Goal: Task Accomplishment & Management: Use online tool/utility

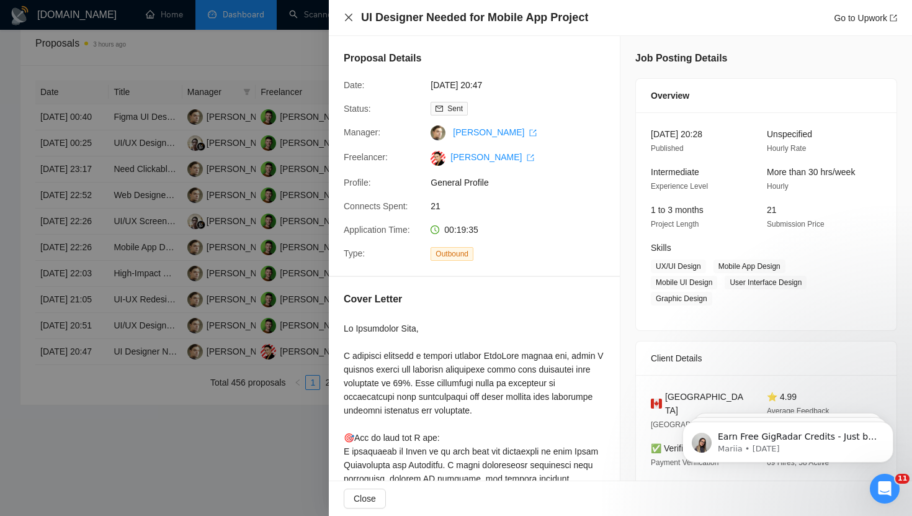
click at [349, 15] on icon "close" at bounding box center [349, 17] width 10 height 10
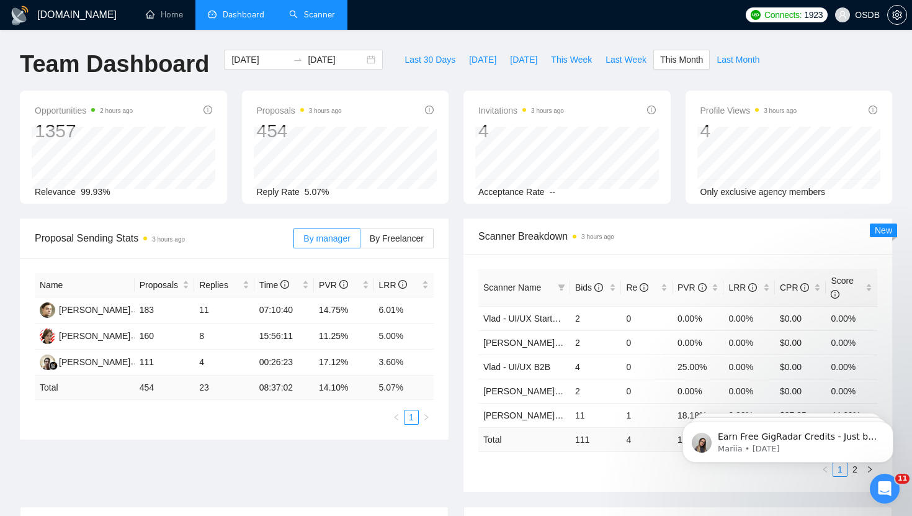
click at [307, 16] on link "Scanner" at bounding box center [312, 14] width 46 height 11
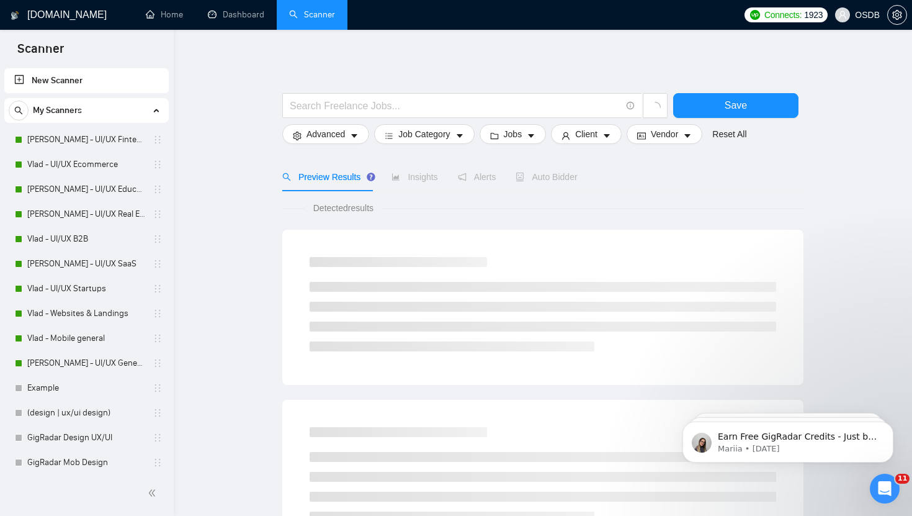
click at [105, 84] on link "New Scanner" at bounding box center [86, 80] width 145 height 25
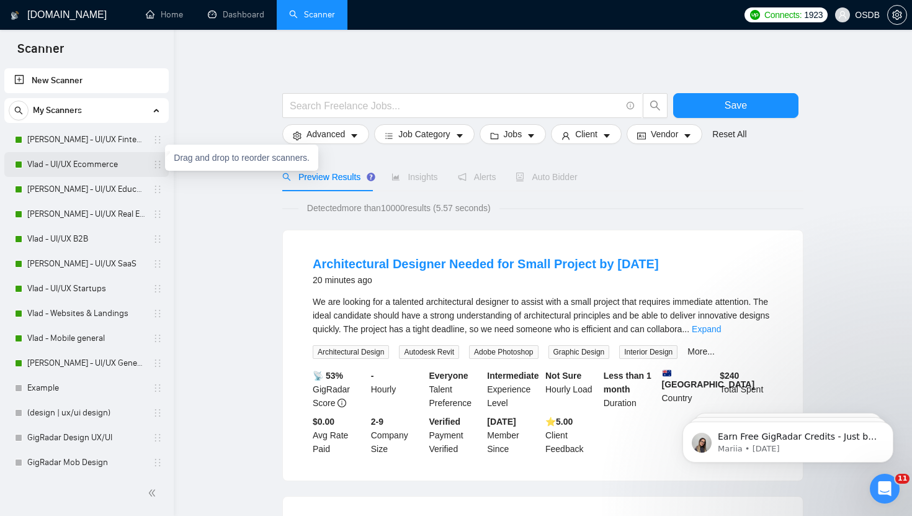
click at [154, 163] on icon "holder" at bounding box center [158, 164] width 10 height 10
click at [99, 261] on link "[PERSON_NAME] - UI/UX SaaS" at bounding box center [86, 263] width 118 height 25
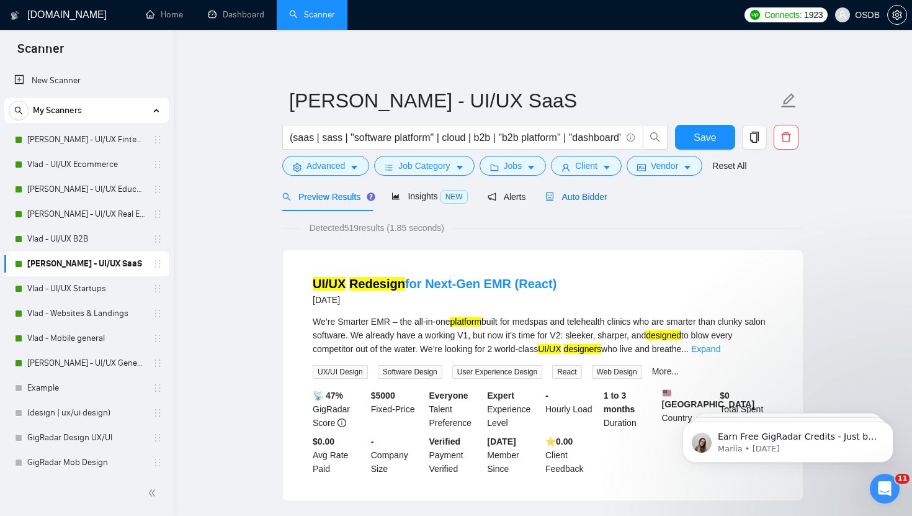
click at [559, 194] on span "Auto Bidder" at bounding box center [575, 197] width 61 height 10
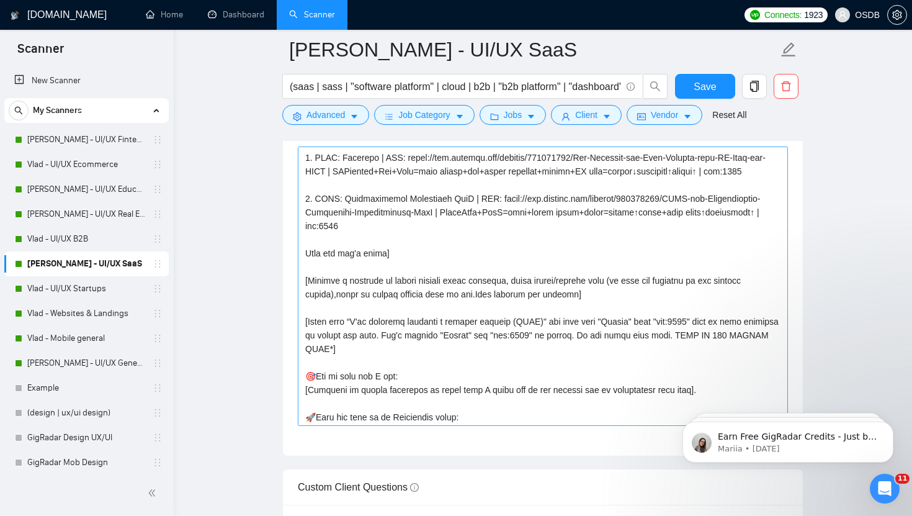
scroll to position [150, 0]
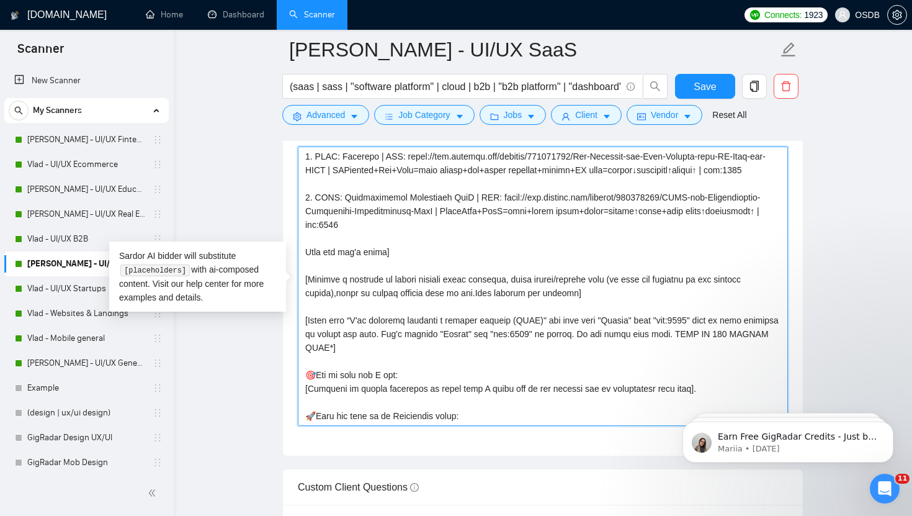
drag, startPoint x: 506, startPoint y: 320, endPoint x: 485, endPoint y: 320, distance: 21.7
click at [483, 320] on textarea "Cover letter template:" at bounding box center [543, 285] width 490 height 279
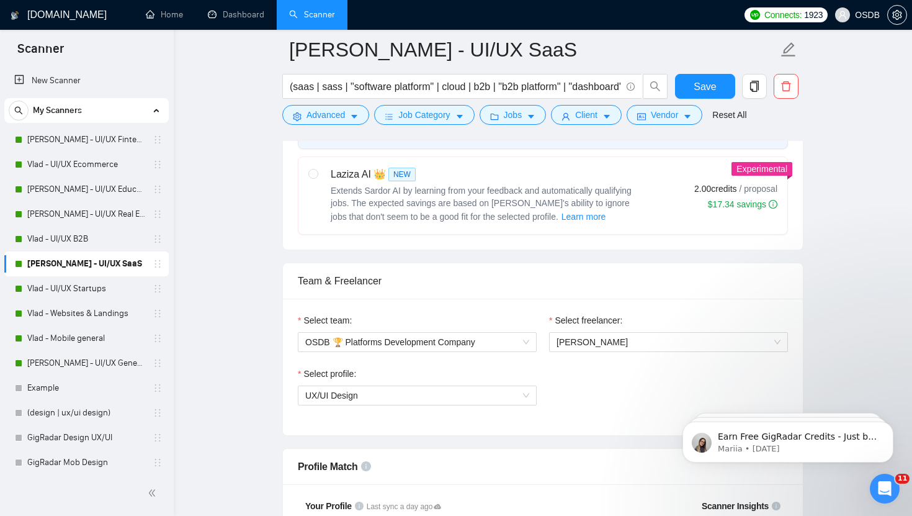
scroll to position [437, 0]
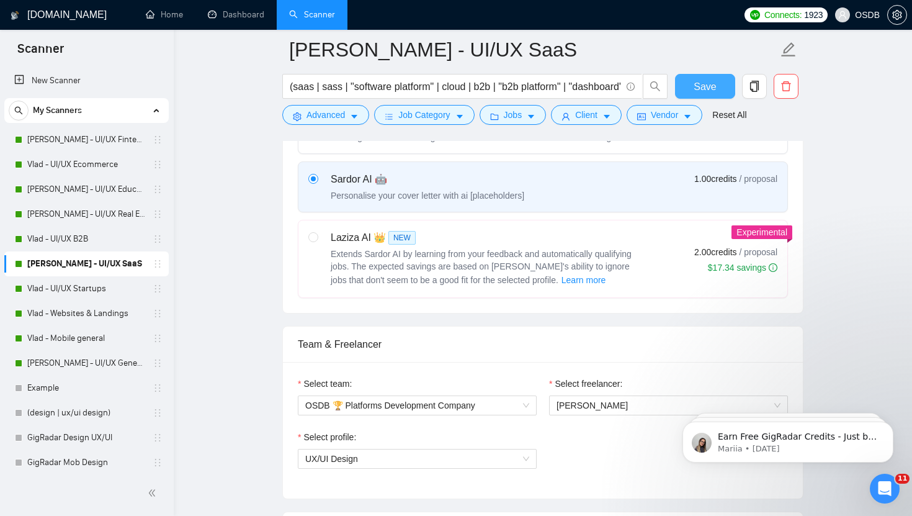
type textarea "[Loremi= 0. DOLO: Sitame | CON: adipi://eli.seddoei.tem/incidid/420431707/Utlab…"
click at [704, 83] on span "Save" at bounding box center [705, 87] width 22 height 16
click at [94, 240] on link "Vlad - UI/UX B2B" at bounding box center [86, 238] width 118 height 25
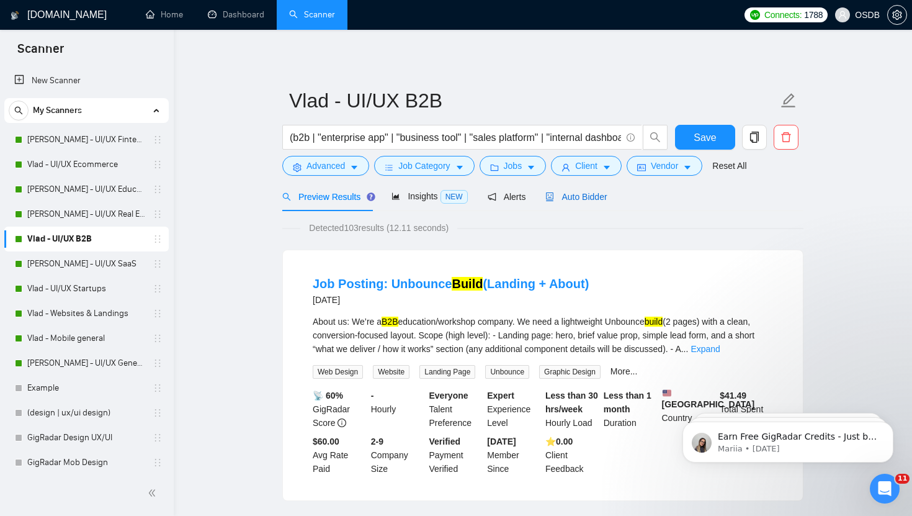
click at [593, 200] on span "Auto Bidder" at bounding box center [575, 197] width 61 height 10
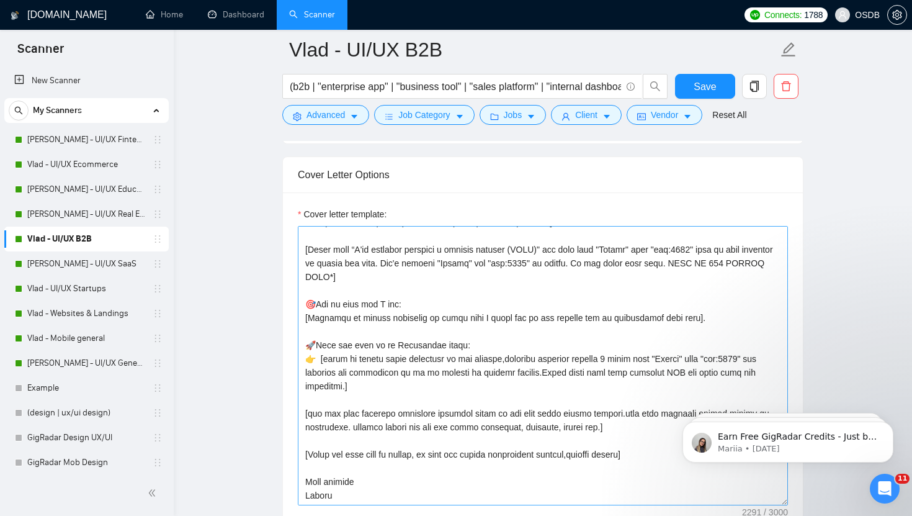
scroll to position [278, 0]
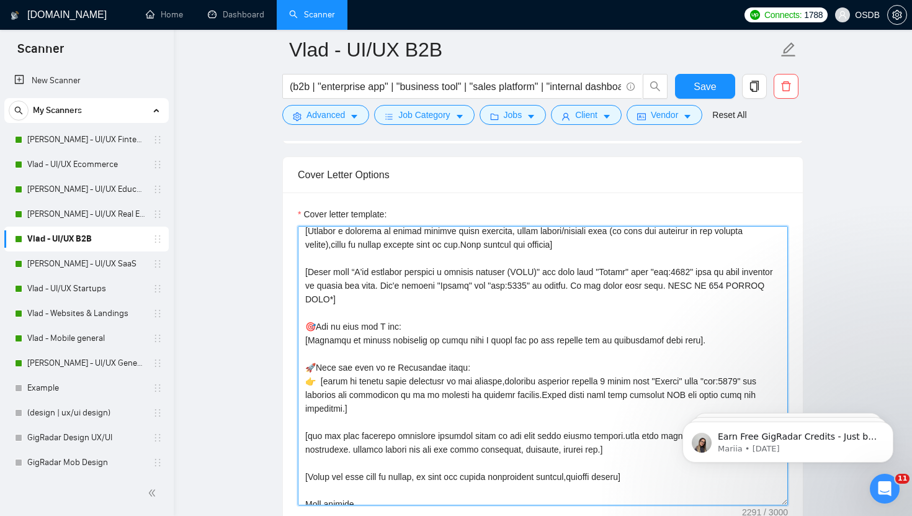
click at [478, 301] on textarea "Cover letter template:" at bounding box center [543, 365] width 490 height 279
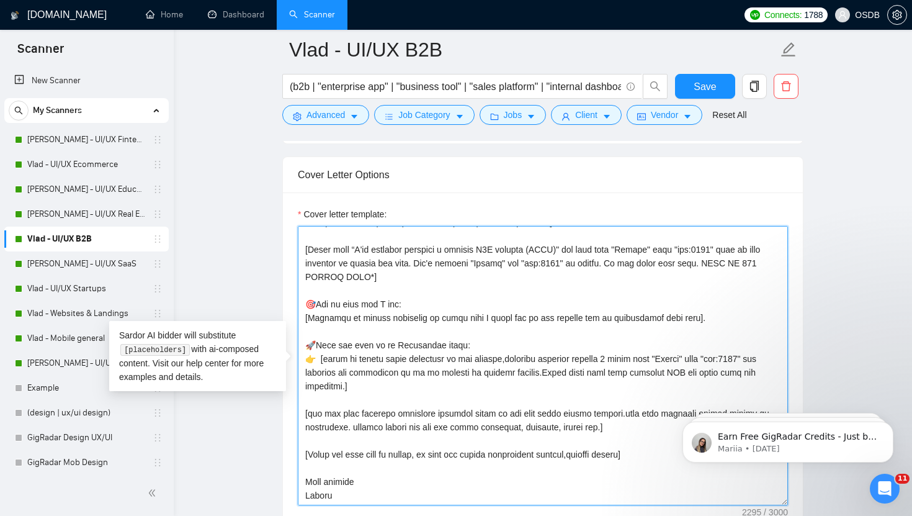
scroll to position [304, 0]
type textarea "[Loremi= 5. DOLO: Sitame C | ADI: elits://doe.tempori.utl/etdolor/573222814/Mag…"
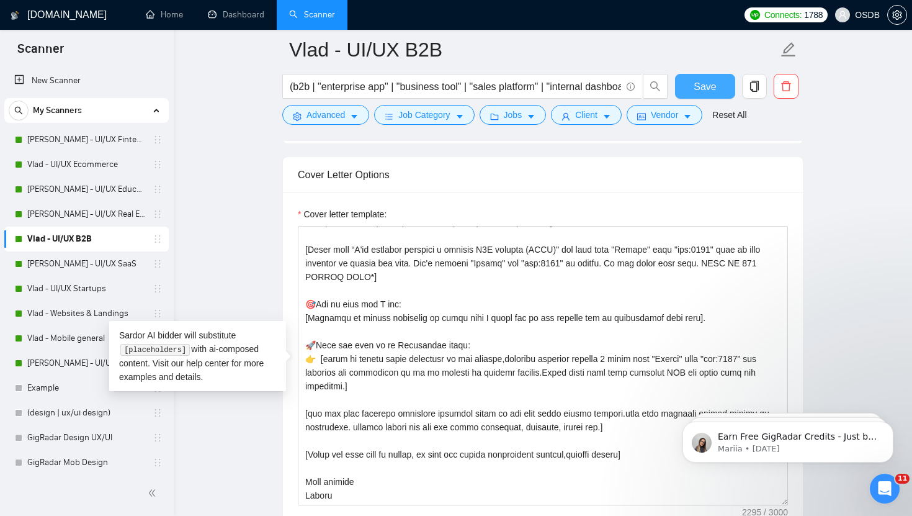
click at [701, 89] on span "Save" at bounding box center [705, 87] width 22 height 16
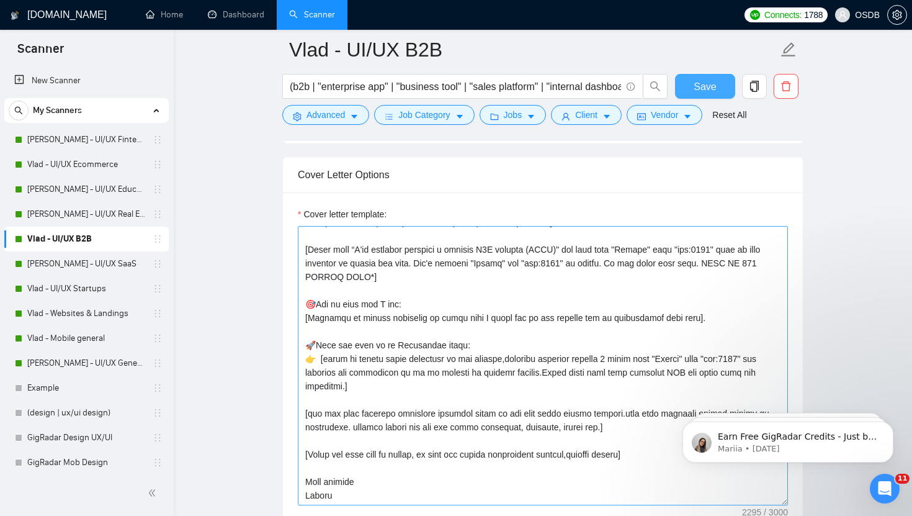
scroll to position [328, 0]
click at [388, 485] on textarea "Cover letter template:" at bounding box center [543, 365] width 490 height 279
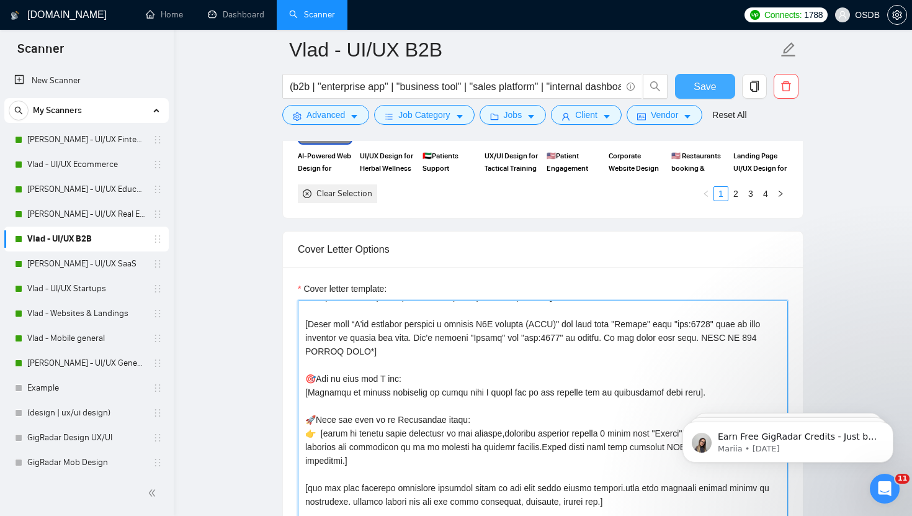
scroll to position [789, 0]
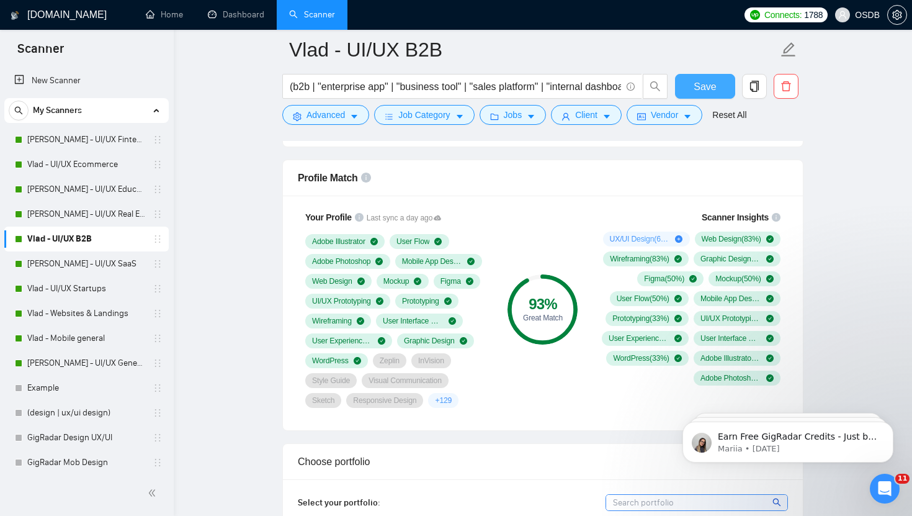
type textarea "[Loremi= 5. DOLO: Sitame C | ADI: elits://doe.tempori.utl/etdolor/573222814/Mag…"
click at [698, 82] on span "Save" at bounding box center [705, 87] width 22 height 16
click at [56, 78] on link "New Scanner" at bounding box center [86, 80] width 145 height 25
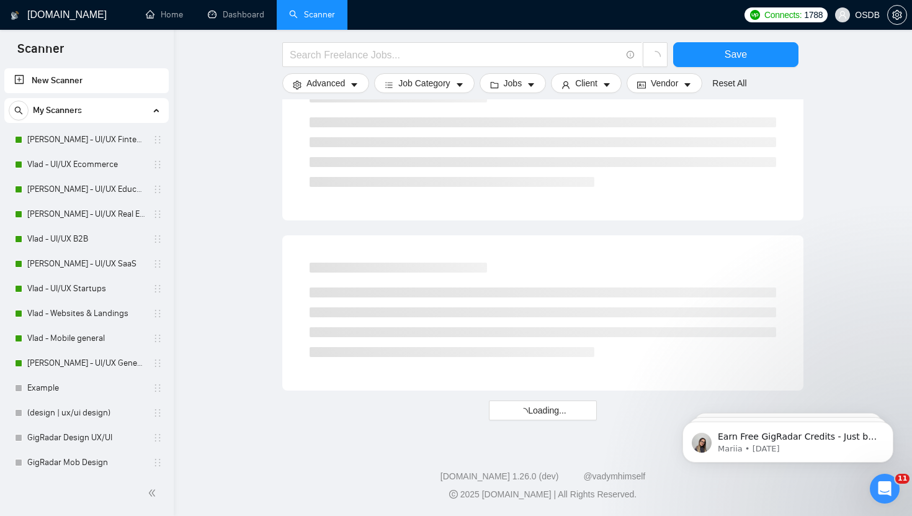
scroll to position [674, 0]
click at [454, 56] on input "text" at bounding box center [455, 55] width 331 height 16
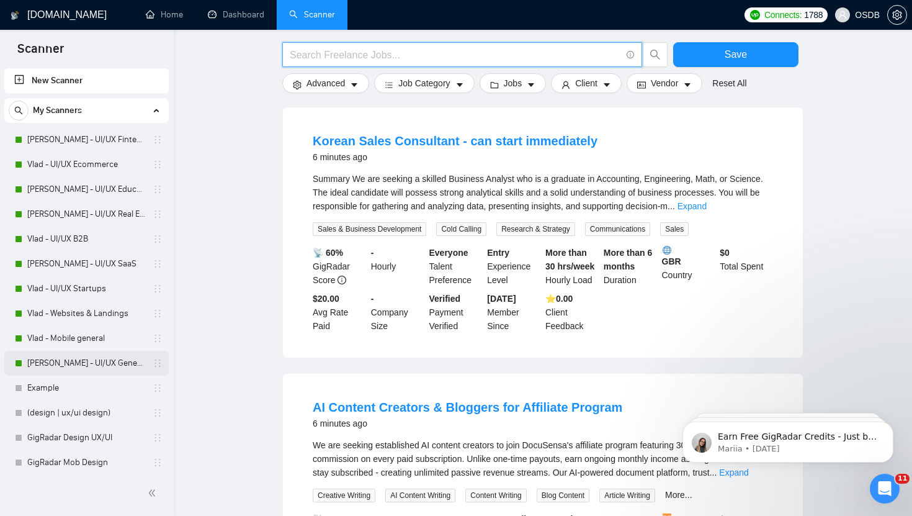
click at [127, 361] on link "[PERSON_NAME] - UI/UX General" at bounding box center [86, 363] width 118 height 25
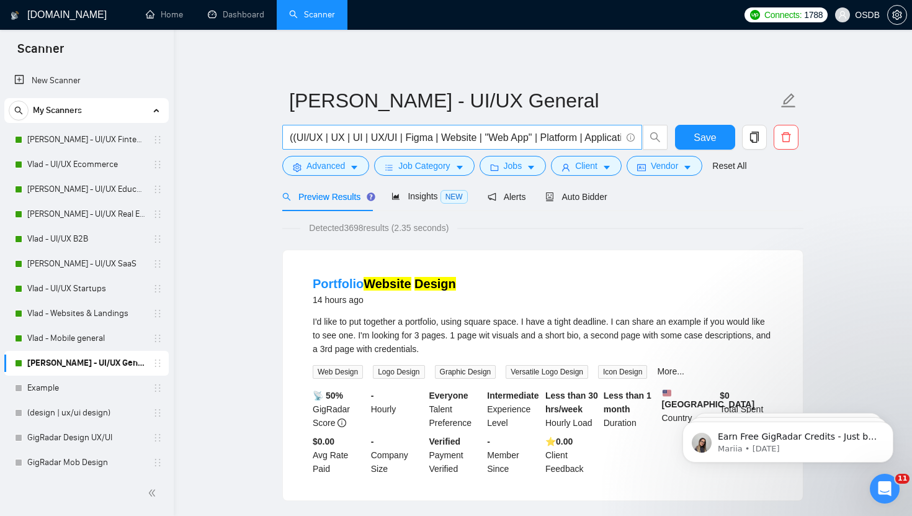
click at [483, 137] on input "((UI/UX | UX | UI | UX/UI | Figma | Website | "Web App" | Platform | Applicatio…" at bounding box center [455, 138] width 331 height 16
click at [70, 74] on link "New Scanner" at bounding box center [86, 80] width 145 height 25
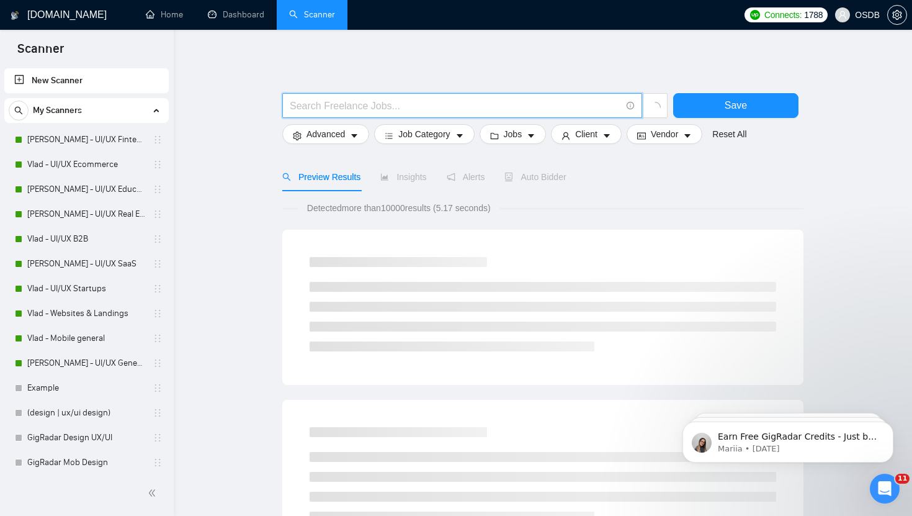
click at [338, 103] on input "text" at bounding box center [455, 106] width 331 height 16
paste input "((UI/UX | UX | UI | UX/UI | Figma | Website | "Web App" | Platform | Applicatio…"
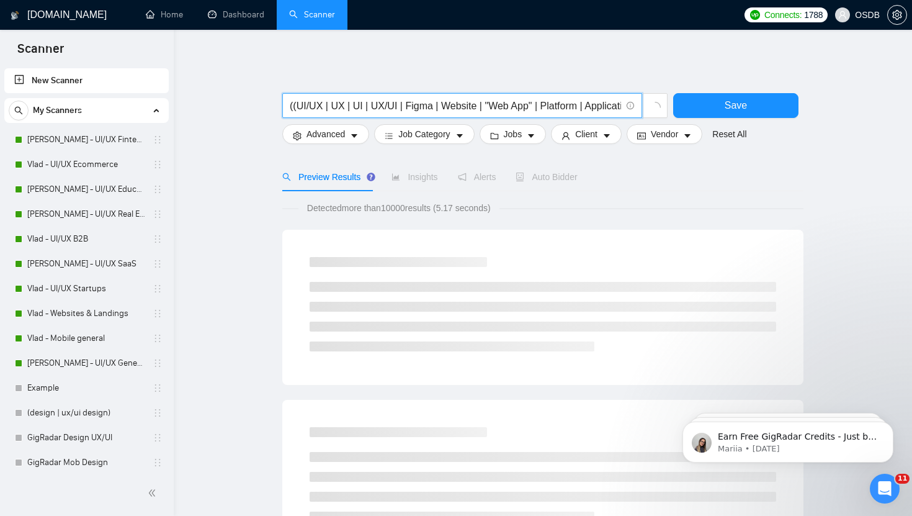
click at [289, 106] on span "((UI/UX | UX | UI | UX/UI | Figma | Website | "Web App" | Platform | Applicatio…" at bounding box center [462, 105] width 360 height 25
click at [292, 107] on input "((UI/UX | UX | UI | UX/UI | Figma | Website | "Web App" | Platform | Applicatio…" at bounding box center [455, 106] width 331 height 16
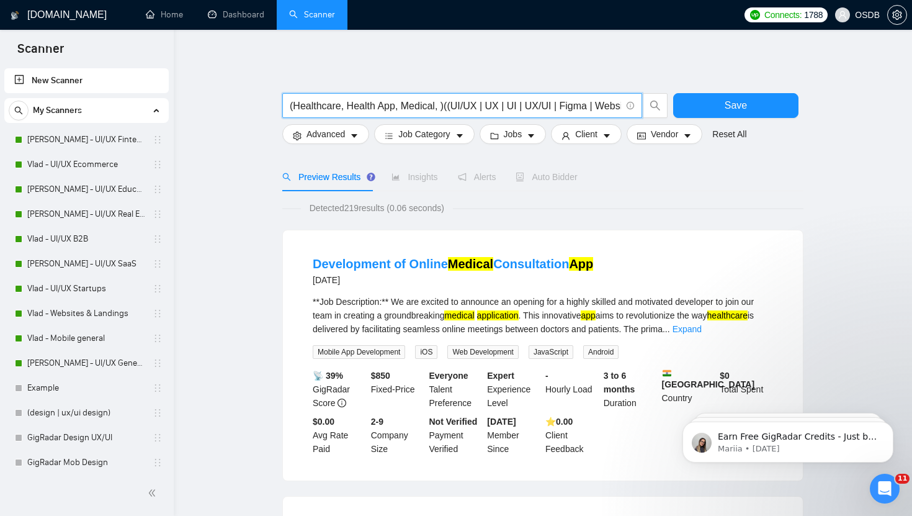
click at [345, 107] on input "(Healthcare, Health App, Medical, )((UI/UX | UX | UI | UX/UI | Figma | Website …" at bounding box center [455, 106] width 331 height 16
click at [403, 106] on input "(Healthcare | Health App, Medical, )((UI/UX | UX | UI | UX/UI | Figma | Website…" at bounding box center [455, 106] width 331 height 16
click at [448, 107] on input "(Healthcare | Health App | Medical, )((UI/UX | UX | UI | UX/UI | Figma | Websit…" at bounding box center [455, 106] width 331 height 16
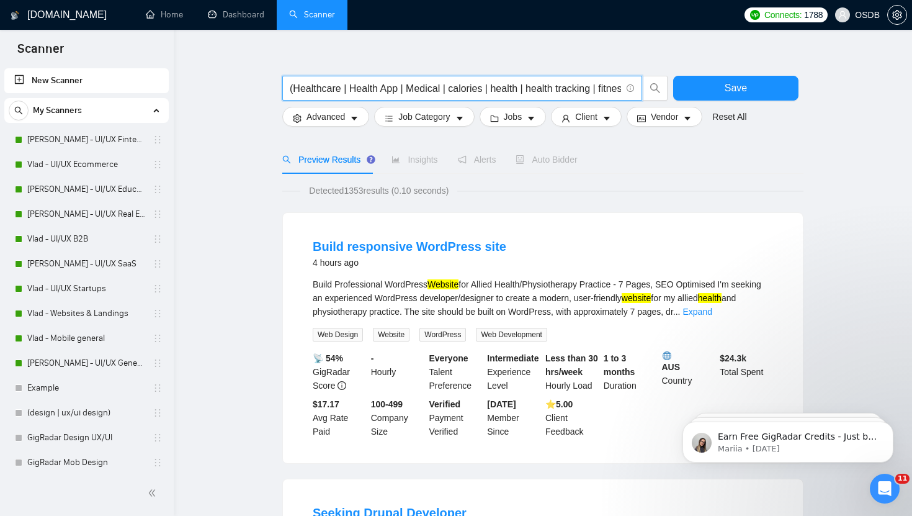
click at [442, 90] on input "(Healthcare | Health App | Medical | calories | health | health tracking | fitn…" at bounding box center [455, 89] width 331 height 16
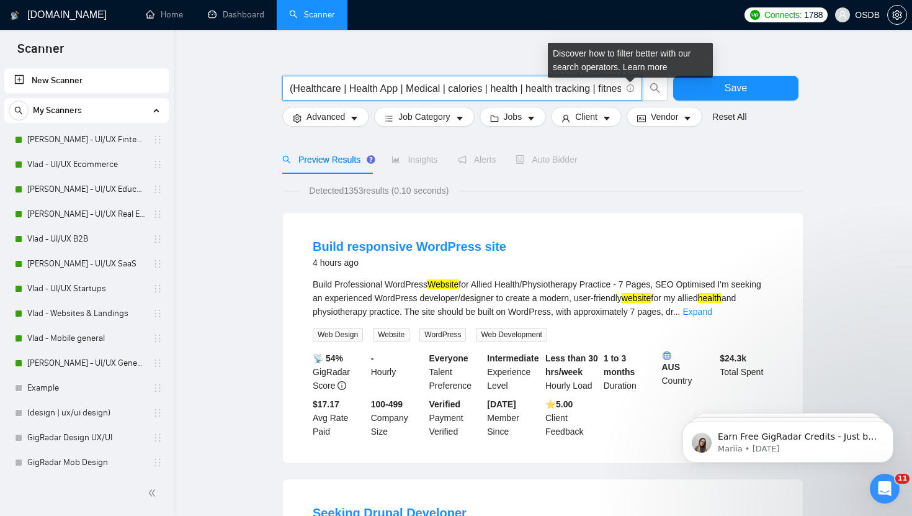
click at [630, 86] on icon "info-circle" at bounding box center [630, 88] width 1 height 4
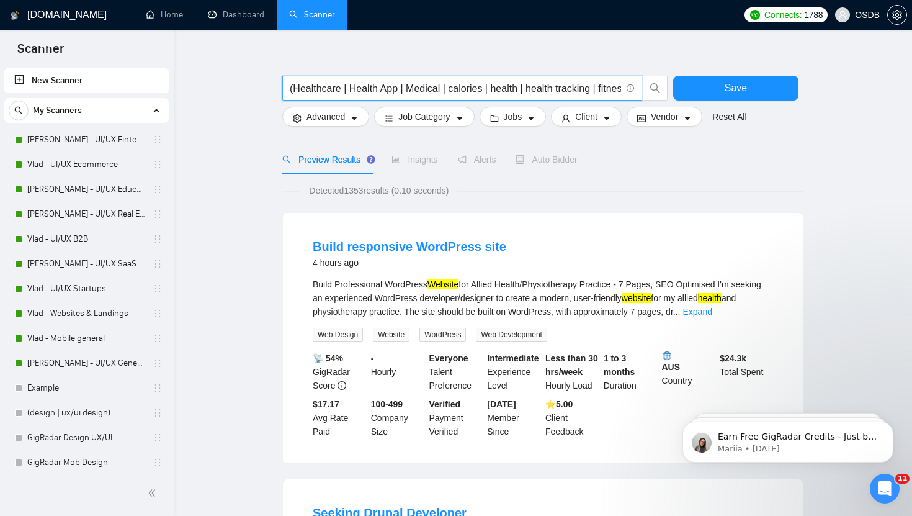
click at [386, 91] on input "(Healthcare | Health App | Medical | calories | health | health tracking | fitn…" at bounding box center [455, 89] width 331 height 16
drag, startPoint x: 566, startPoint y: 89, endPoint x: 296, endPoint y: 93, distance: 270.6
click at [296, 93] on input "(Healthcare | Health App | Medical | calories | health | health tracking | fitn…" at bounding box center [455, 89] width 331 height 16
paste input "healthcare, medical, telemedicine, telehealth, healthtech, patient, doctor, cli…"
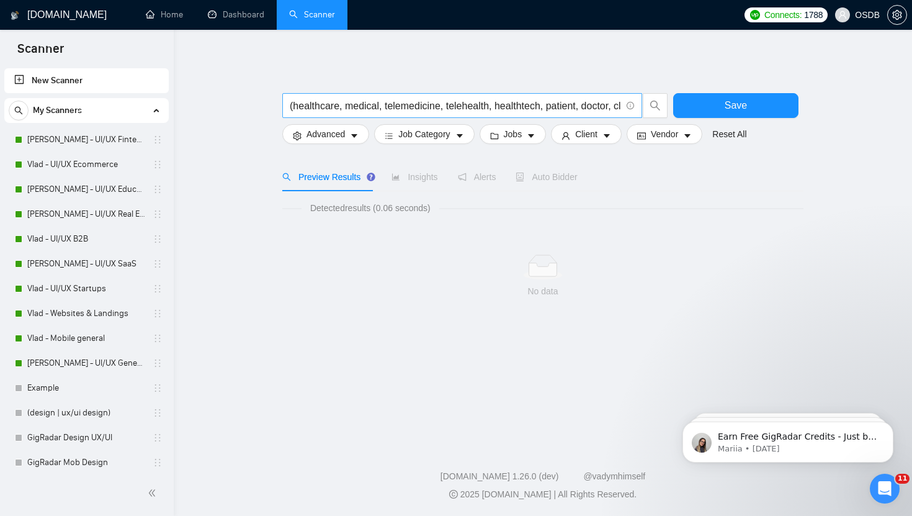
click at [365, 114] on span "(healthcare, medical, telemedicine, telehealth, healthtech, patient, doctor, cl…" at bounding box center [462, 105] width 360 height 25
click at [365, 112] on input "(healthcare, medical, telemedicine, telehealth, healthtech, patient, doctor, cl…" at bounding box center [455, 106] width 331 height 16
paste input "| medical | telemedicine | telehealth | healthtech | "health app" | "patient po…"
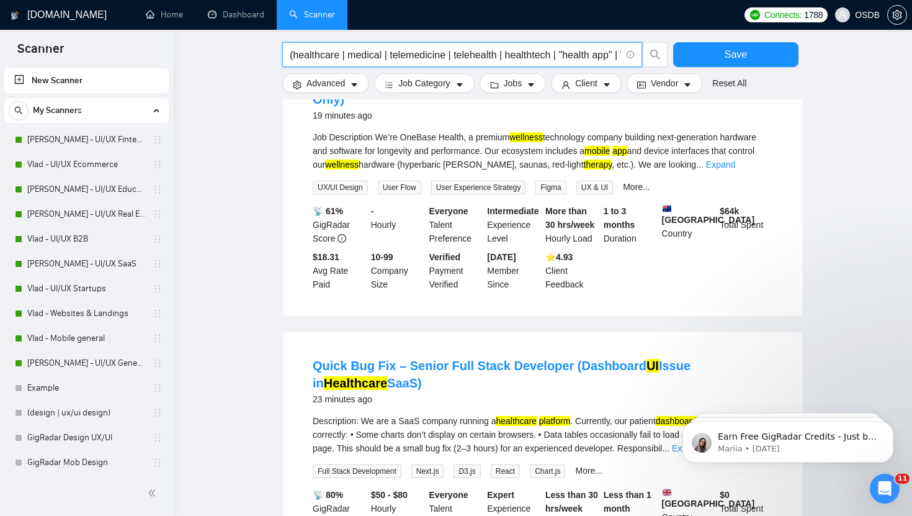
scroll to position [0, 0]
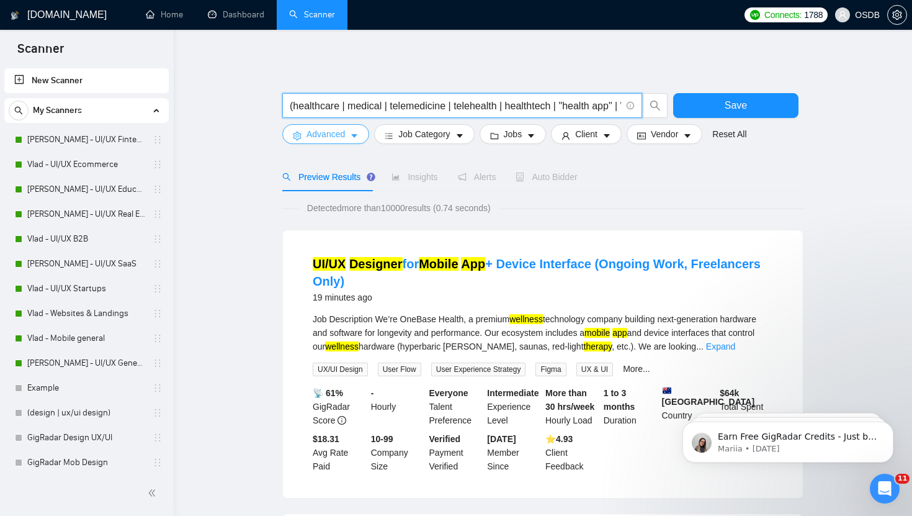
type input "(healthcare | medical | telemedicine | telehealth | healthtech | "health app" |…"
click at [352, 132] on icon "caret-down" at bounding box center [354, 136] width 9 height 9
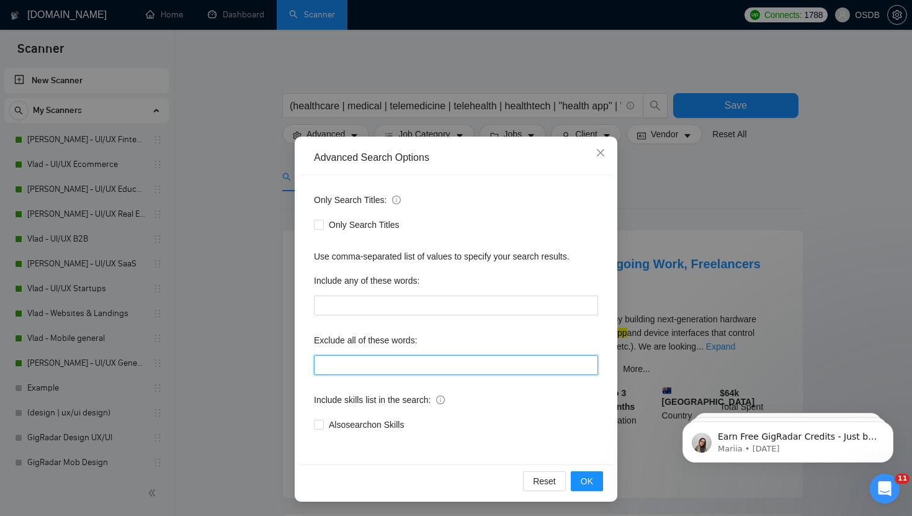
click at [390, 357] on input "text" at bounding box center [456, 365] width 284 height 20
paste input ""2D Animation", "Character Design", Cinematography, Package, "Instructional Des…"
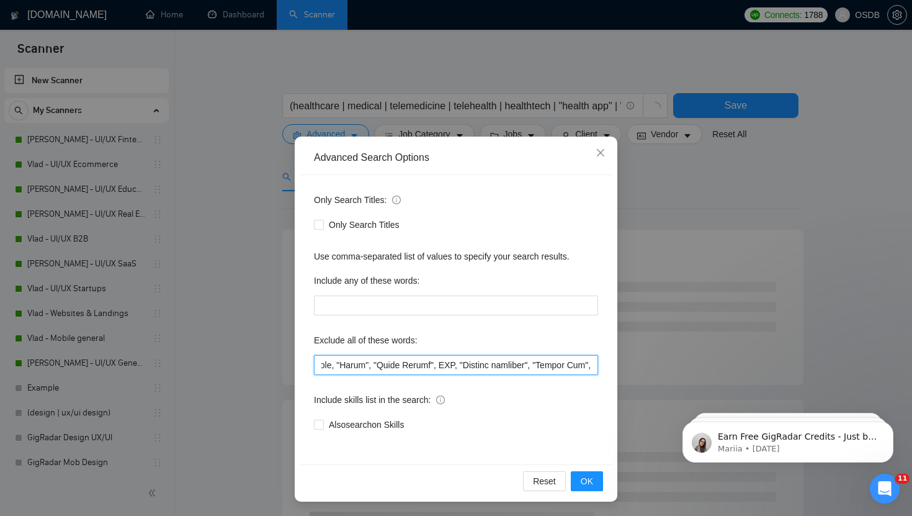
type input ""2D Animation", "Character Design", Cinematography, Package, "Instructional Des…"
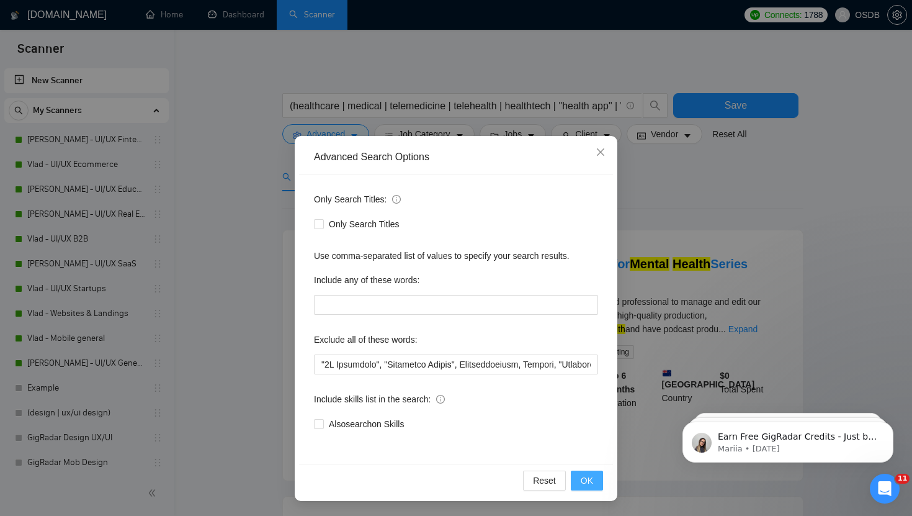
click at [584, 480] on span "OK" at bounding box center [587, 480] width 12 height 14
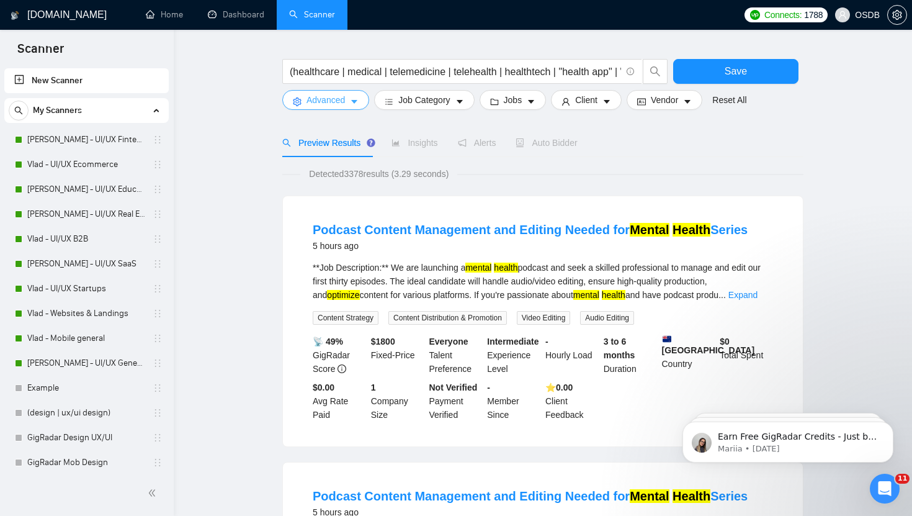
scroll to position [31, 0]
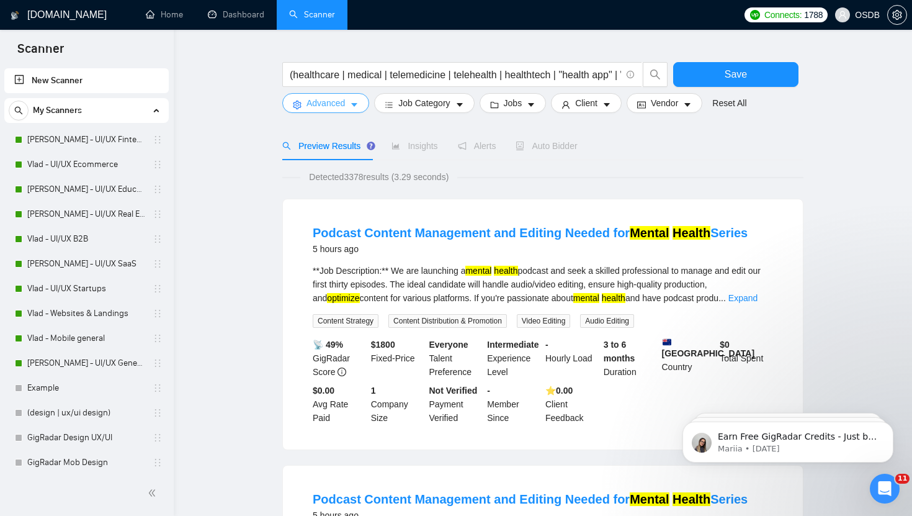
click at [356, 104] on icon "caret-down" at bounding box center [354, 105] width 6 height 4
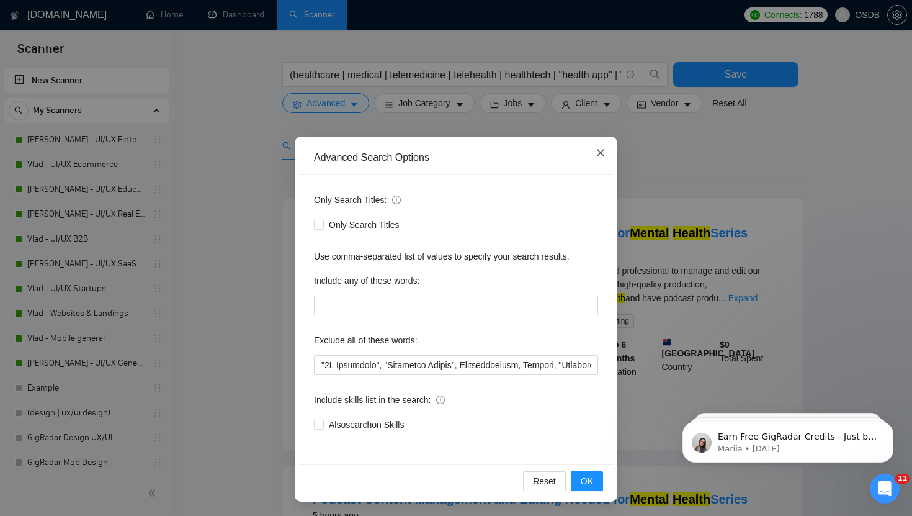
click at [603, 150] on icon "close" at bounding box center [600, 152] width 7 height 7
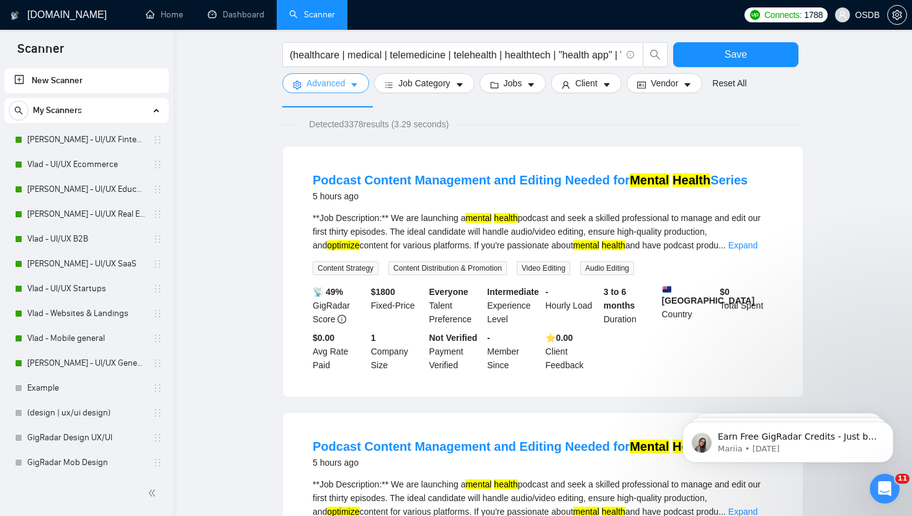
scroll to position [0, 0]
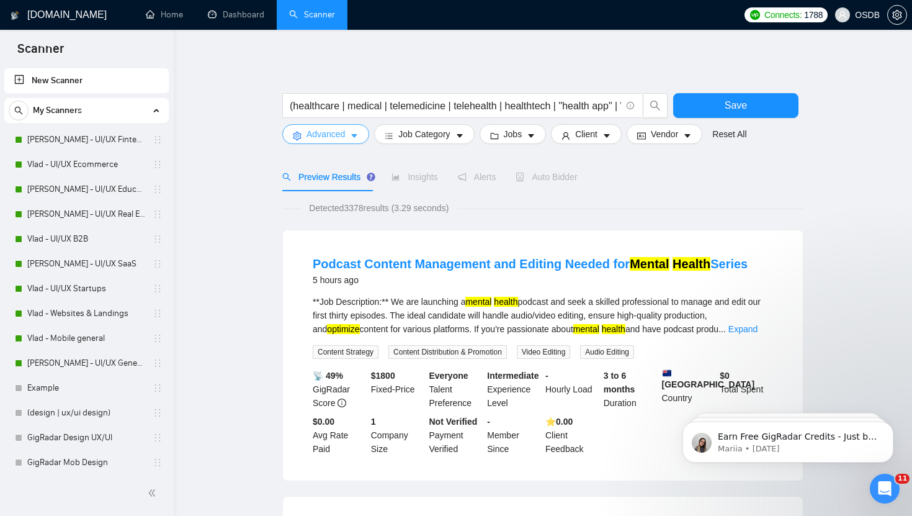
click at [339, 136] on span "Advanced" at bounding box center [326, 134] width 38 height 14
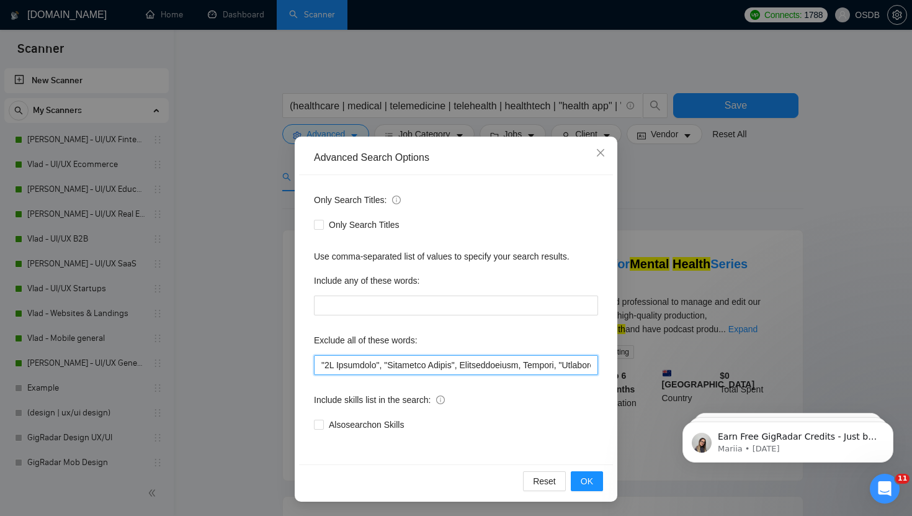
click at [532, 367] on input "text" at bounding box center [456, 365] width 284 height 20
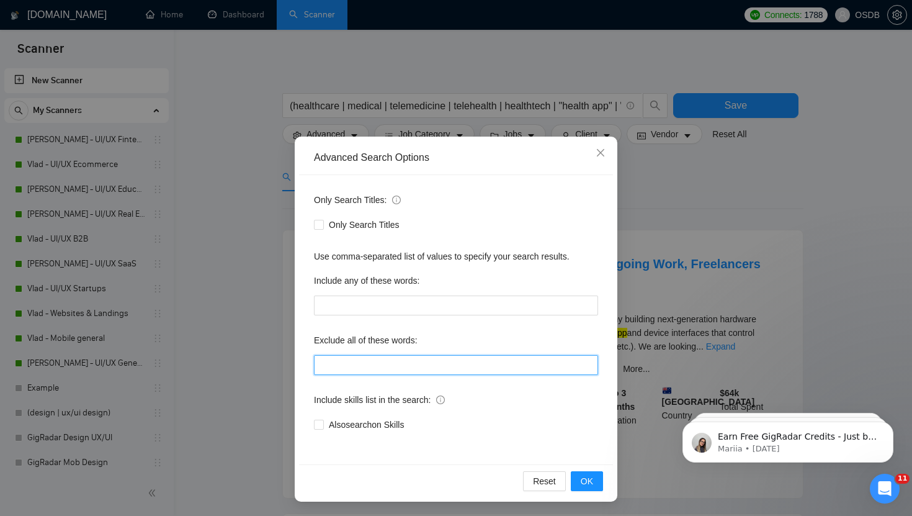
paste input "(logo | illustration | graphic | banner | flyer | poster | brochure | packaging…"
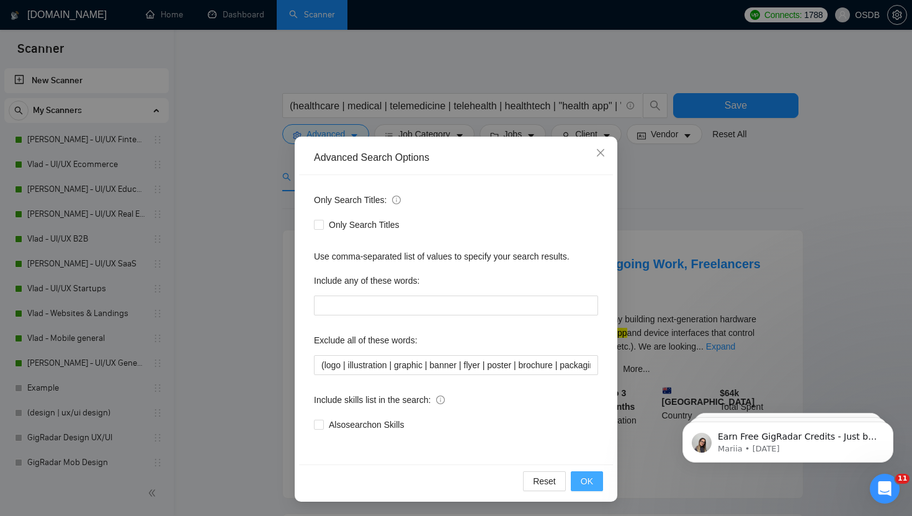
click at [589, 481] on span "OK" at bounding box center [587, 481] width 12 height 14
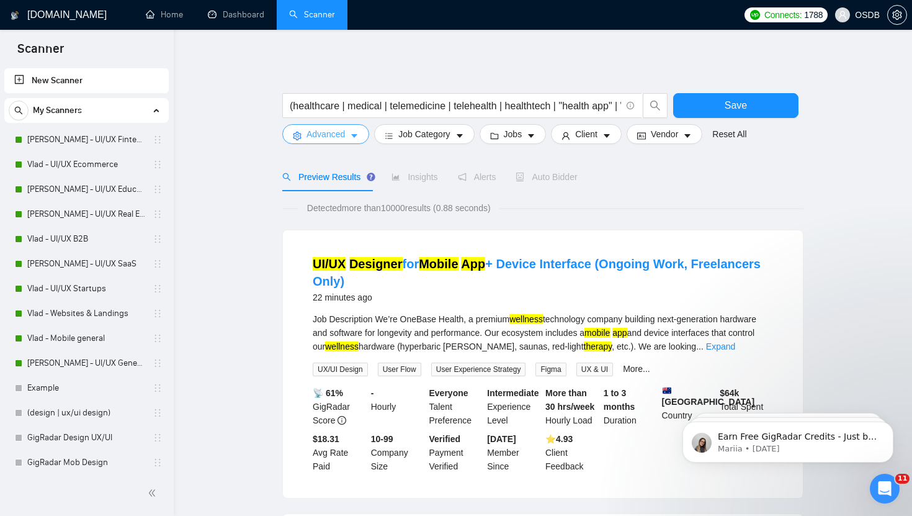
click at [356, 134] on icon "caret-down" at bounding box center [354, 136] width 9 height 9
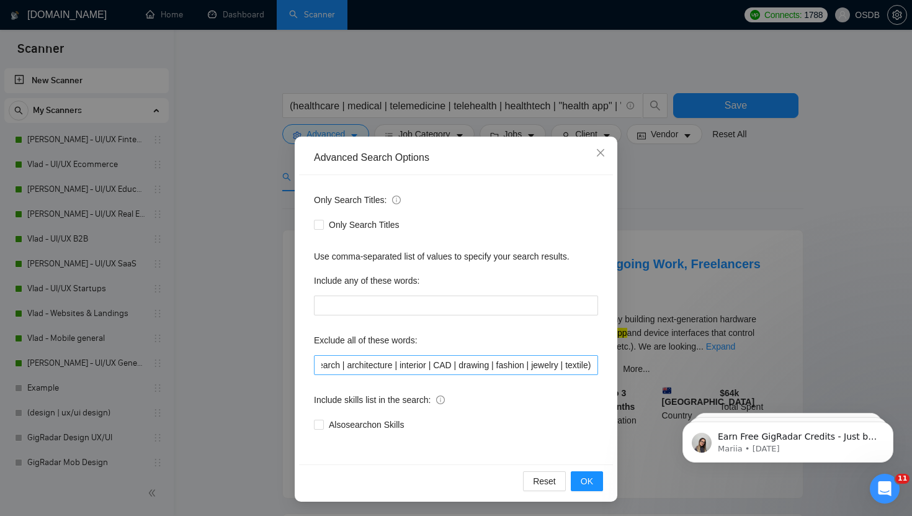
scroll to position [0, 929]
click at [587, 367] on input "(logo | illustration | graphic | banner | flyer | poster | brochure | packaging…" at bounding box center [456, 365] width 284 height 20
click at [592, 481] on span "OK" at bounding box center [587, 481] width 12 height 14
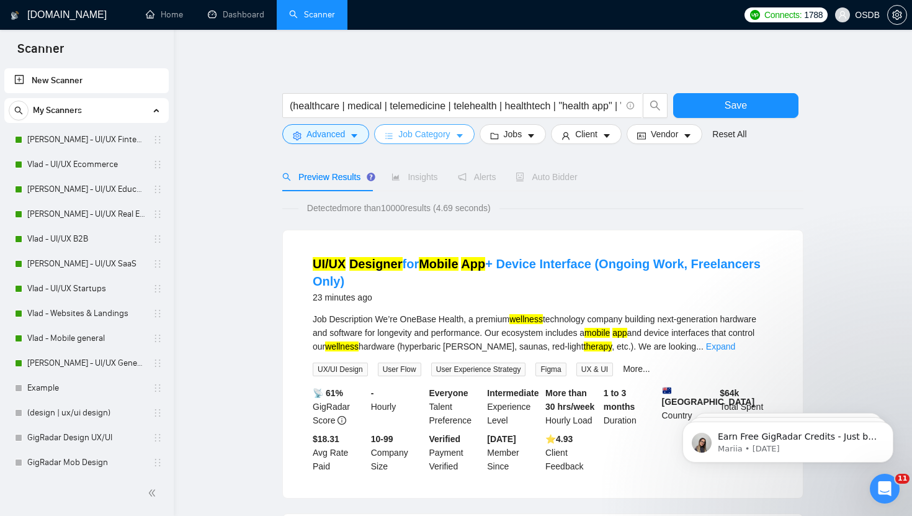
click at [458, 130] on button "Job Category" at bounding box center [424, 134] width 100 height 20
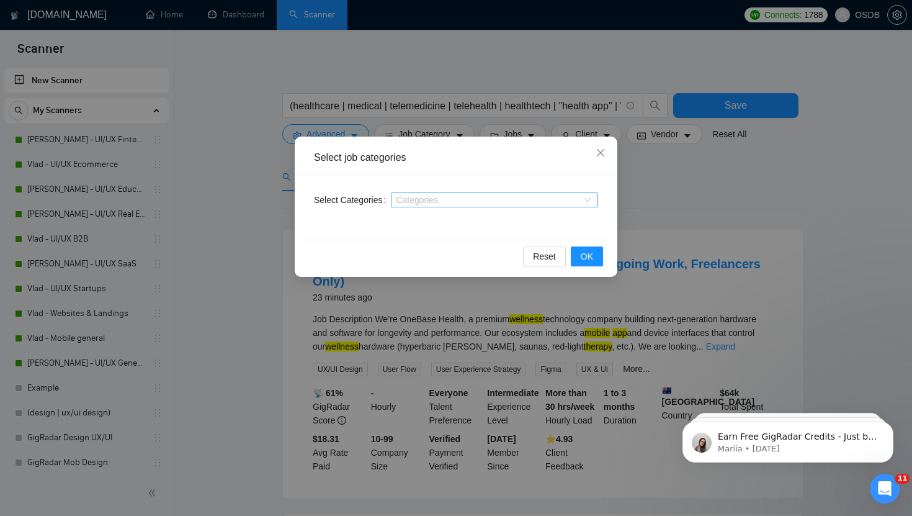
click at [434, 201] on div at bounding box center [488, 200] width 189 height 10
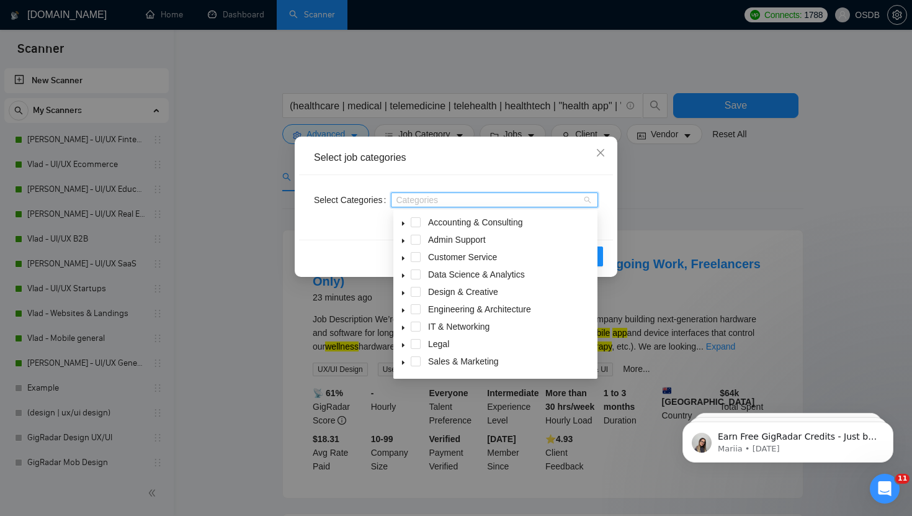
click at [403, 326] on icon "caret-down" at bounding box center [403, 328] width 6 height 6
click at [405, 292] on icon "caret-down" at bounding box center [403, 293] width 6 height 6
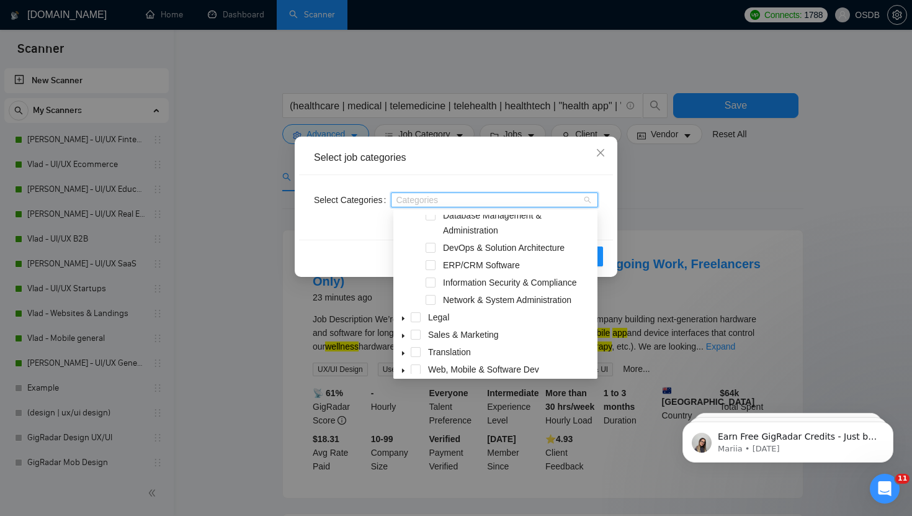
scroll to position [323, 0]
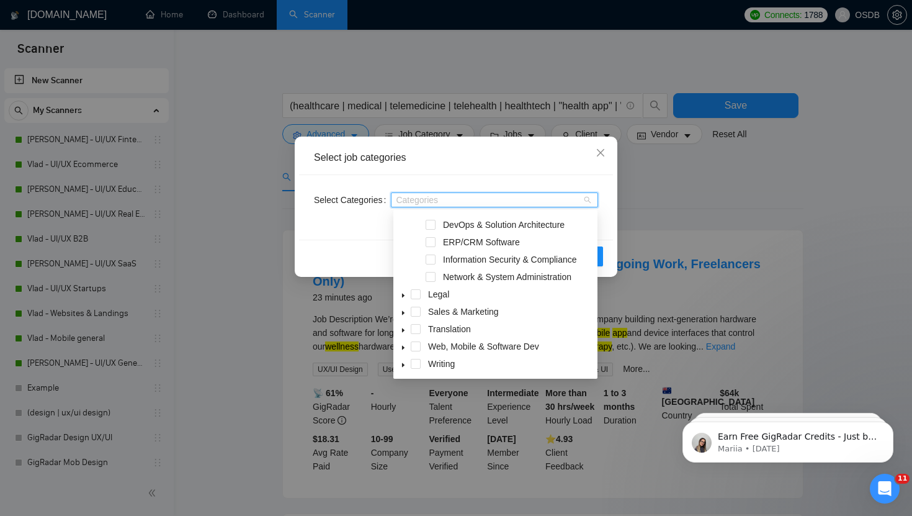
click at [401, 345] on icon "caret-down" at bounding box center [403, 347] width 6 height 6
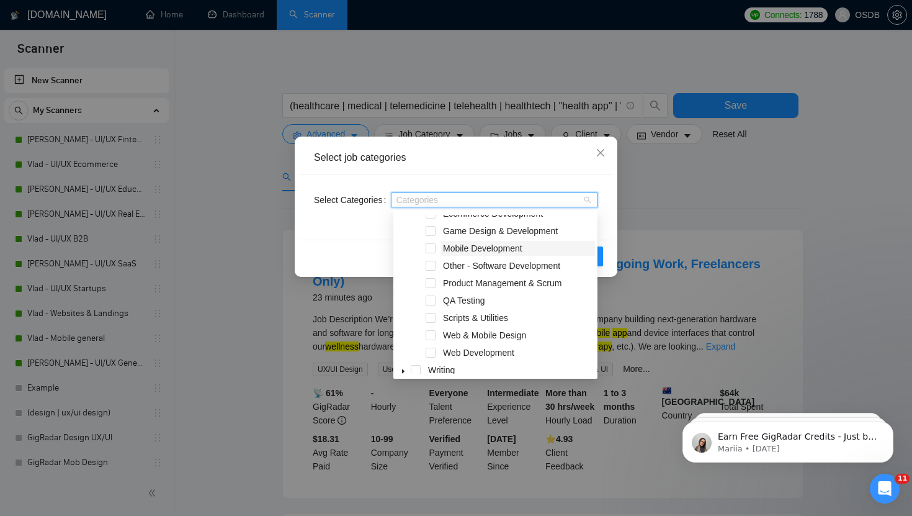
scroll to position [531, 0]
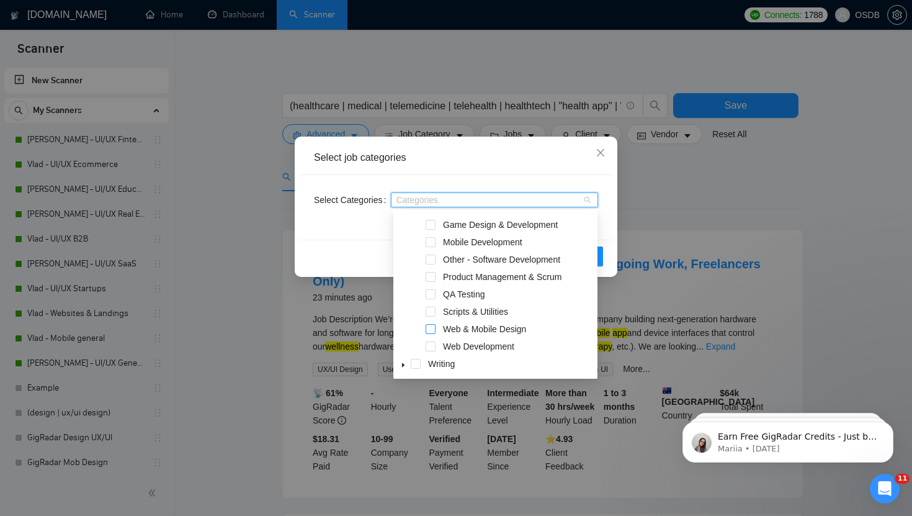
click at [432, 328] on span at bounding box center [431, 329] width 10 height 10
click at [612, 224] on div "Select Categories Web & Mobile Design" at bounding box center [456, 207] width 314 height 65
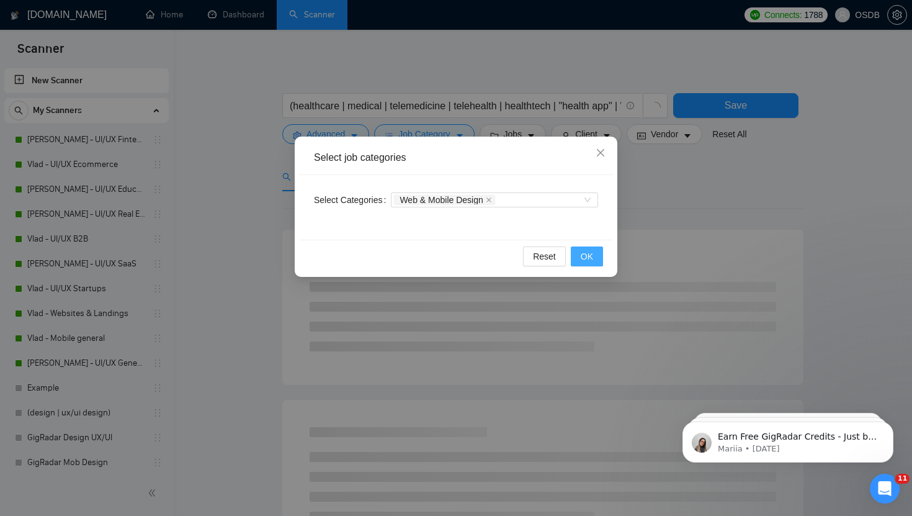
click at [584, 258] on span "OK" at bounding box center [587, 256] width 12 height 14
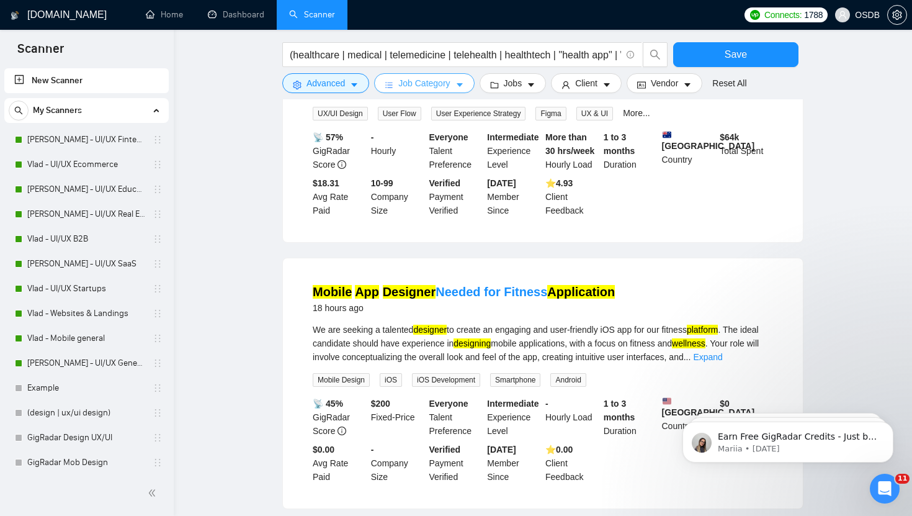
scroll to position [0, 0]
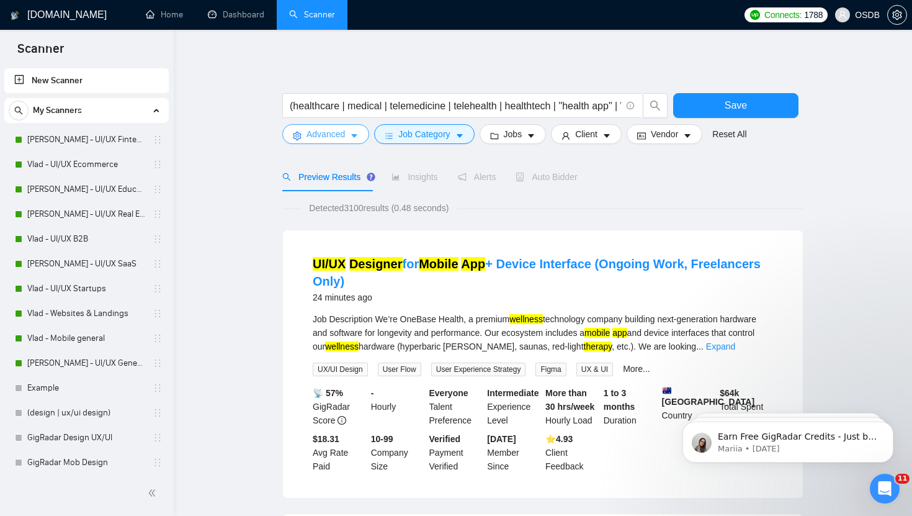
click at [355, 134] on icon "caret-down" at bounding box center [354, 136] width 6 height 4
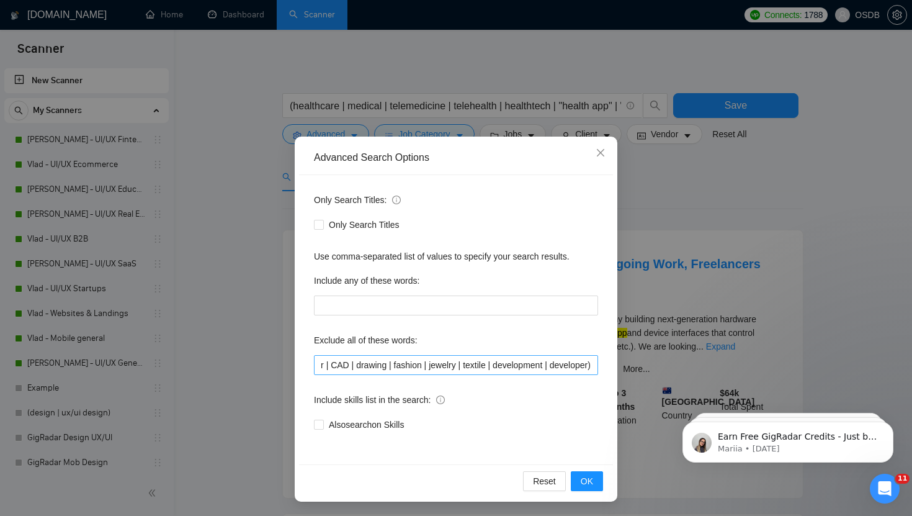
scroll to position [0, 1035]
click at [588, 365] on input "(logo | illustration | graphic | banner | flyer | poster | brochure | packaging…" at bounding box center [456, 365] width 284 height 20
paste input ""2D Animation", "Character Design", Cinematography, Package, "Instructional Des…"
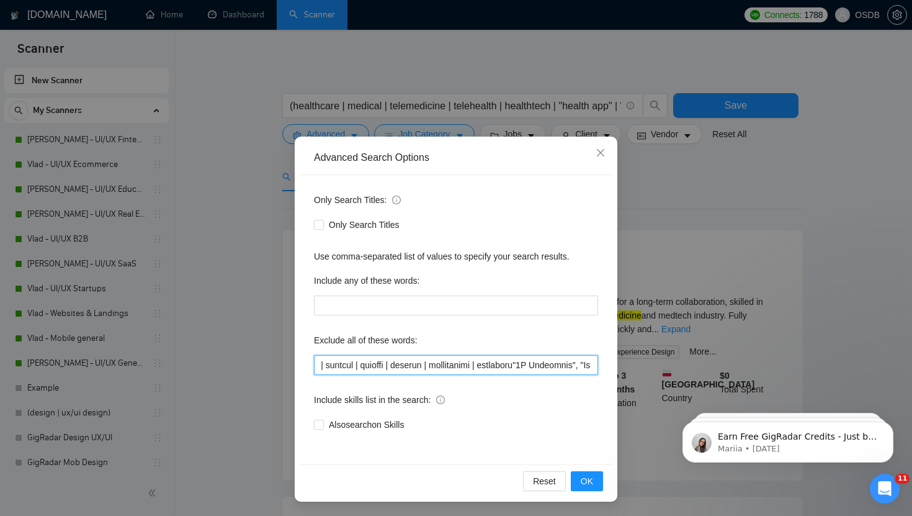
scroll to position [0, 1087]
click at [535, 366] on input "text" at bounding box center [456, 365] width 284 height 20
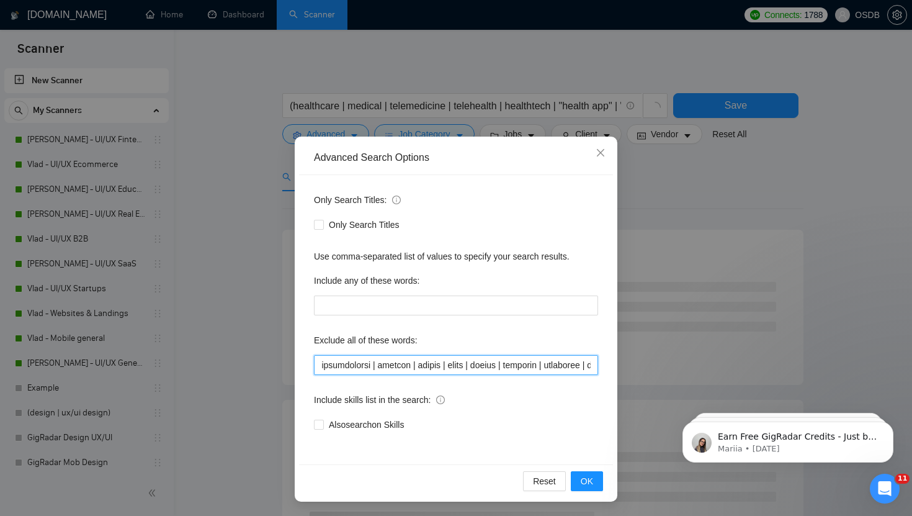
scroll to position [0, 0]
type input "(logo | illustration | graphic | banner | flyer | poster | brochure | packaging…"
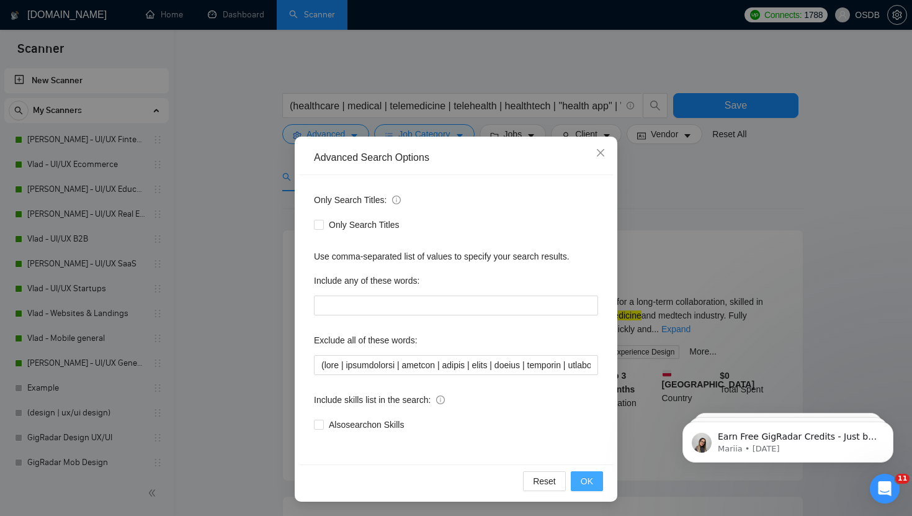
click at [592, 480] on span "OK" at bounding box center [587, 481] width 12 height 14
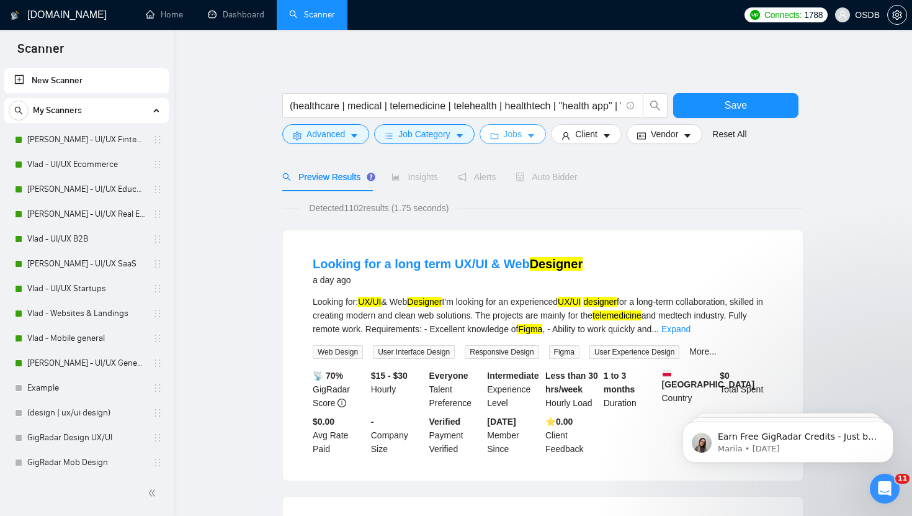
click at [522, 133] on span "Jobs" at bounding box center [513, 134] width 19 height 14
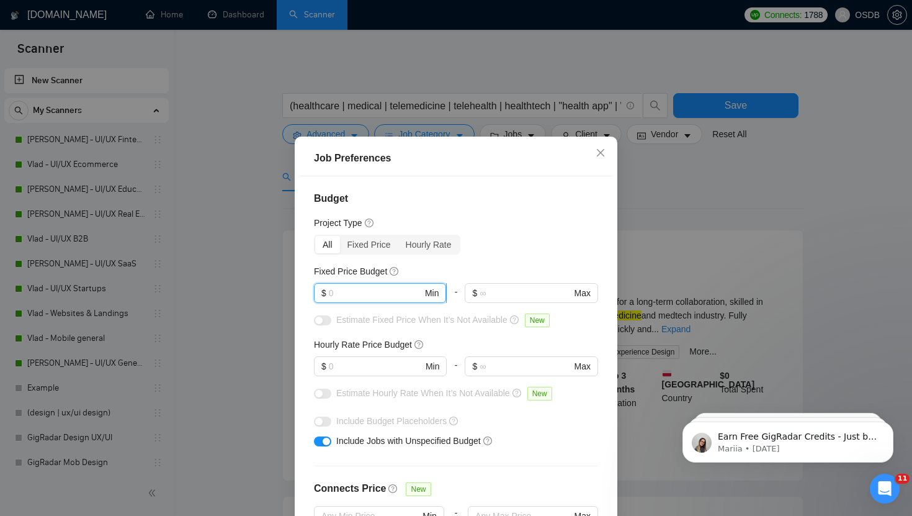
click at [336, 293] on input "text" at bounding box center [376, 293] width 94 height 14
type input "1000"
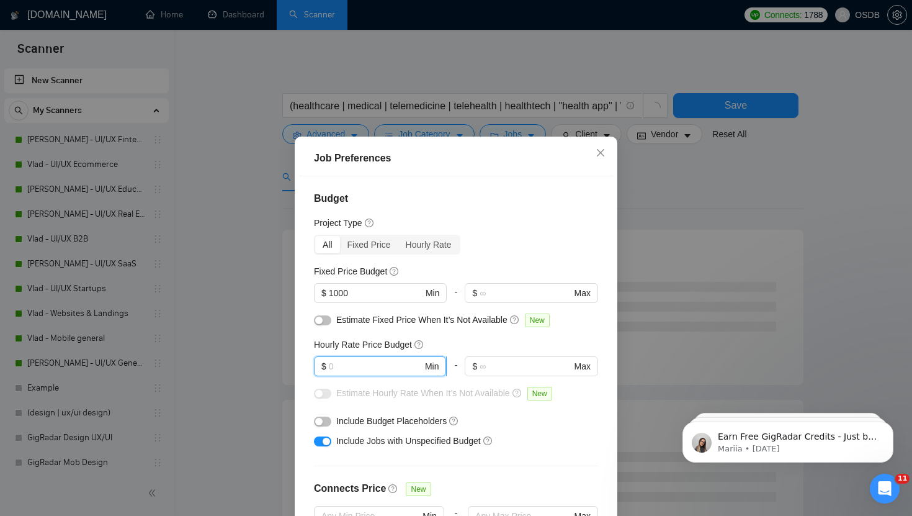
click at [372, 362] on input "text" at bounding box center [376, 366] width 94 height 14
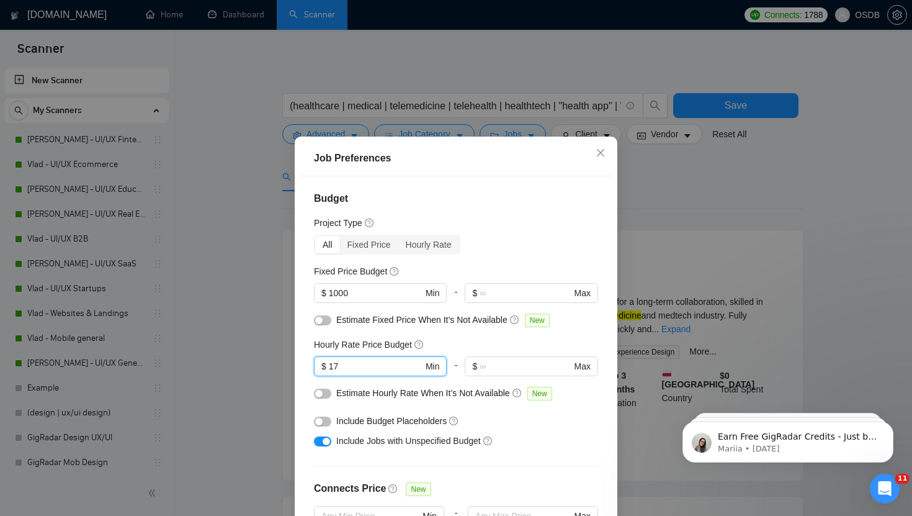
type input "1"
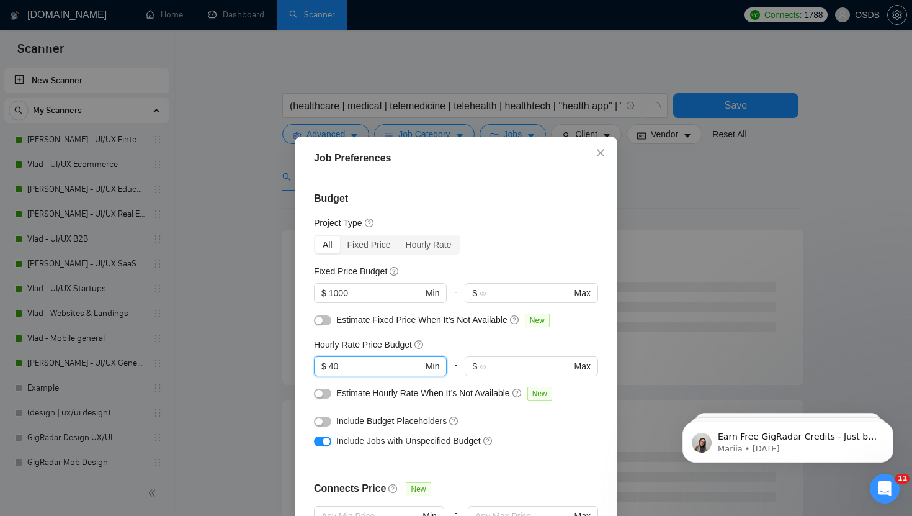
type input "40"
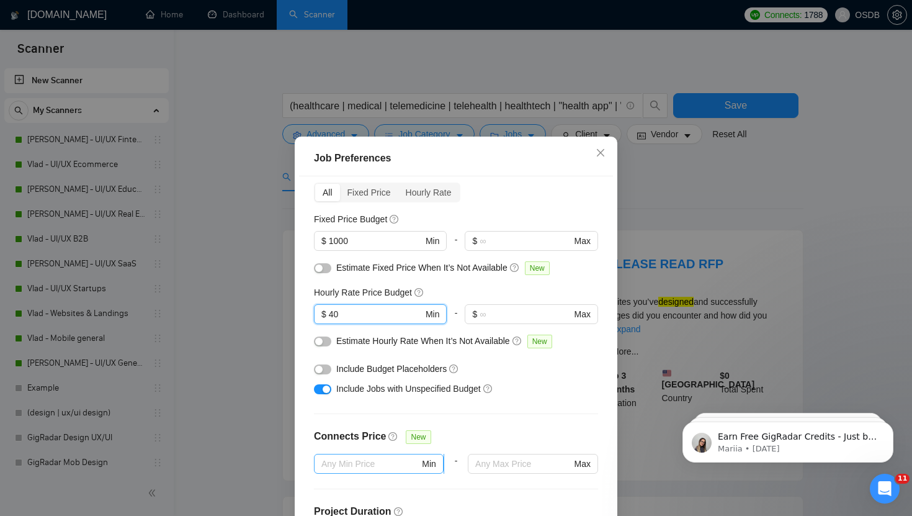
scroll to position [53, 0]
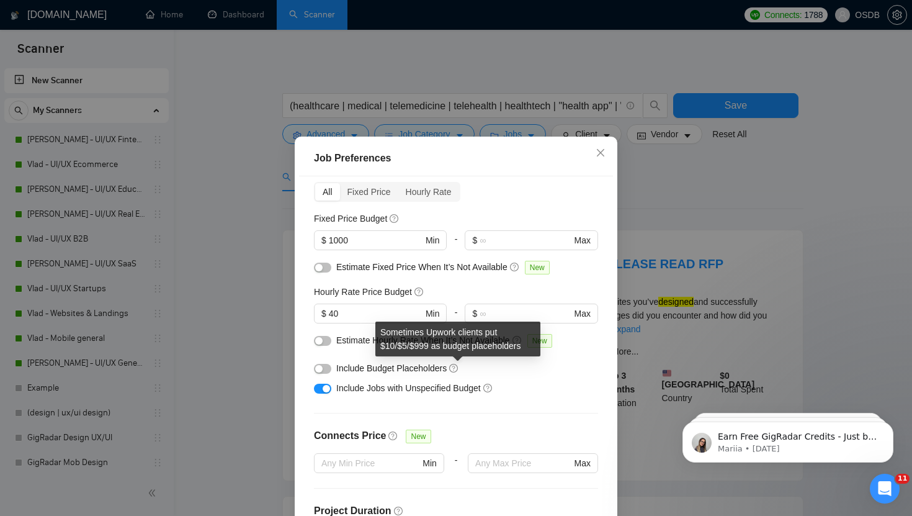
click at [455, 367] on icon "question-circle" at bounding box center [453, 368] width 9 height 9
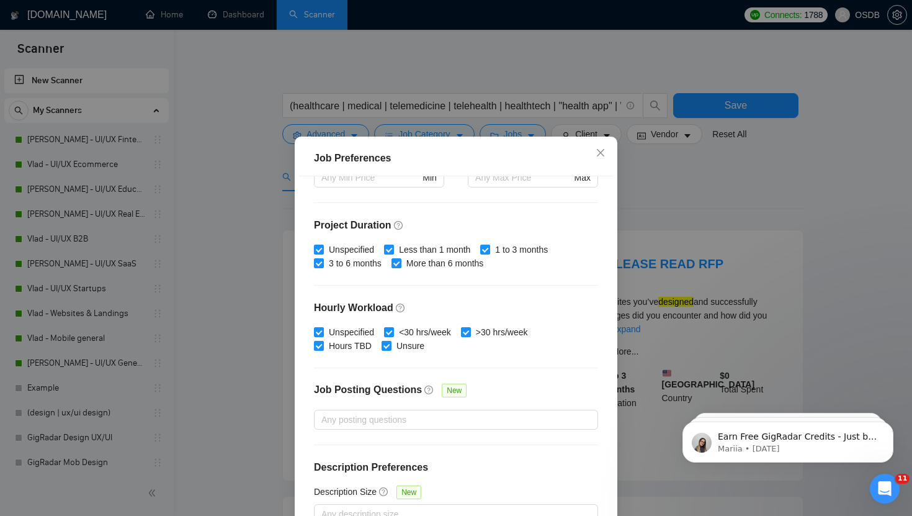
scroll to position [76, 0]
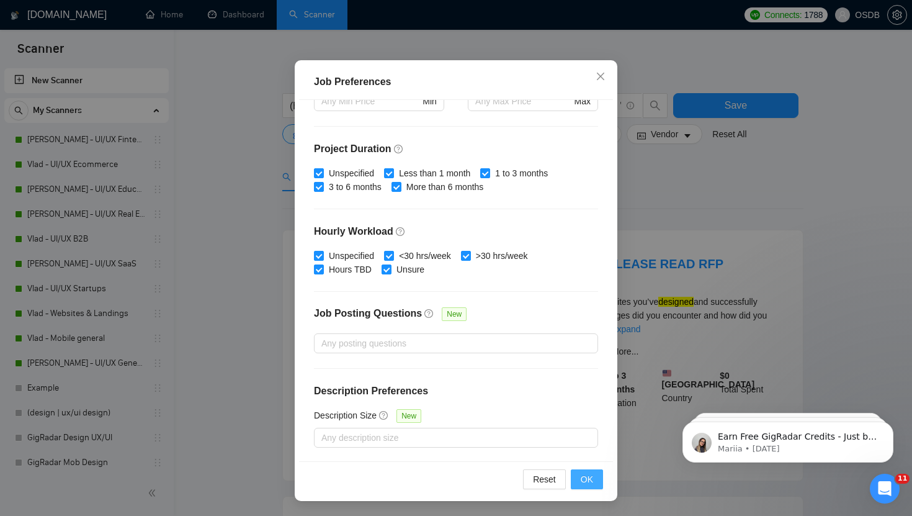
click at [576, 477] on button "OK" at bounding box center [587, 479] width 32 height 20
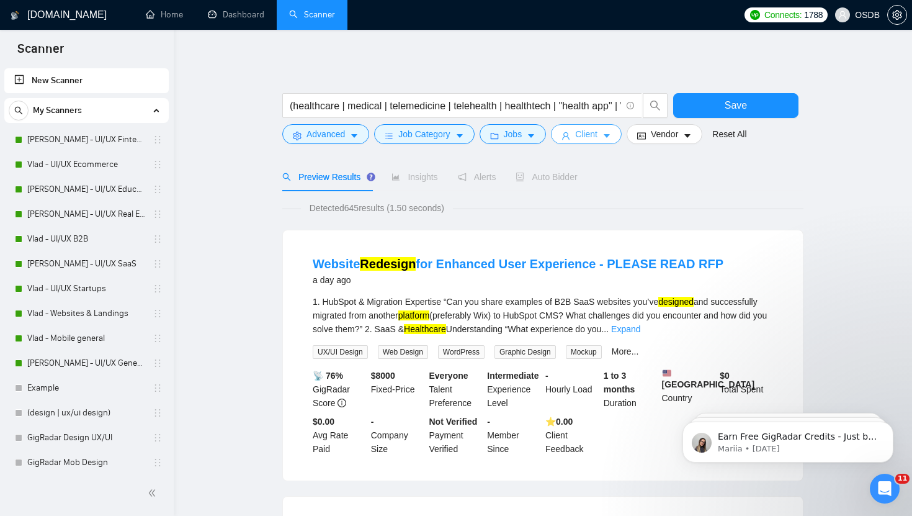
click at [587, 133] on span "Client" at bounding box center [586, 134] width 22 height 14
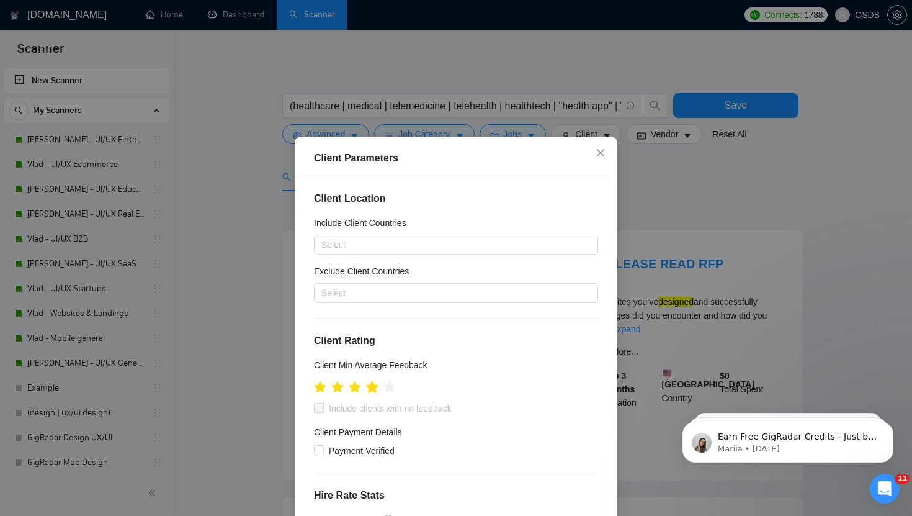
click at [374, 388] on icon "star" at bounding box center [372, 386] width 13 height 12
click at [320, 409] on input "Include clients with no feedback" at bounding box center [318, 407] width 9 height 9
checkbox input "true"
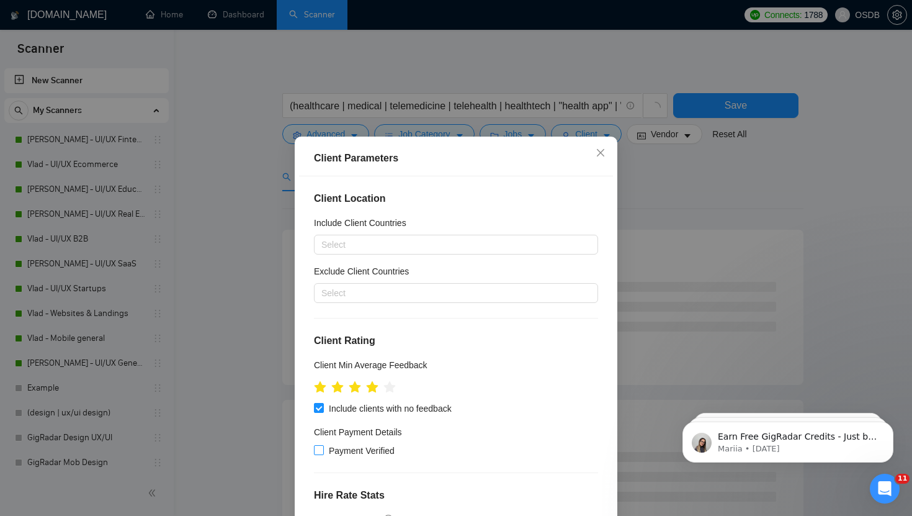
click at [321, 450] on input "Payment Verified" at bounding box center [318, 449] width 9 height 9
checkbox input "true"
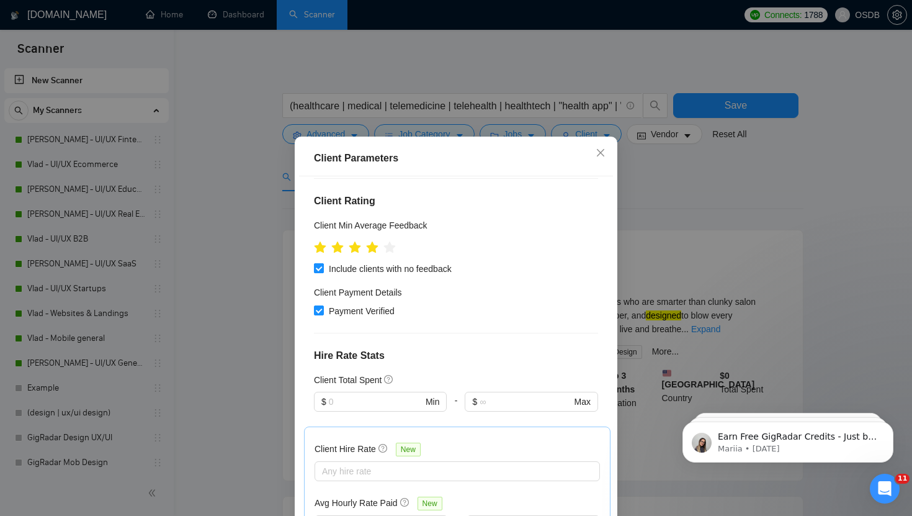
scroll to position [146, 0]
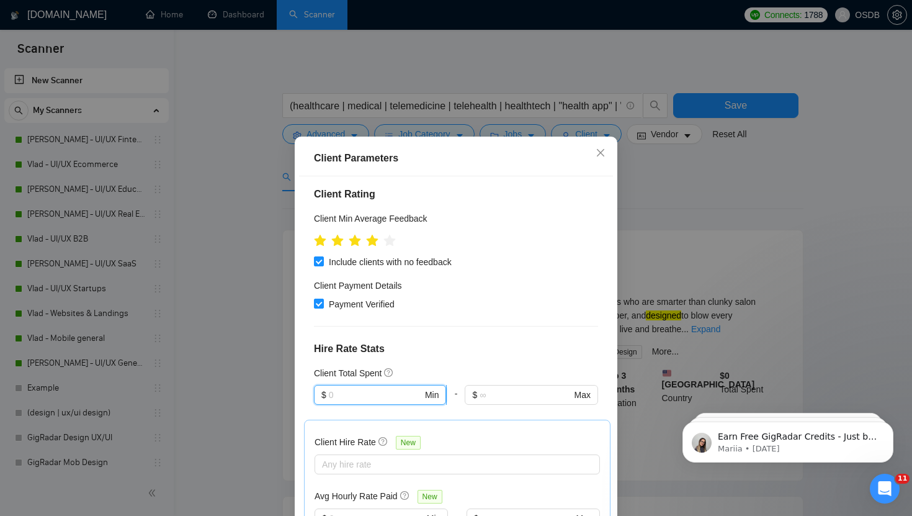
click at [363, 396] on input "text" at bounding box center [376, 395] width 94 height 14
type input "1"
click at [454, 357] on div "Client Location Include Client Countries Select Exclude Client Countries Select…" at bounding box center [456, 356] width 314 height 361
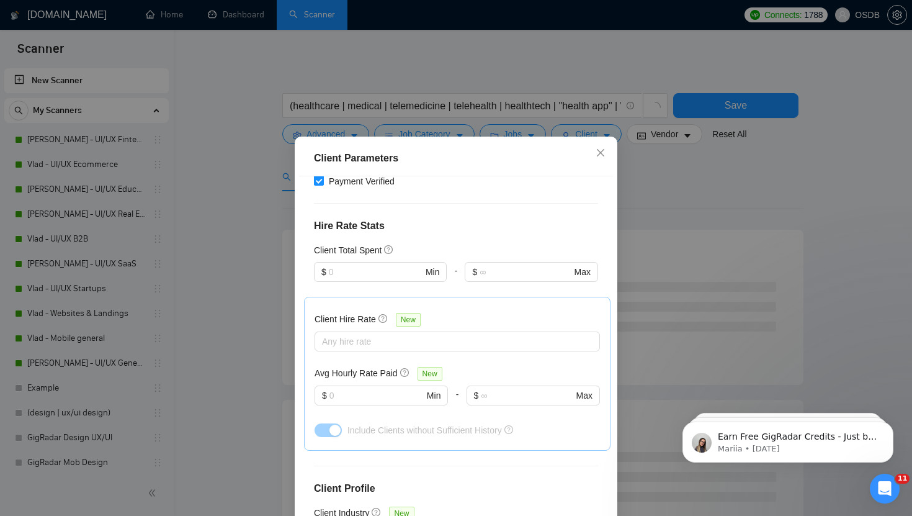
scroll to position [324, 0]
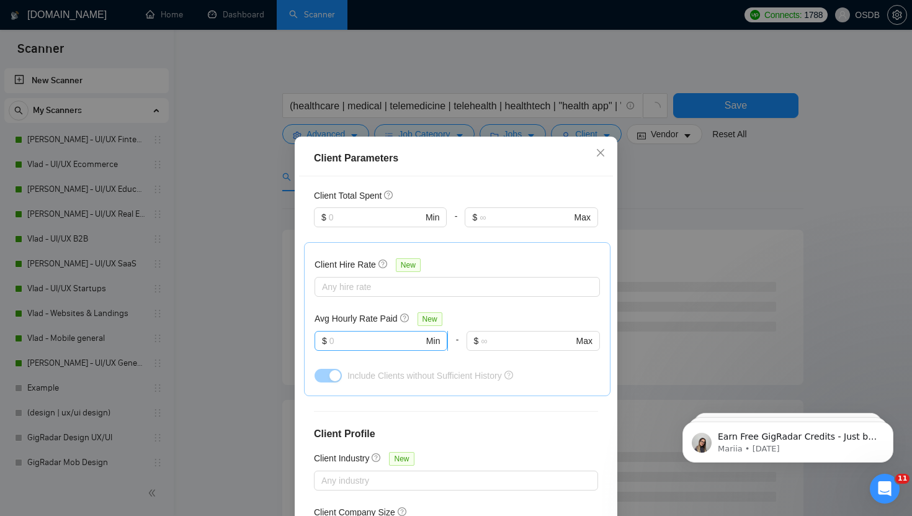
click at [397, 344] on input "text" at bounding box center [376, 341] width 94 height 14
type input "17"
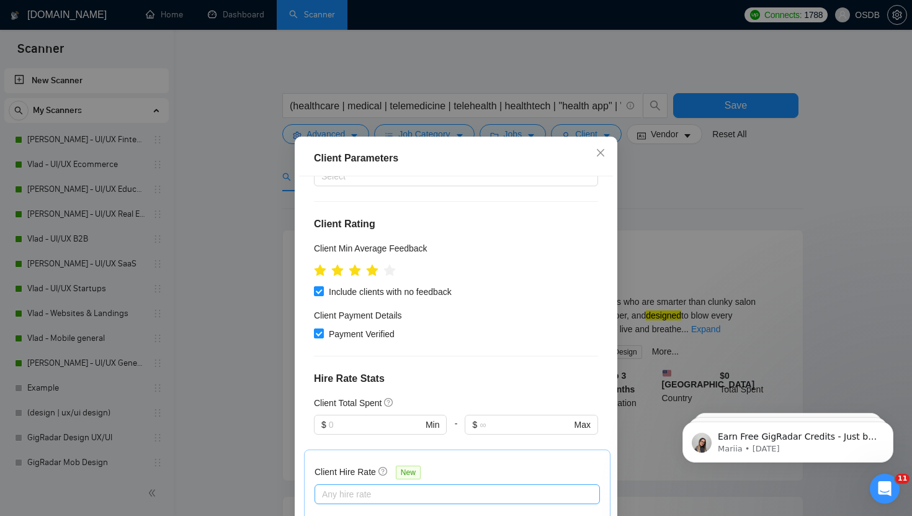
scroll to position [0, 0]
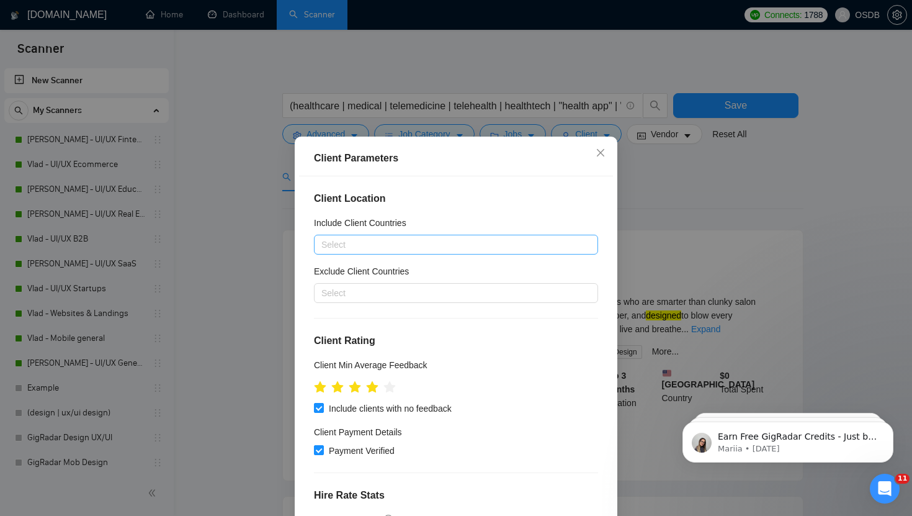
click at [390, 243] on div at bounding box center [450, 244] width 266 height 15
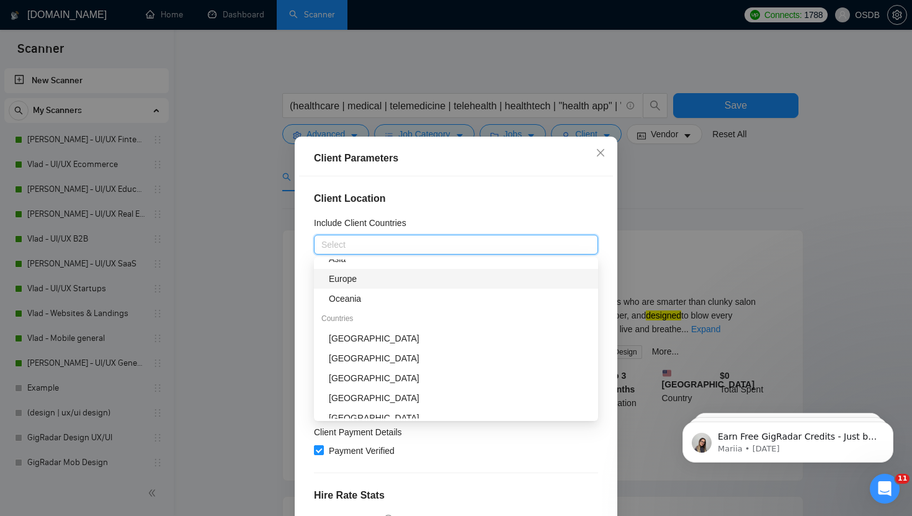
scroll to position [103, 0]
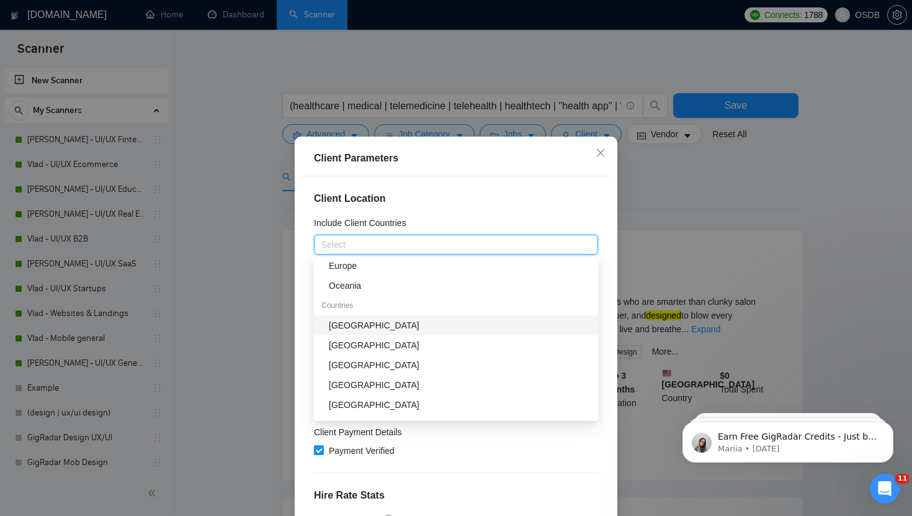
click at [365, 326] on div "[GEOGRAPHIC_DATA]" at bounding box center [460, 325] width 262 height 14
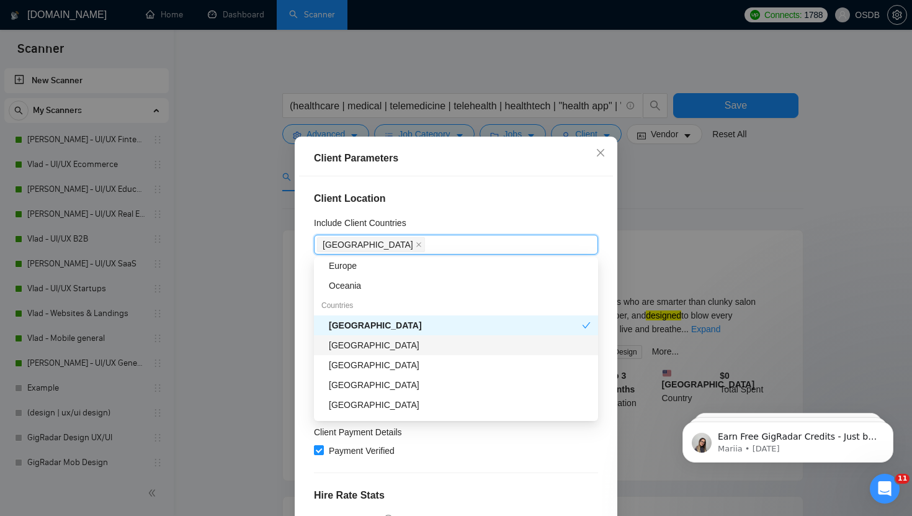
click at [368, 345] on div "[GEOGRAPHIC_DATA]" at bounding box center [460, 345] width 262 height 14
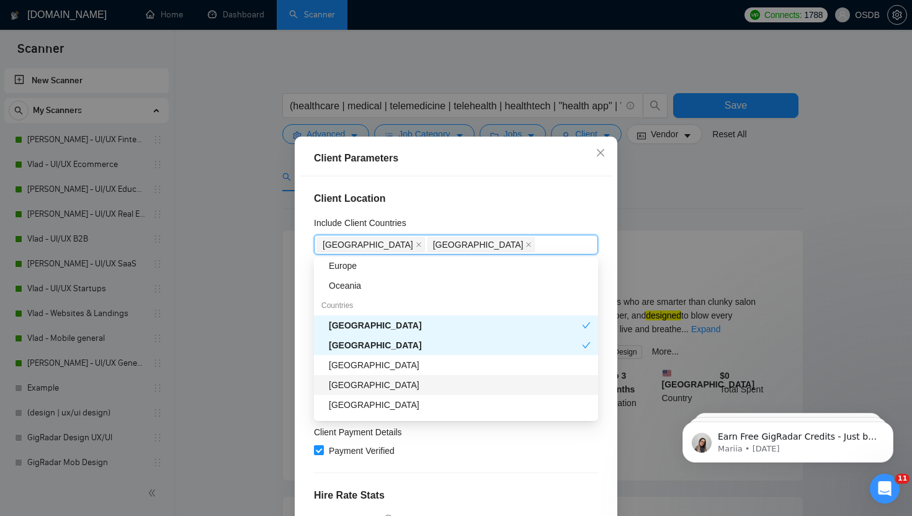
click at [368, 388] on div "[GEOGRAPHIC_DATA]" at bounding box center [460, 385] width 262 height 14
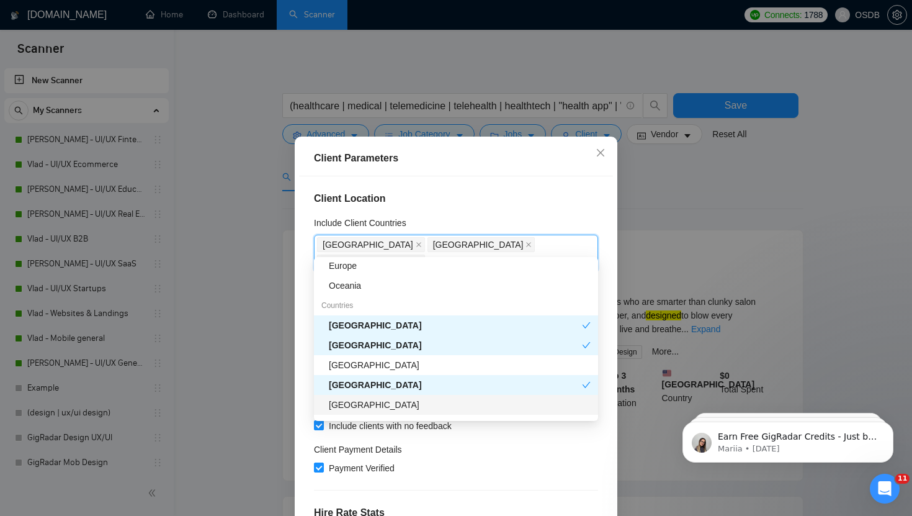
click at [368, 400] on div "[GEOGRAPHIC_DATA]" at bounding box center [460, 405] width 262 height 14
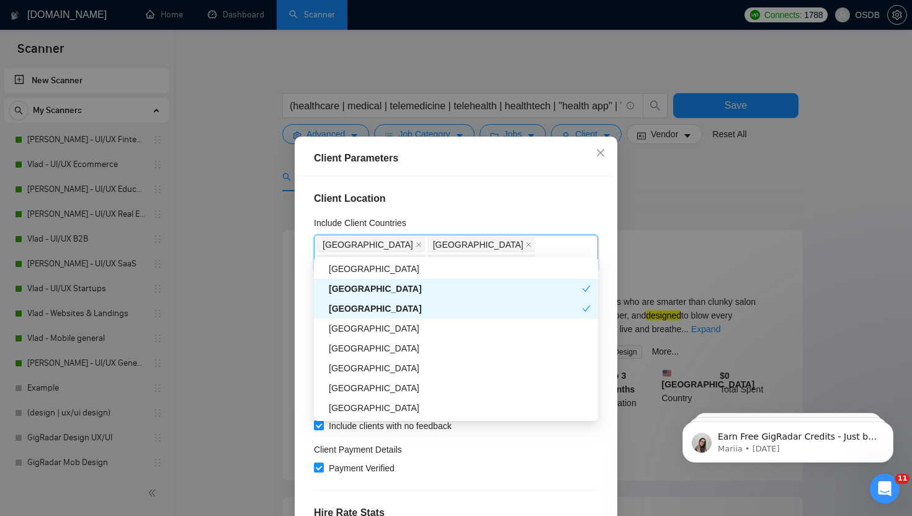
scroll to position [207, 0]
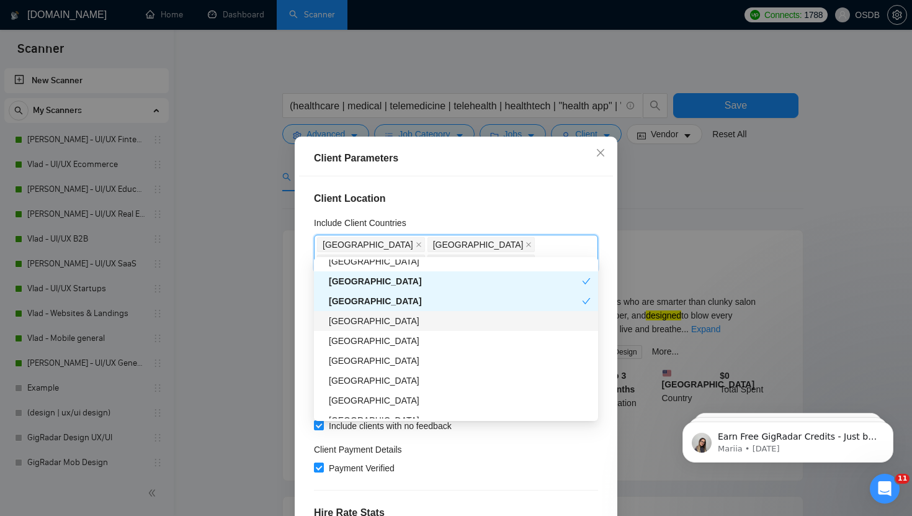
click at [359, 322] on div "[GEOGRAPHIC_DATA]" at bounding box center [460, 321] width 262 height 14
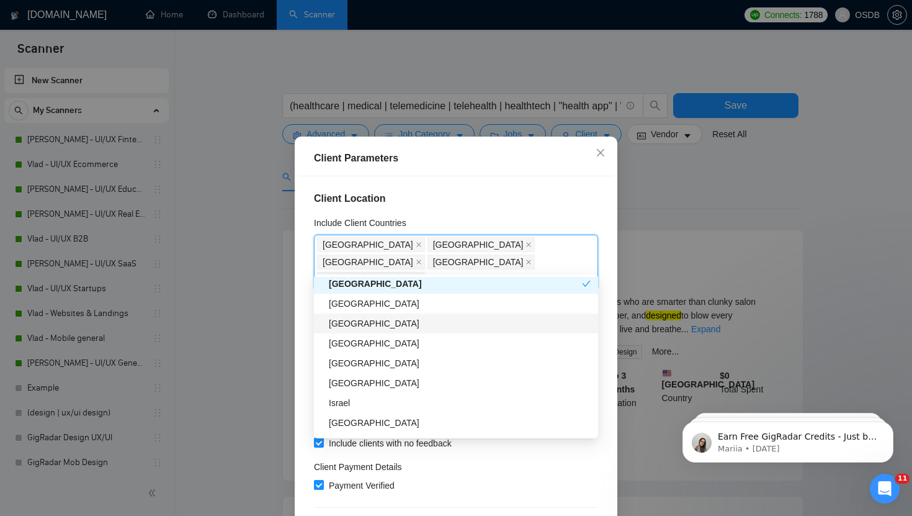
scroll to position [260, 0]
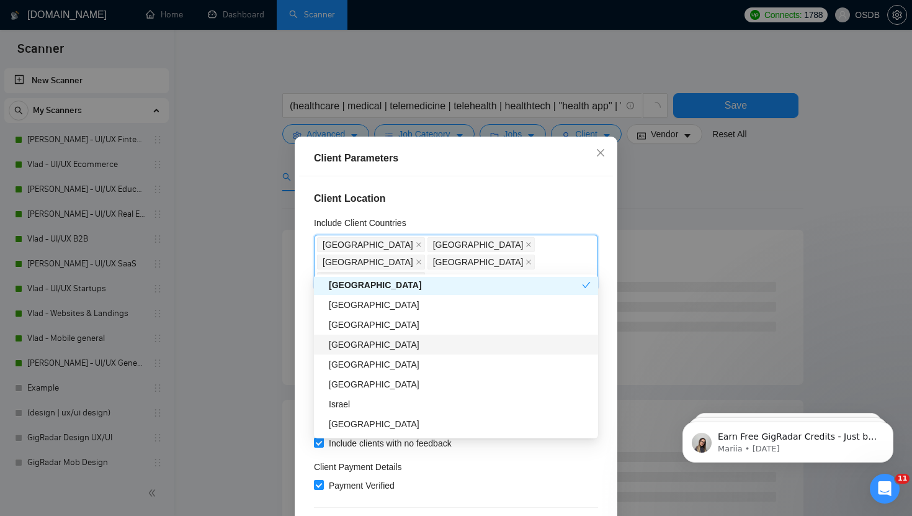
click at [358, 350] on div "[GEOGRAPHIC_DATA]" at bounding box center [460, 345] width 262 height 14
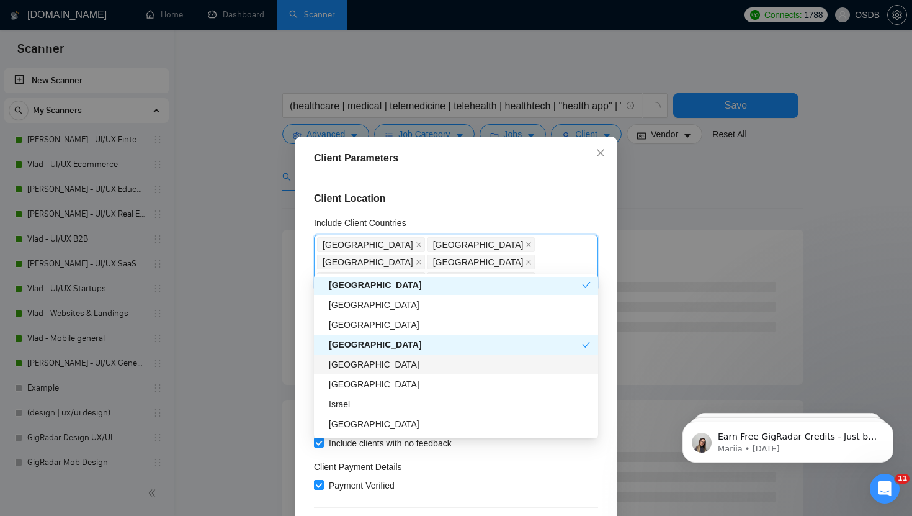
click at [358, 359] on div "[GEOGRAPHIC_DATA]" at bounding box center [460, 364] width 262 height 14
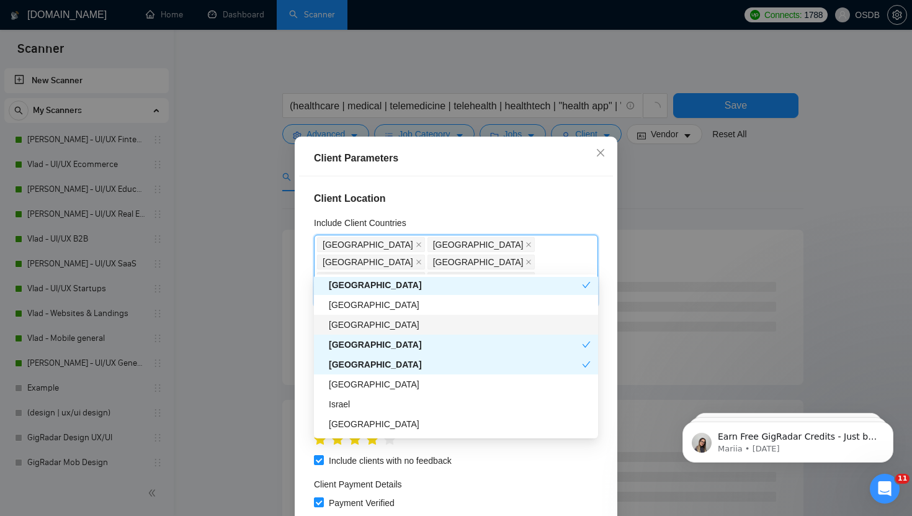
click at [364, 326] on div "[GEOGRAPHIC_DATA]" at bounding box center [460, 325] width 262 height 14
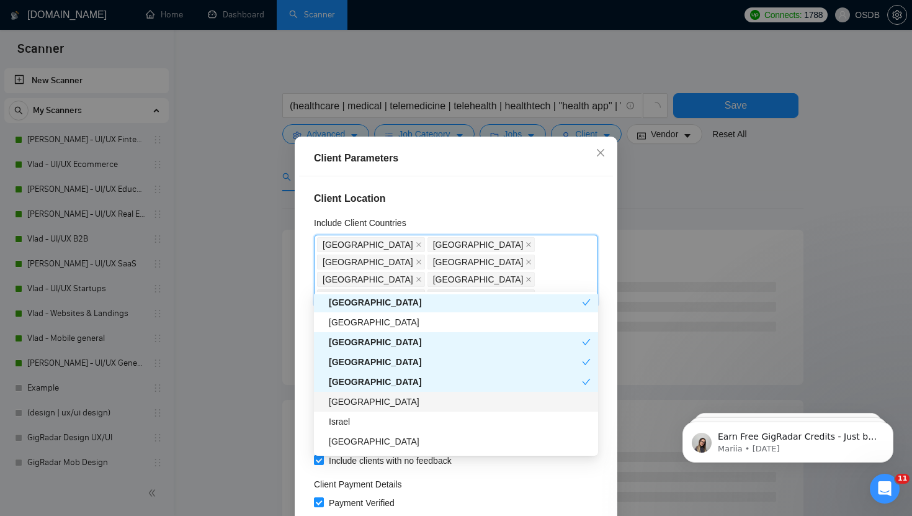
click at [354, 403] on div "[GEOGRAPHIC_DATA]" at bounding box center [460, 402] width 262 height 14
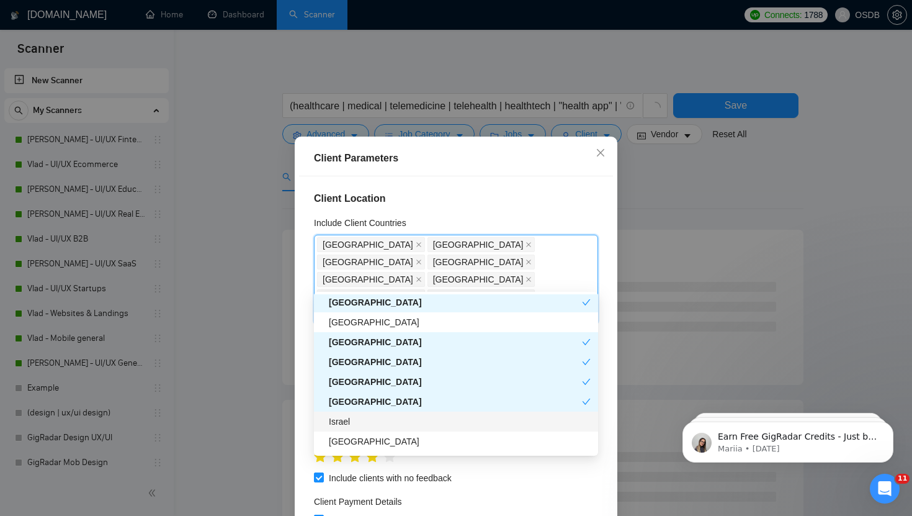
click at [354, 427] on div "Israel" at bounding box center [460, 421] width 262 height 14
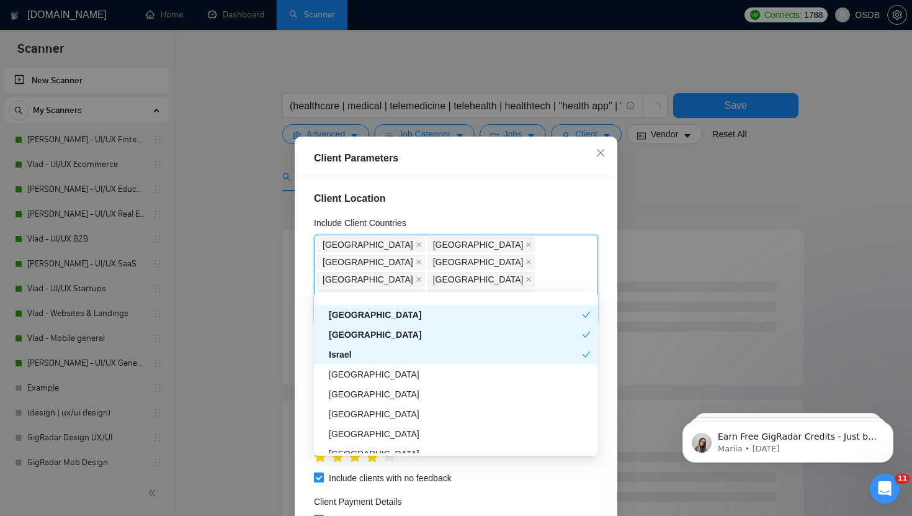
scroll to position [356, 0]
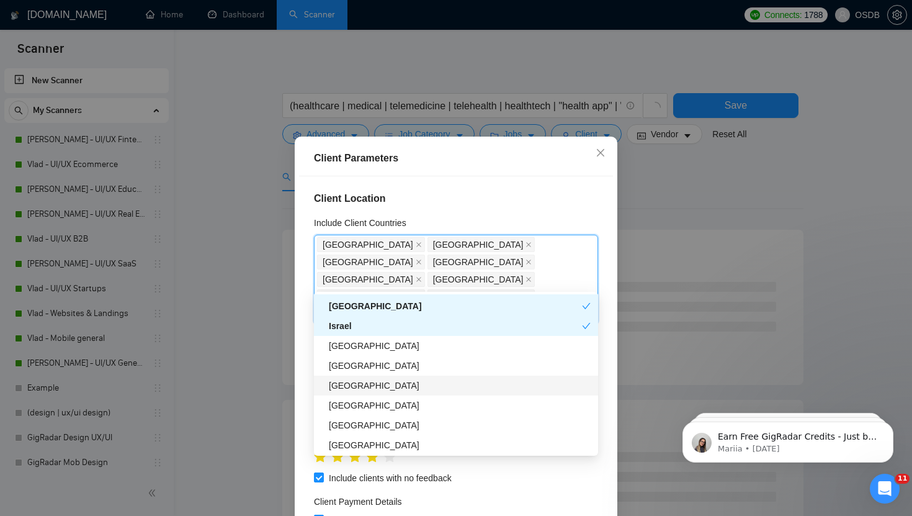
click at [346, 384] on div "[GEOGRAPHIC_DATA]" at bounding box center [460, 385] width 262 height 14
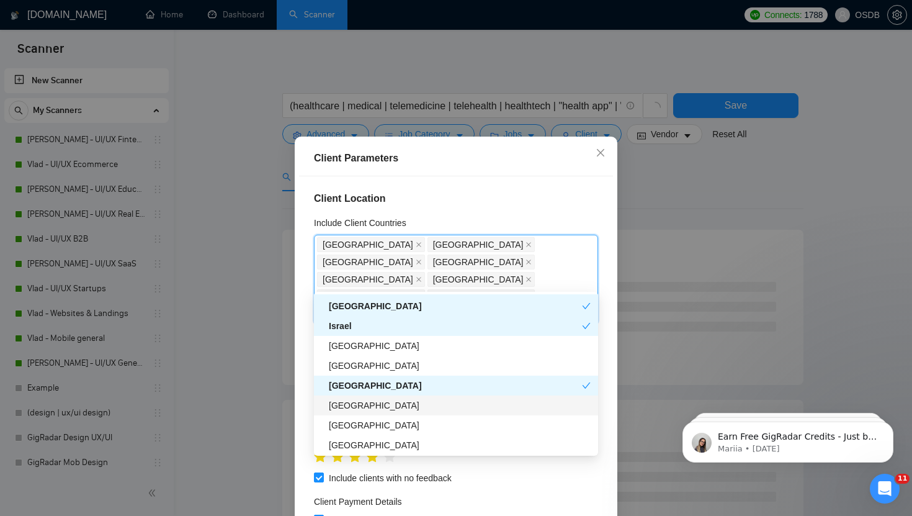
click at [346, 397] on div "[GEOGRAPHIC_DATA]" at bounding box center [456, 405] width 284 height 20
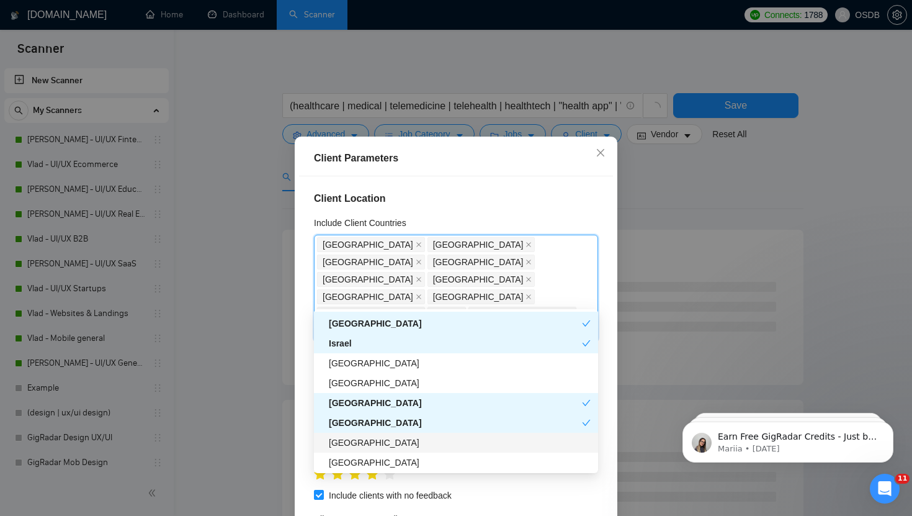
click at [352, 447] on div "[GEOGRAPHIC_DATA]" at bounding box center [460, 443] width 262 height 14
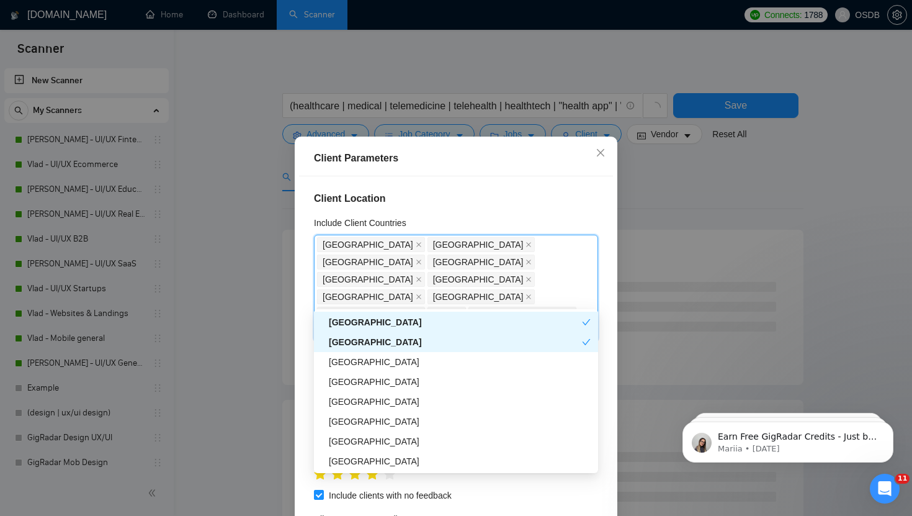
scroll to position [465, 0]
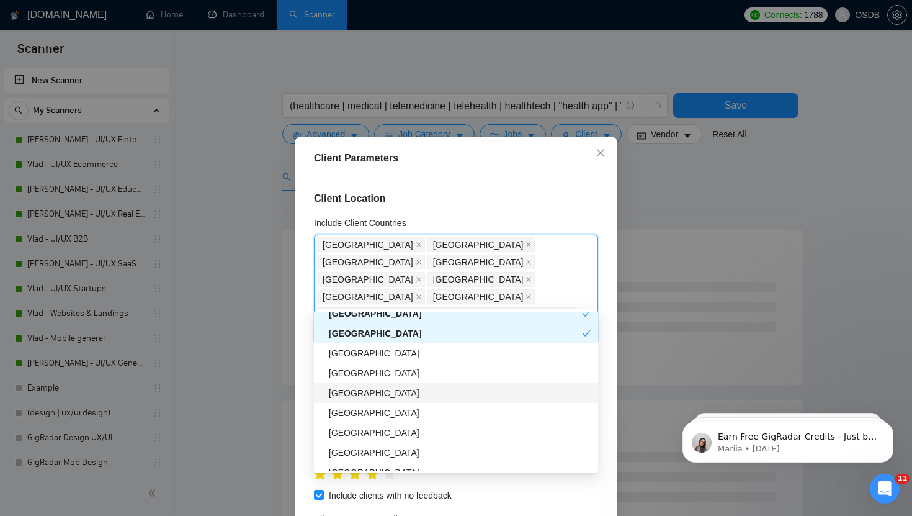
click at [344, 394] on div "[GEOGRAPHIC_DATA]" at bounding box center [460, 393] width 262 height 14
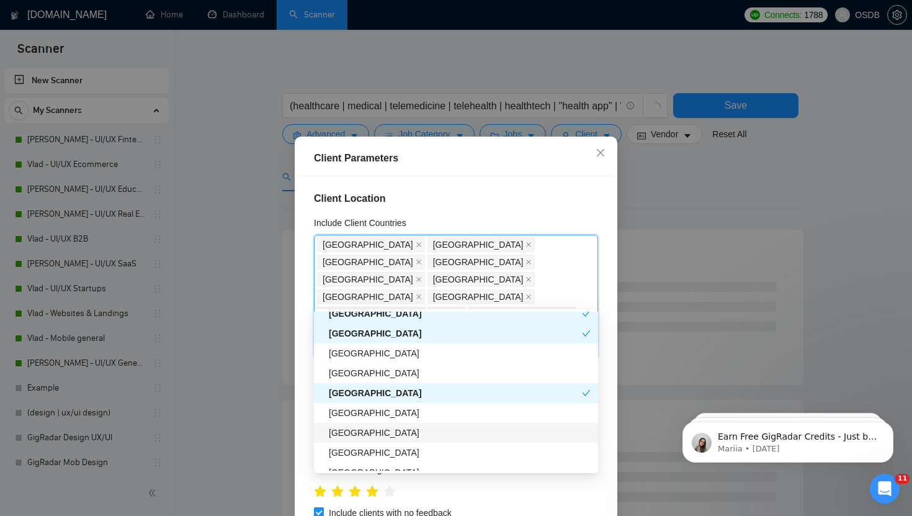
click at [346, 436] on div "[GEOGRAPHIC_DATA]" at bounding box center [460, 433] width 262 height 14
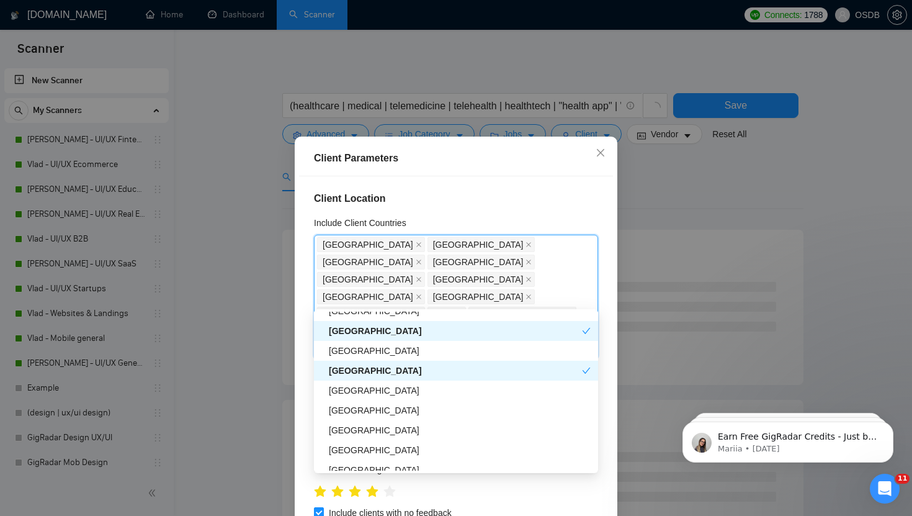
scroll to position [531, 0]
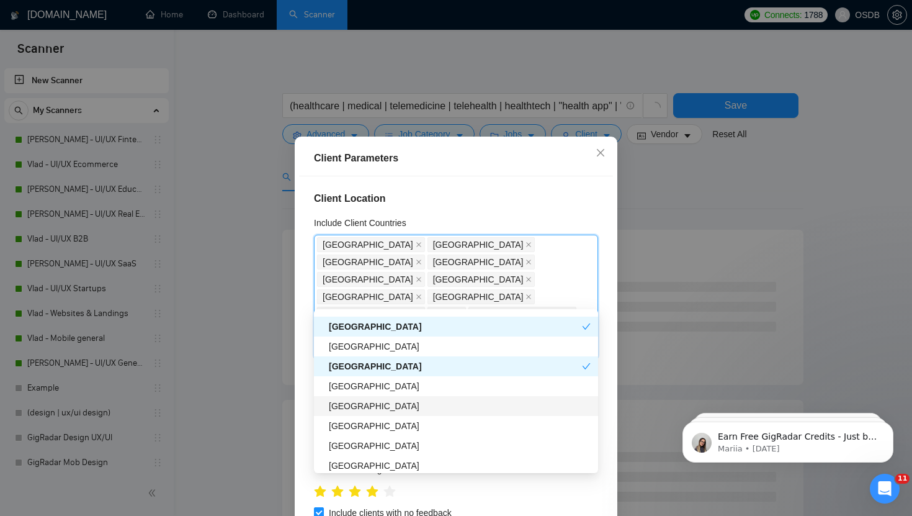
click at [347, 406] on div "[GEOGRAPHIC_DATA]" at bounding box center [460, 406] width 262 height 14
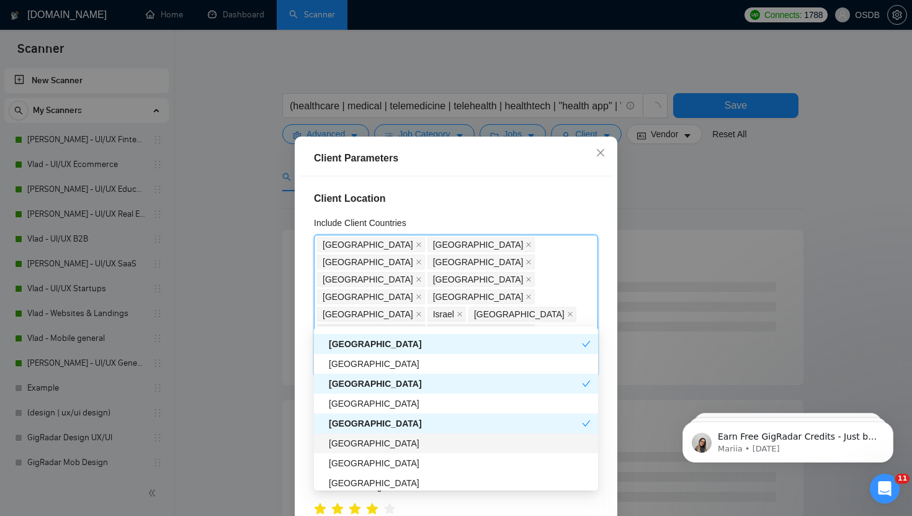
click at [349, 444] on div "[GEOGRAPHIC_DATA]" at bounding box center [460, 443] width 262 height 14
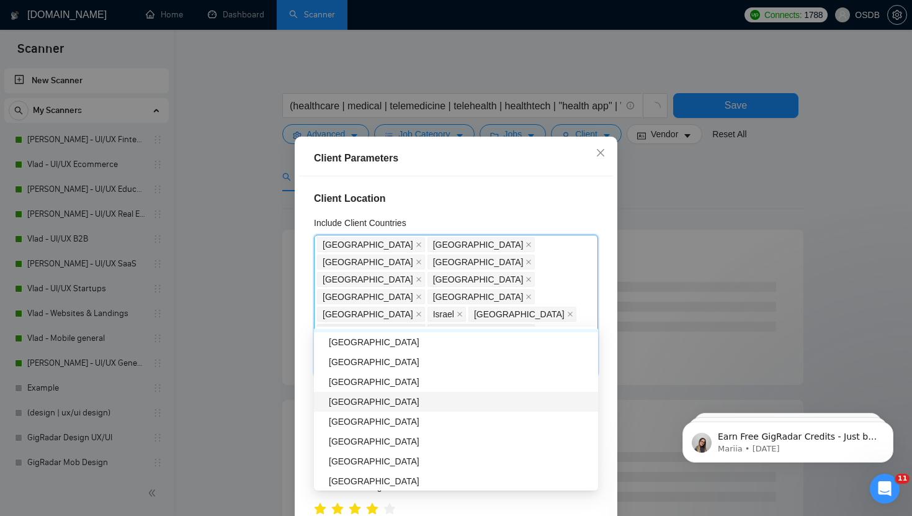
scroll to position [652, 0]
click at [346, 427] on div "[GEOGRAPHIC_DATA]" at bounding box center [460, 421] width 262 height 14
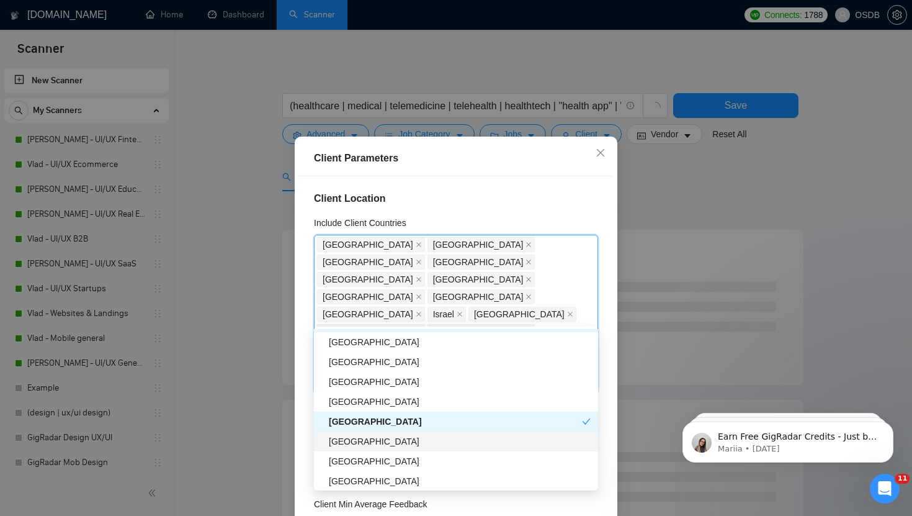
click at [346, 440] on div "[GEOGRAPHIC_DATA]" at bounding box center [460, 441] width 262 height 14
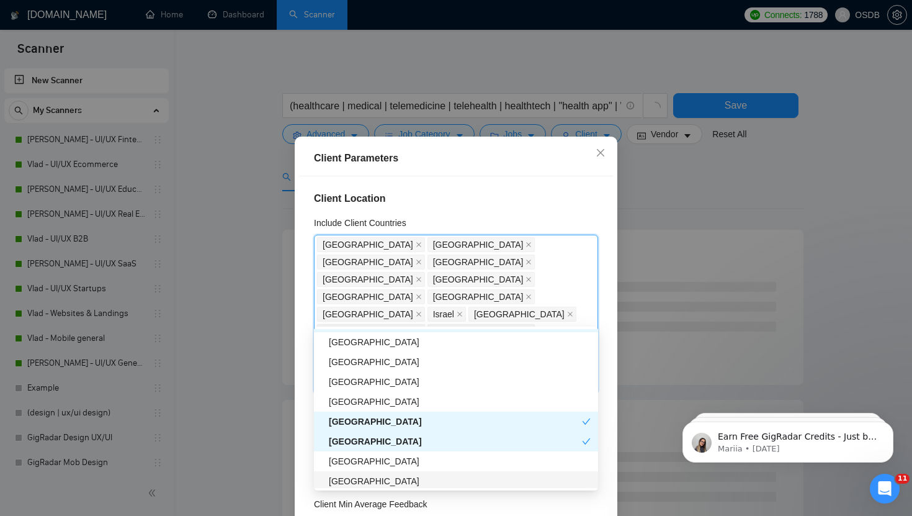
click at [348, 482] on div "[GEOGRAPHIC_DATA]" at bounding box center [460, 481] width 262 height 14
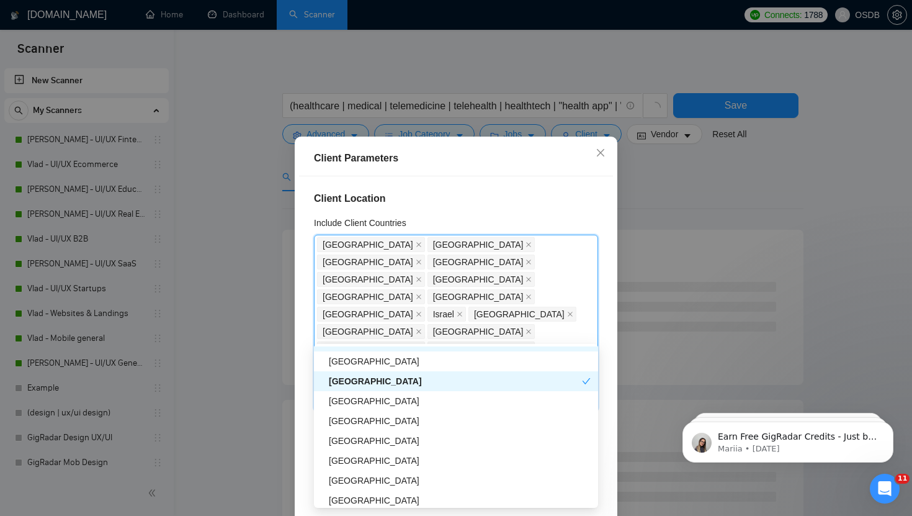
scroll to position [772, 0]
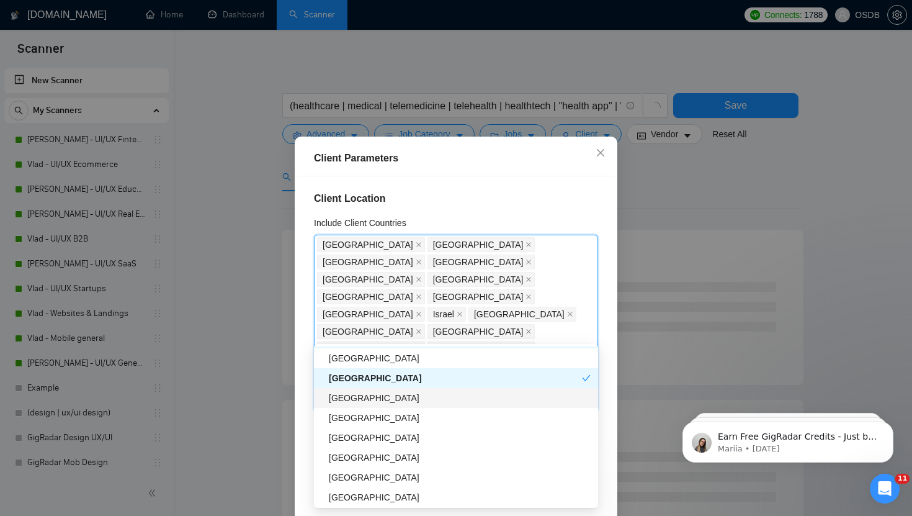
click at [346, 402] on div "[GEOGRAPHIC_DATA]" at bounding box center [460, 398] width 262 height 14
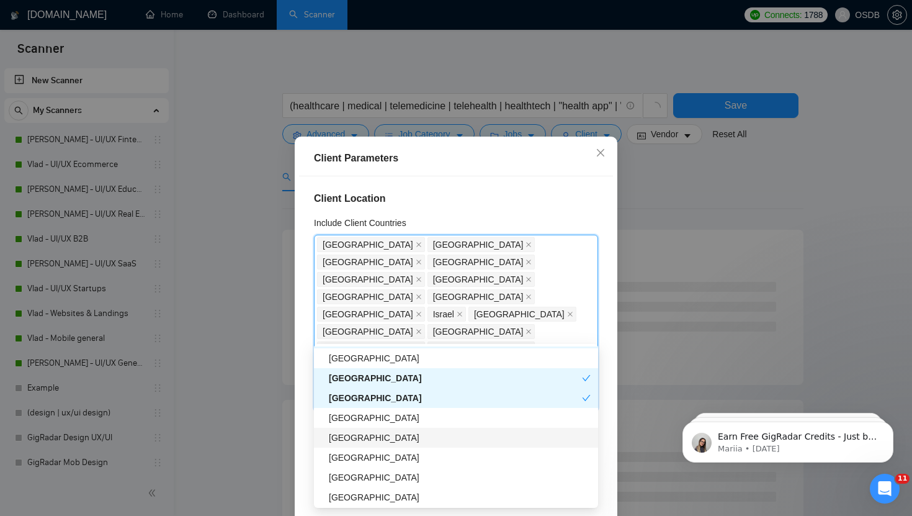
click at [346, 436] on div "[GEOGRAPHIC_DATA]" at bounding box center [460, 438] width 262 height 14
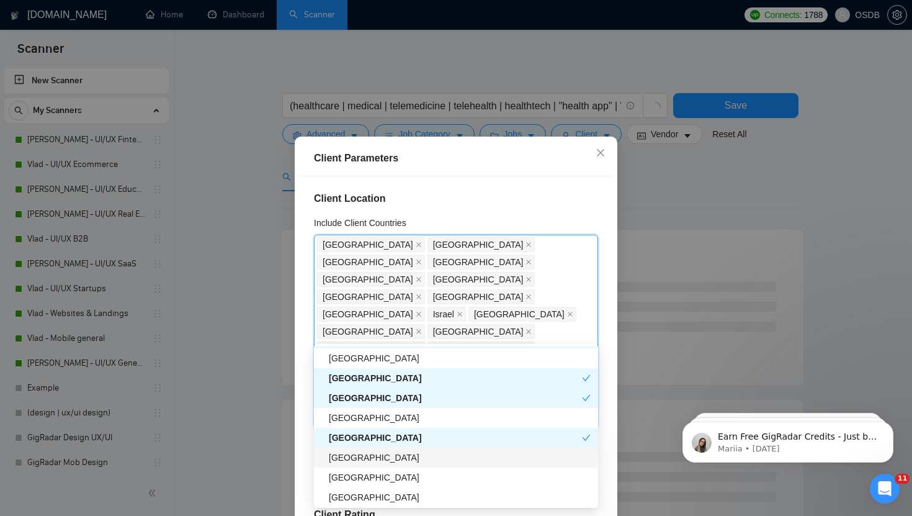
click at [347, 461] on div "[GEOGRAPHIC_DATA]" at bounding box center [460, 457] width 262 height 14
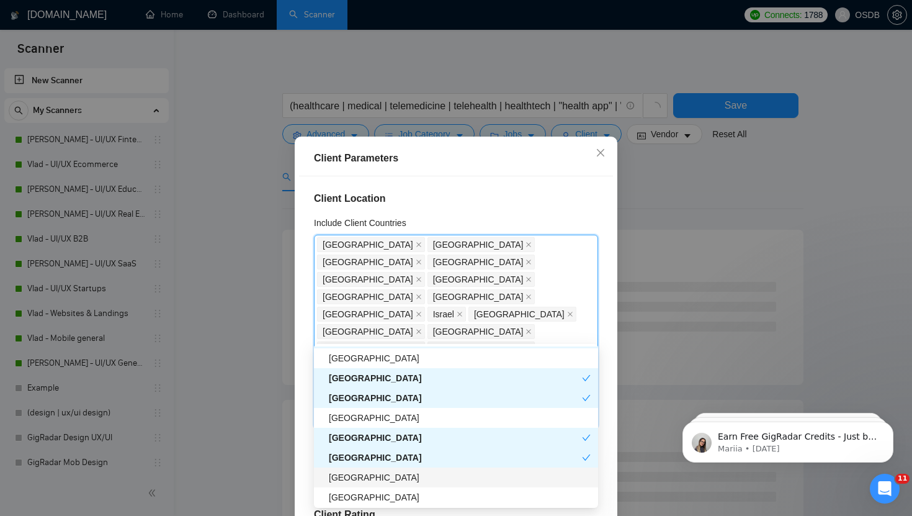
click at [347, 473] on div "[GEOGRAPHIC_DATA]" at bounding box center [460, 477] width 262 height 14
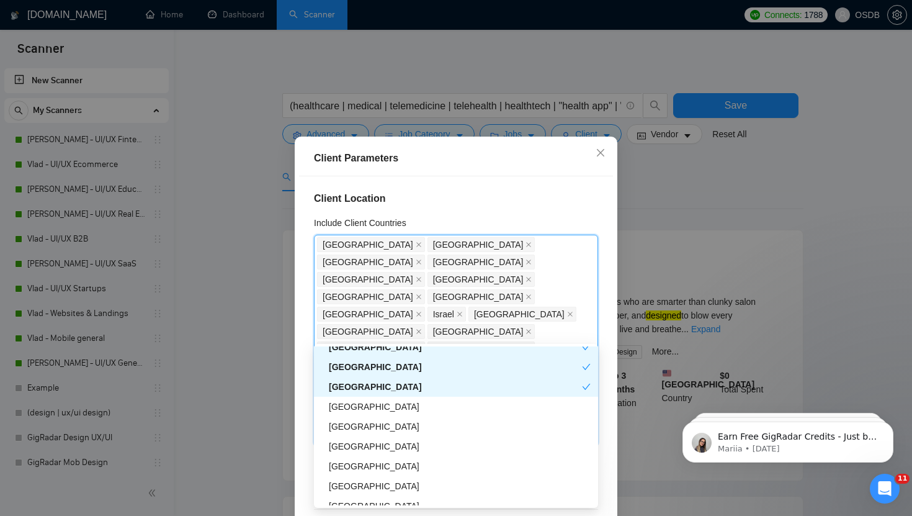
scroll to position [871, 0]
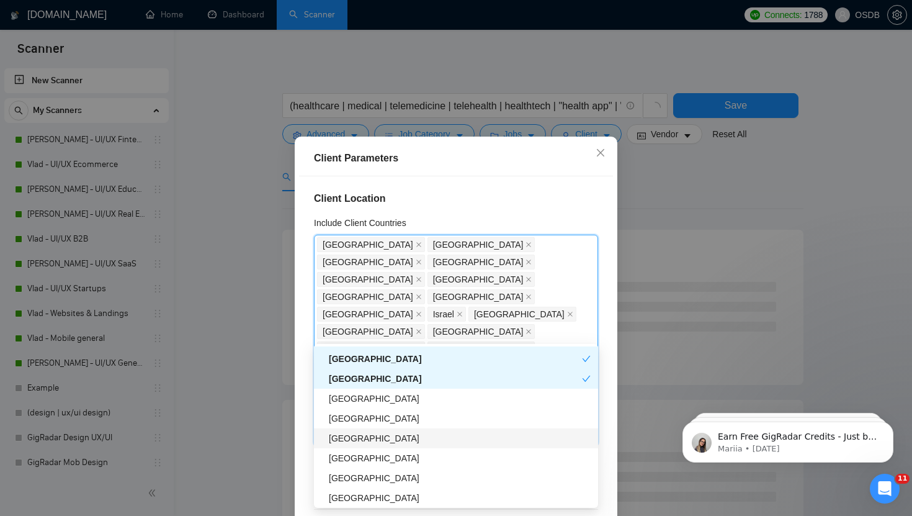
click at [341, 446] on div "[GEOGRAPHIC_DATA]" at bounding box center [456, 438] width 284 height 20
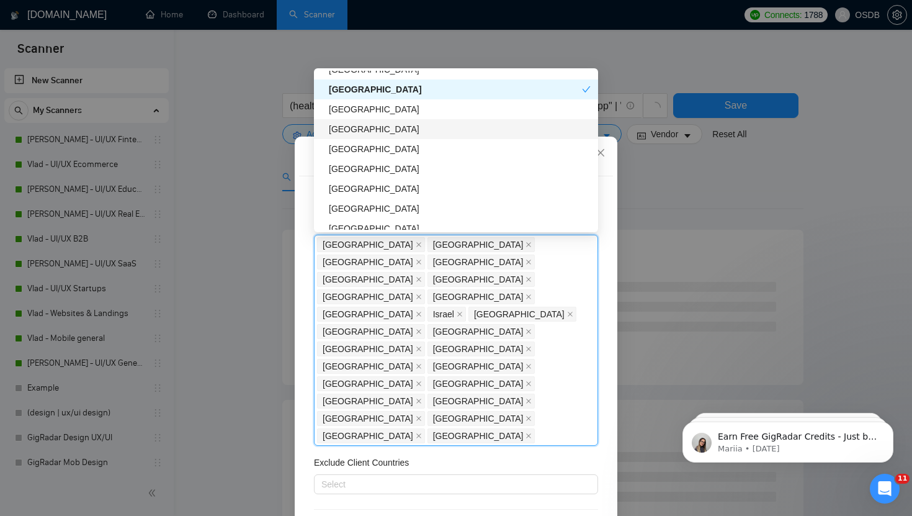
scroll to position [946, 0]
click at [341, 186] on div "[GEOGRAPHIC_DATA]" at bounding box center [460, 188] width 262 height 14
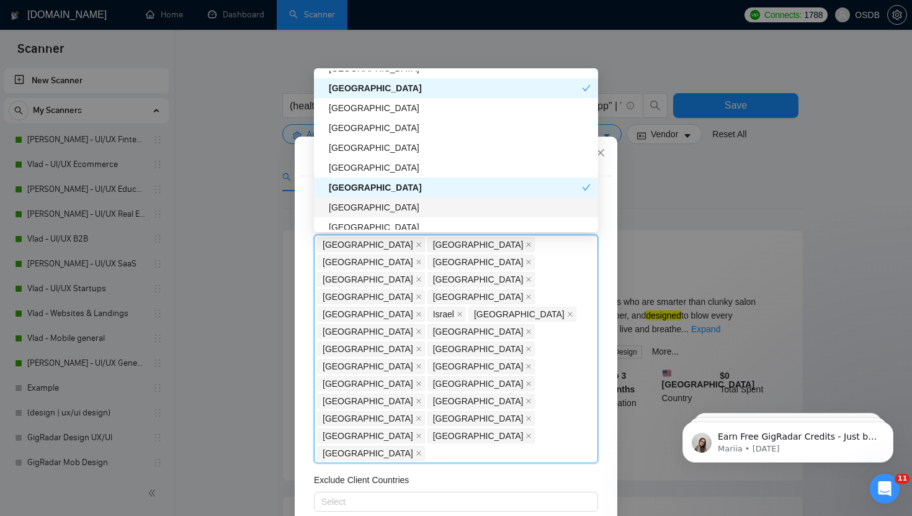
click at [341, 207] on div "[GEOGRAPHIC_DATA]" at bounding box center [460, 207] width 262 height 14
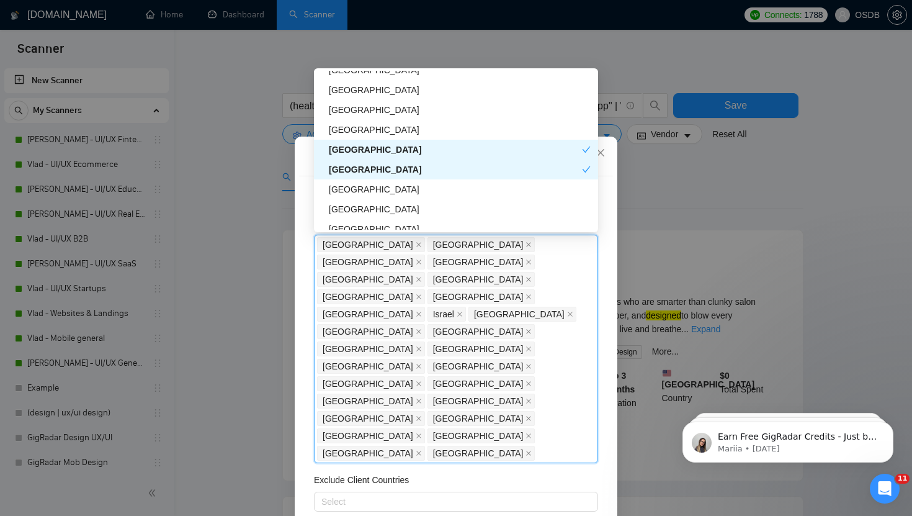
scroll to position [991, 0]
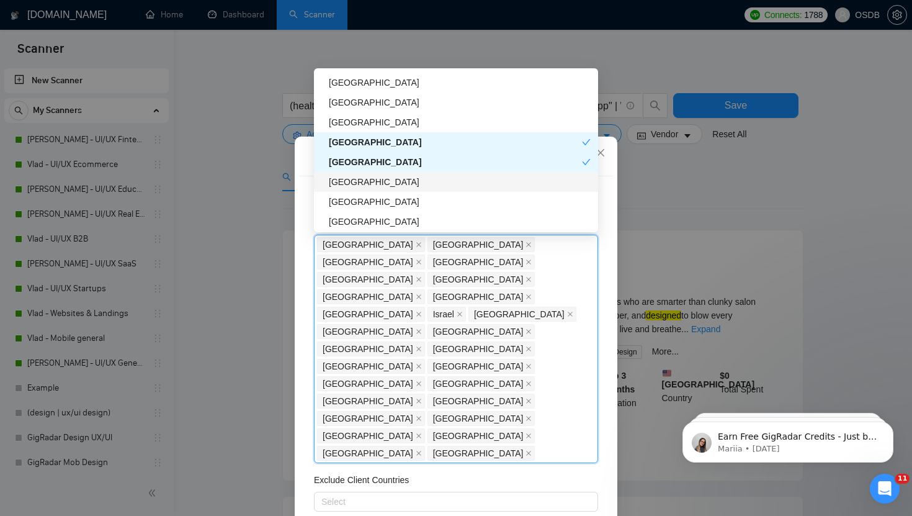
click at [338, 178] on div "[GEOGRAPHIC_DATA]" at bounding box center [460, 182] width 262 height 14
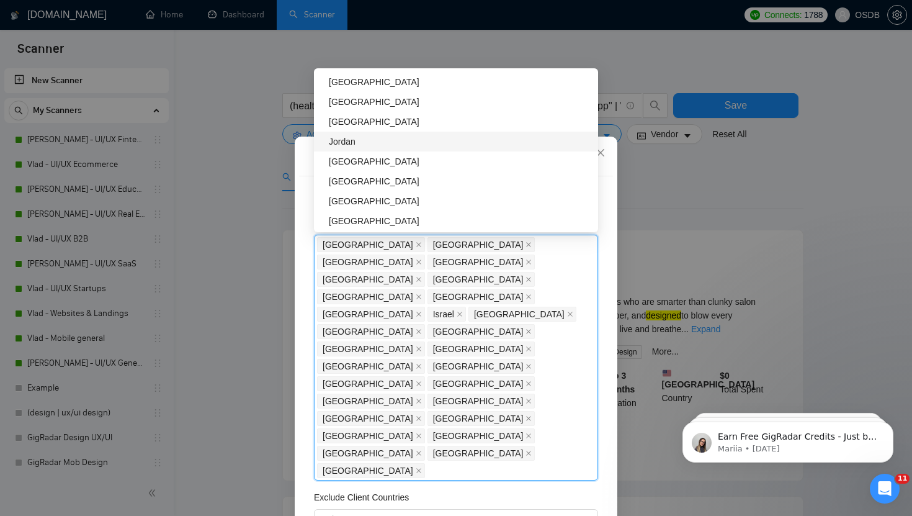
scroll to position [1132, 0]
click at [344, 178] on div "[GEOGRAPHIC_DATA]" at bounding box center [460, 180] width 262 height 14
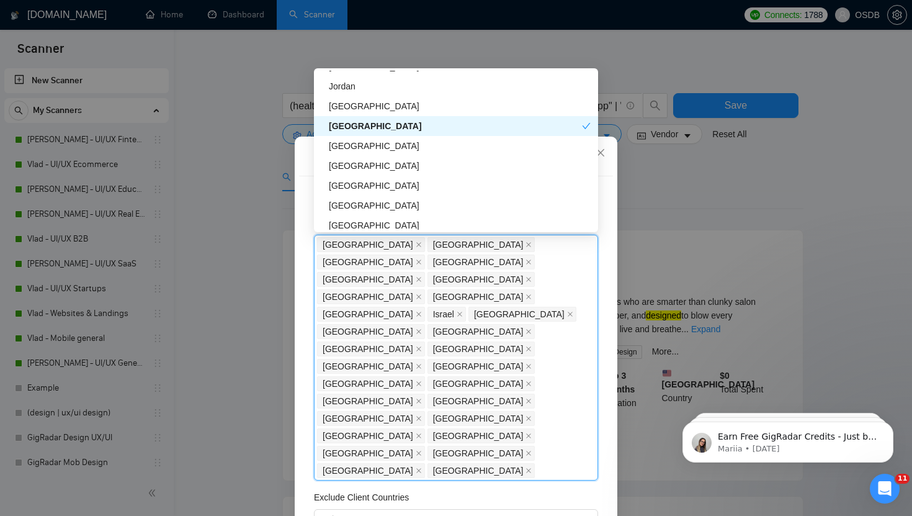
scroll to position [1191, 0]
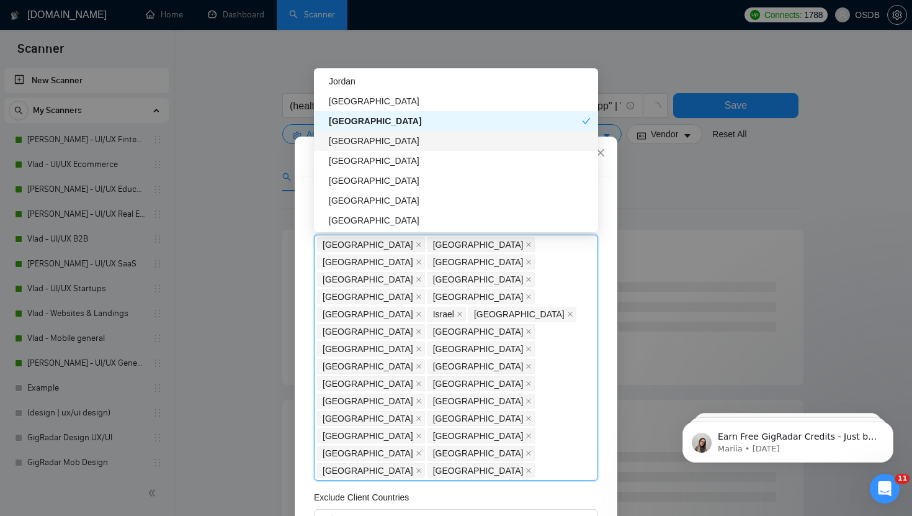
click at [345, 137] on div "[GEOGRAPHIC_DATA]" at bounding box center [460, 141] width 262 height 14
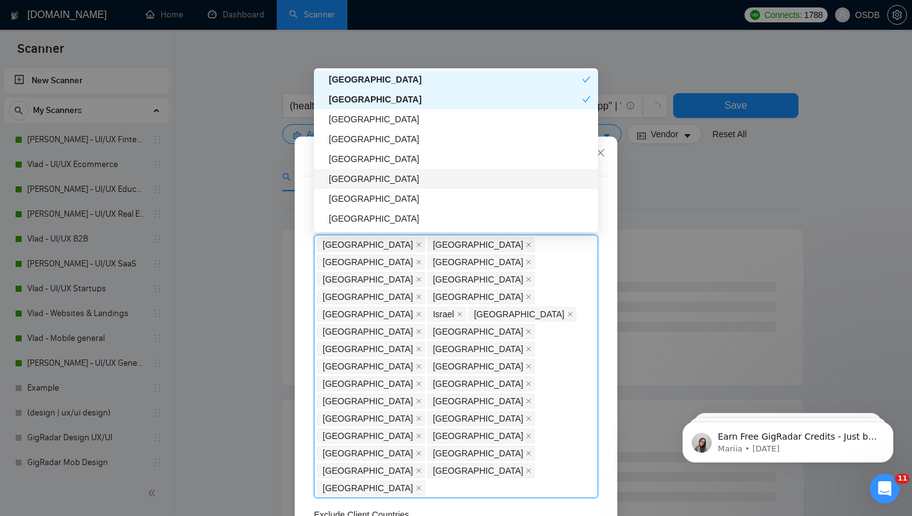
scroll to position [1248, 0]
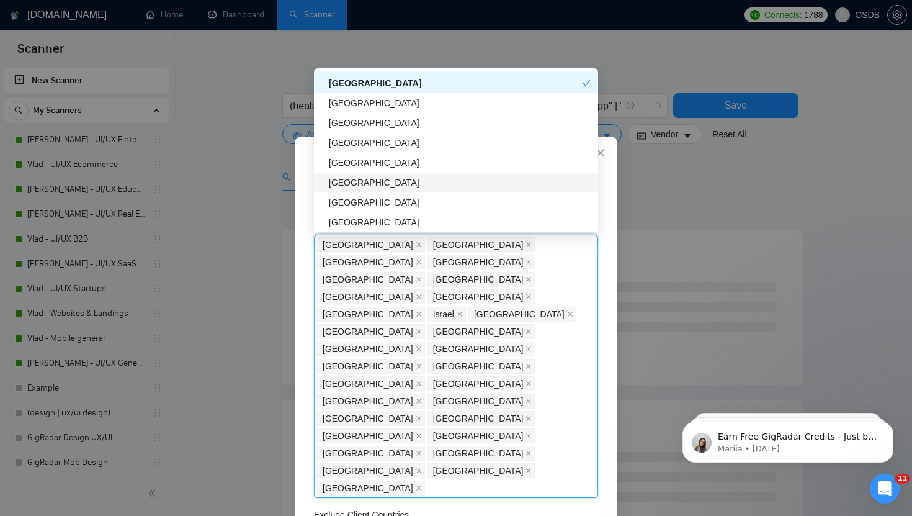
click at [344, 183] on div "[GEOGRAPHIC_DATA]" at bounding box center [460, 183] width 262 height 14
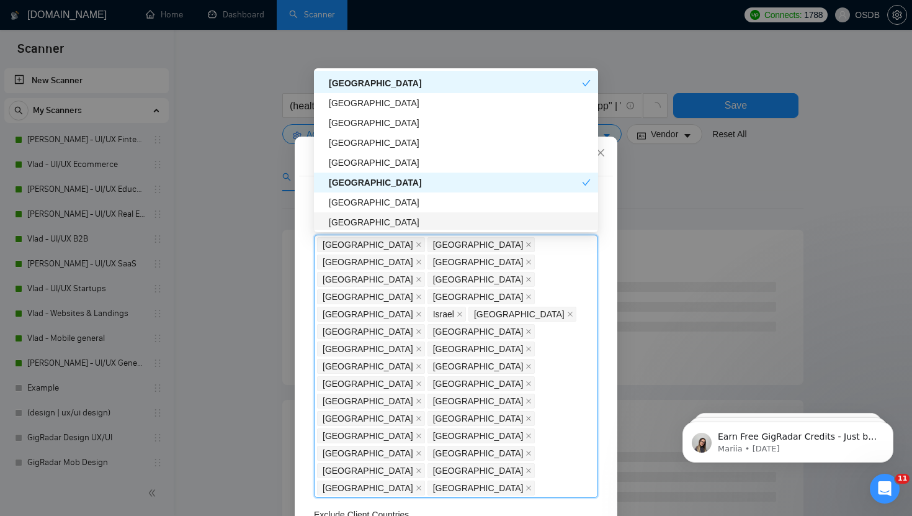
click at [344, 219] on div "[GEOGRAPHIC_DATA]" at bounding box center [460, 222] width 262 height 14
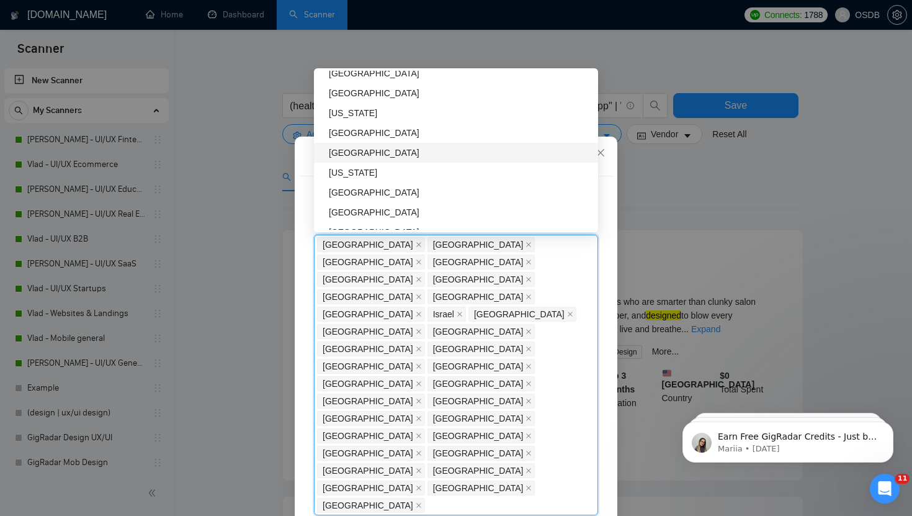
scroll to position [1553, 0]
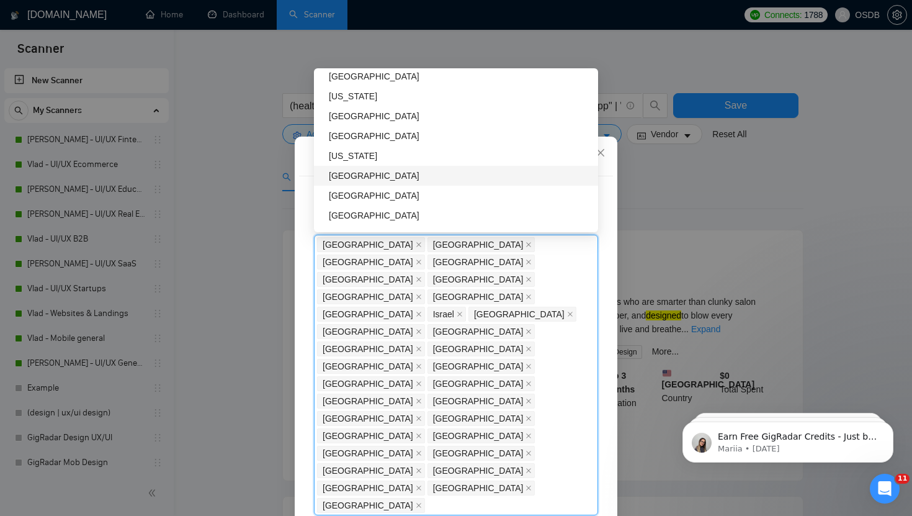
click at [398, 181] on div "[GEOGRAPHIC_DATA]" at bounding box center [460, 176] width 262 height 14
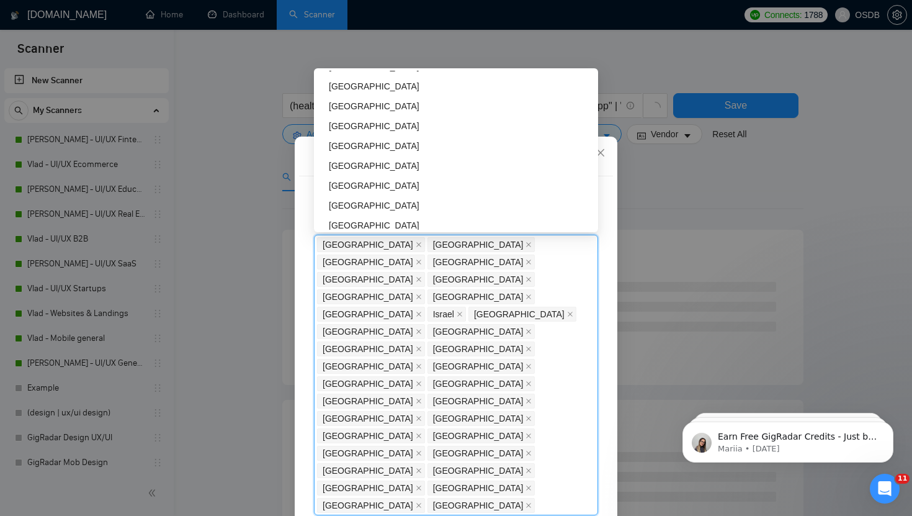
scroll to position [1863, 0]
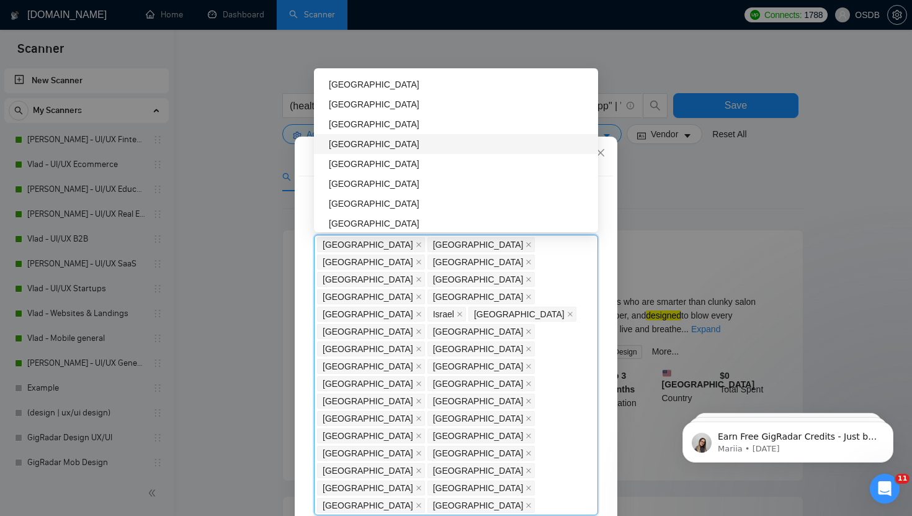
click at [360, 142] on div "[GEOGRAPHIC_DATA]" at bounding box center [460, 144] width 262 height 14
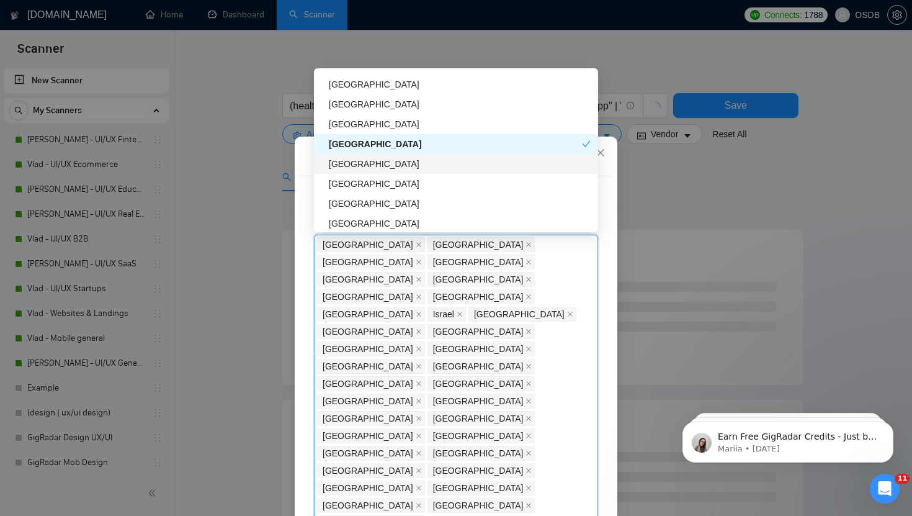
click at [357, 158] on div "[GEOGRAPHIC_DATA]" at bounding box center [460, 164] width 262 height 14
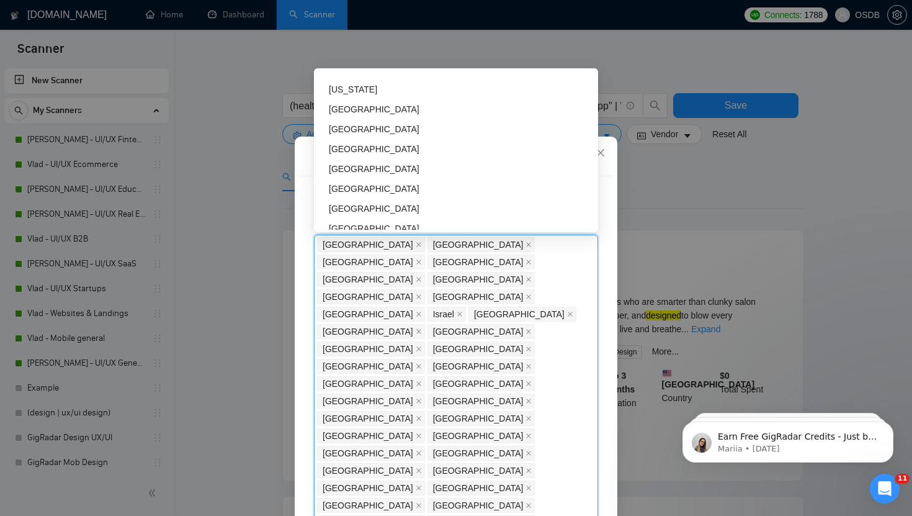
scroll to position [2024, 0]
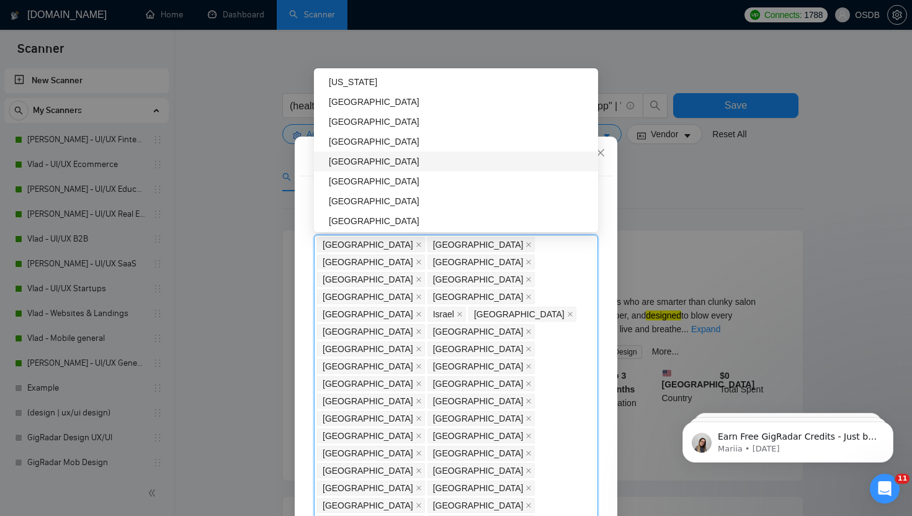
click at [343, 158] on div "[GEOGRAPHIC_DATA]" at bounding box center [460, 161] width 262 height 14
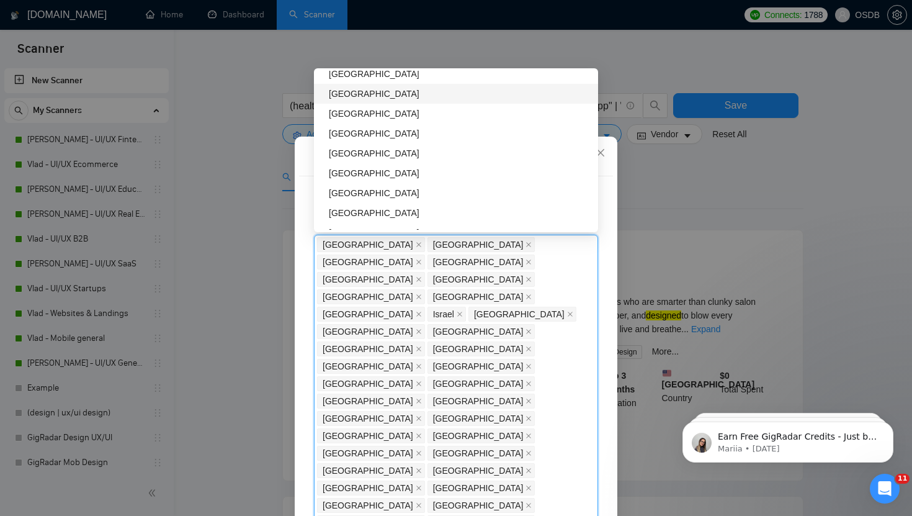
scroll to position [2331, 0]
click at [346, 151] on div "[GEOGRAPHIC_DATA]" at bounding box center [460, 153] width 262 height 14
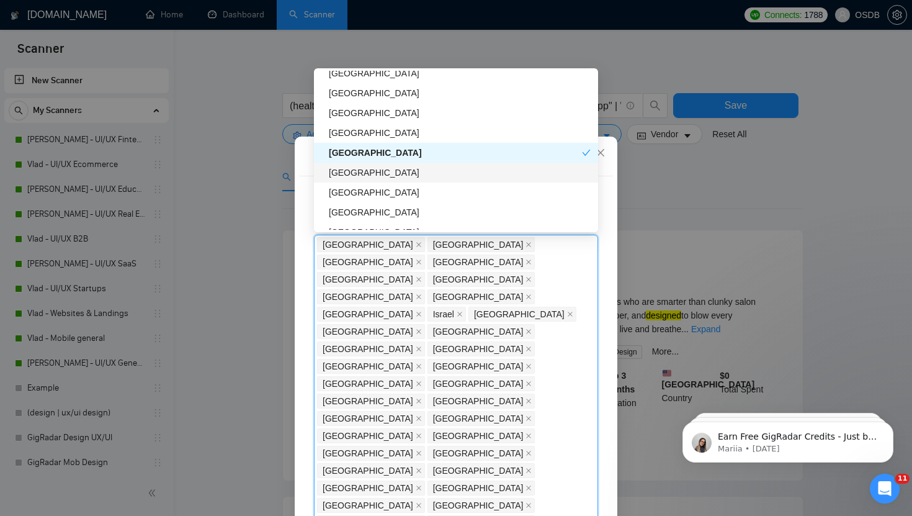
click at [349, 169] on div "[GEOGRAPHIC_DATA]" at bounding box center [460, 173] width 262 height 14
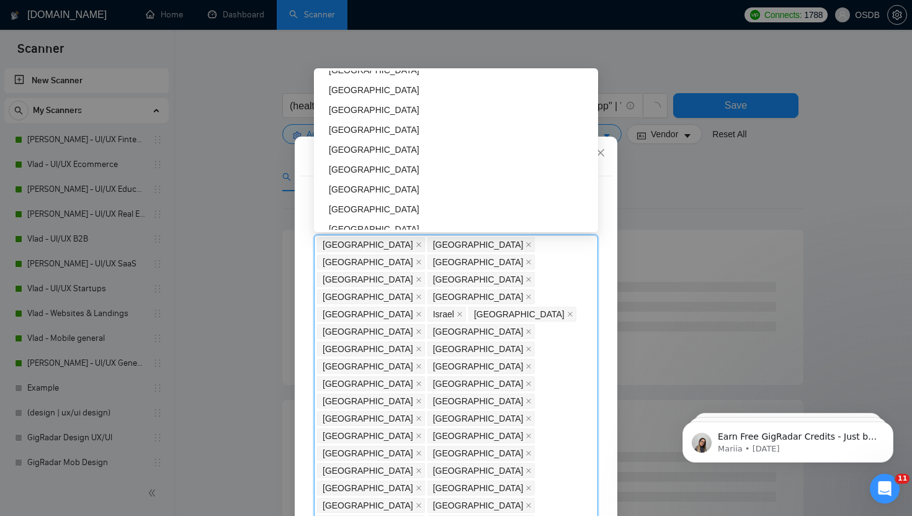
scroll to position [2460, 0]
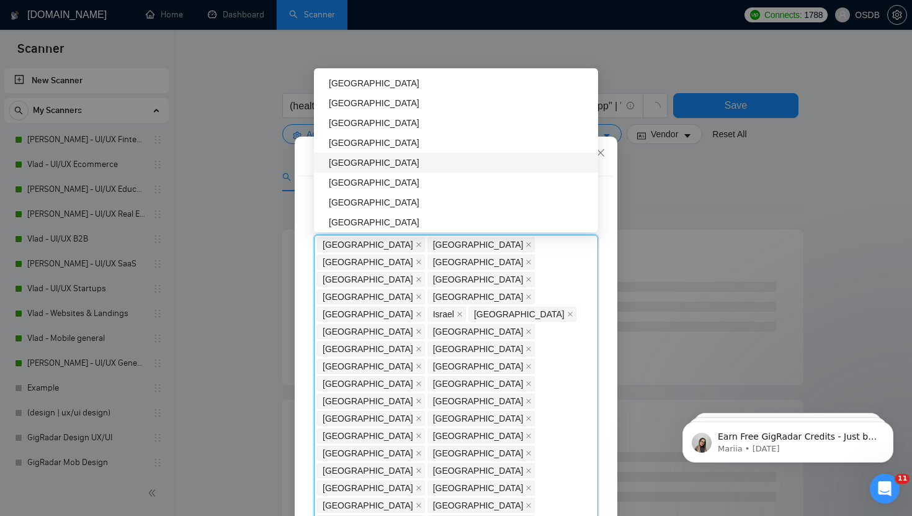
click at [356, 163] on div "[GEOGRAPHIC_DATA]" at bounding box center [460, 163] width 262 height 14
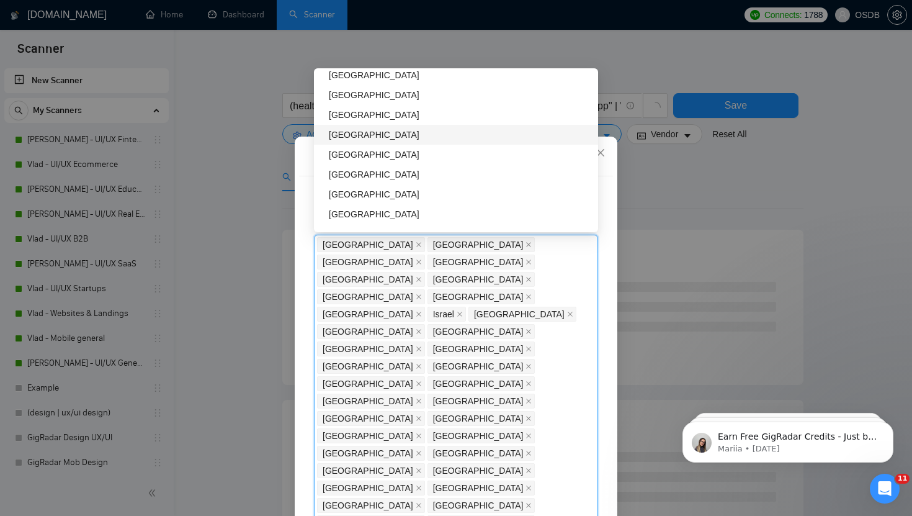
scroll to position [2587, 0]
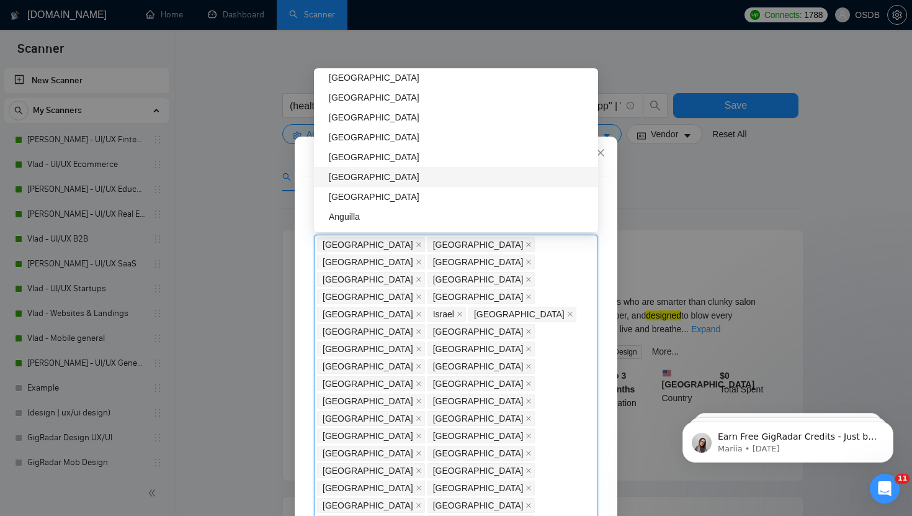
click at [347, 178] on div "[GEOGRAPHIC_DATA]" at bounding box center [460, 177] width 262 height 14
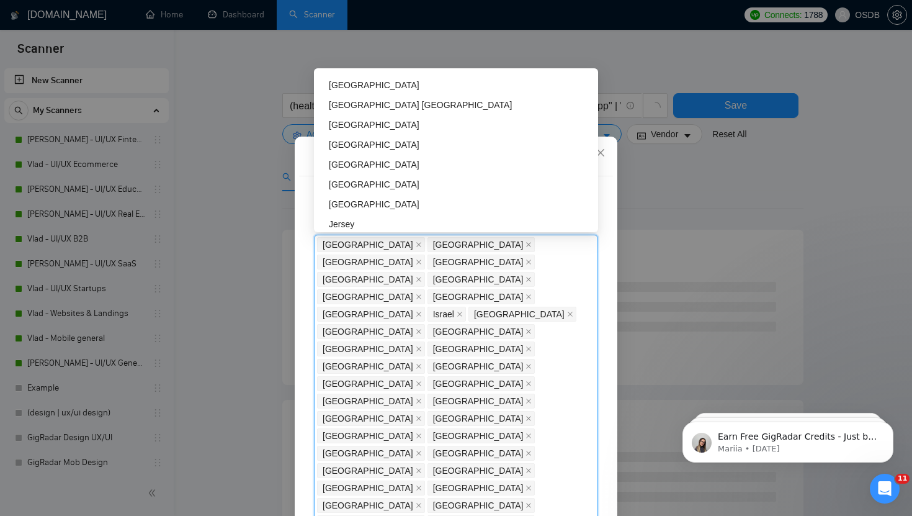
scroll to position [2877, 0]
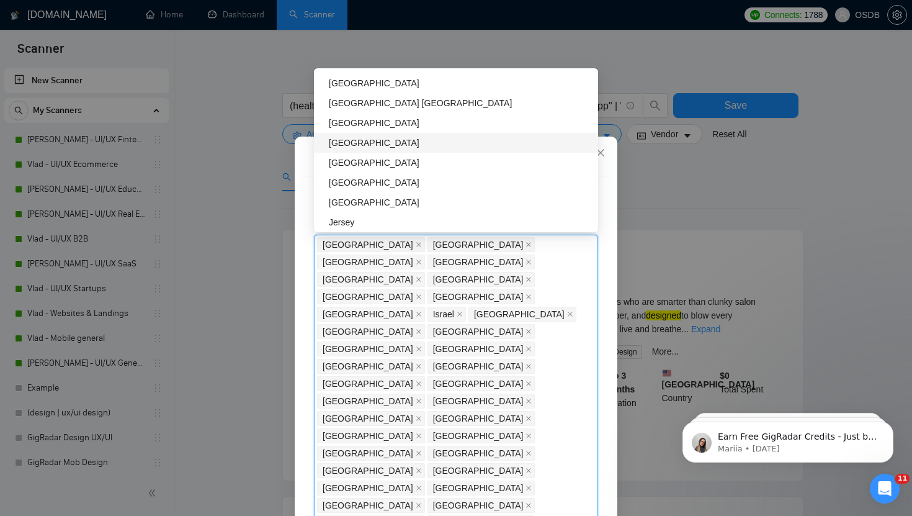
click at [346, 141] on div "[GEOGRAPHIC_DATA]" at bounding box center [460, 143] width 262 height 14
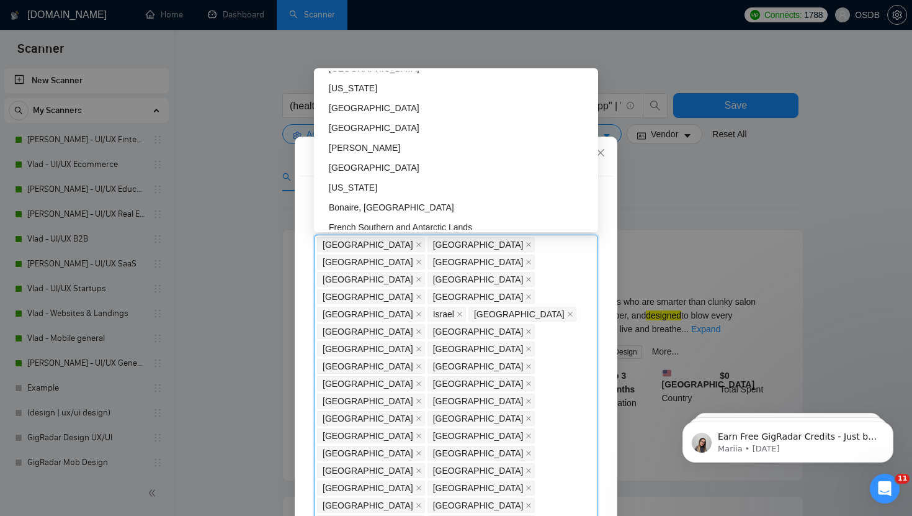
scroll to position [3971, 0]
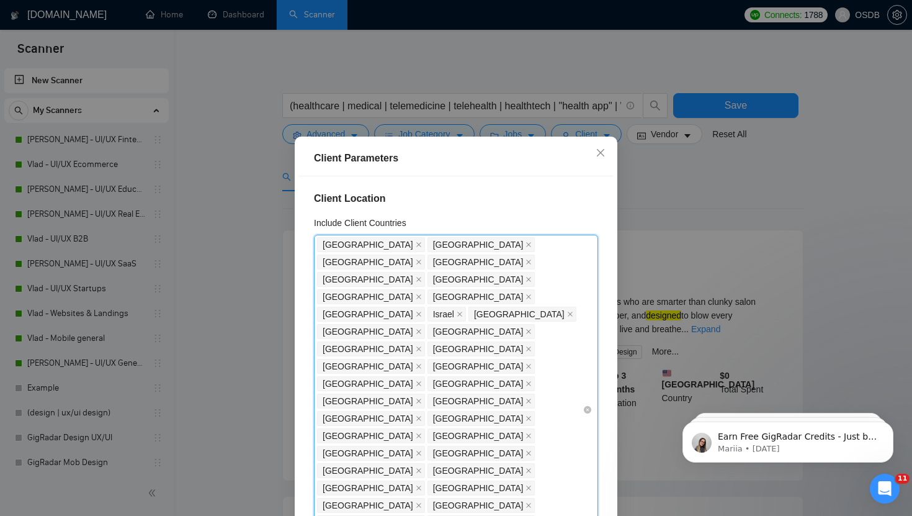
click at [404, 421] on div "[GEOGRAPHIC_DATA] [GEOGRAPHIC_DATA] [GEOGRAPHIC_DATA] [GEOGRAPHIC_DATA] [GEOGRA…" at bounding box center [450, 409] width 266 height 347
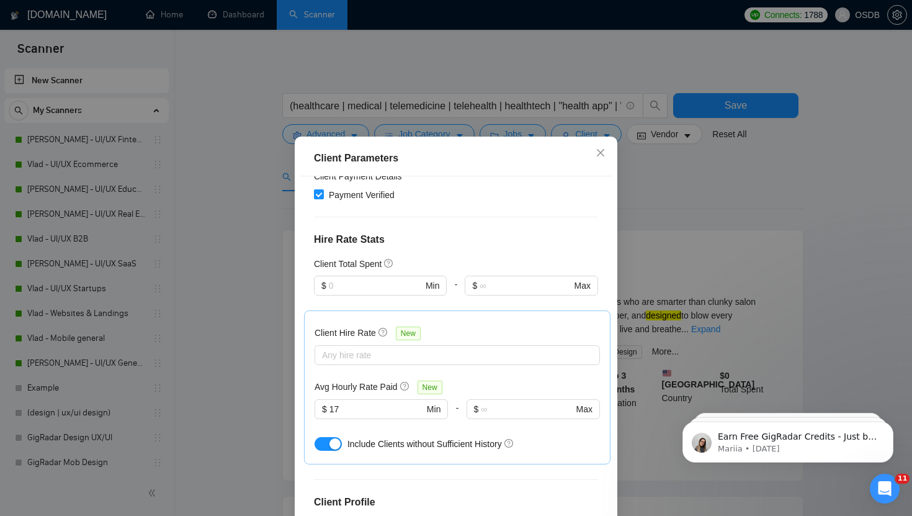
scroll to position [76, 0]
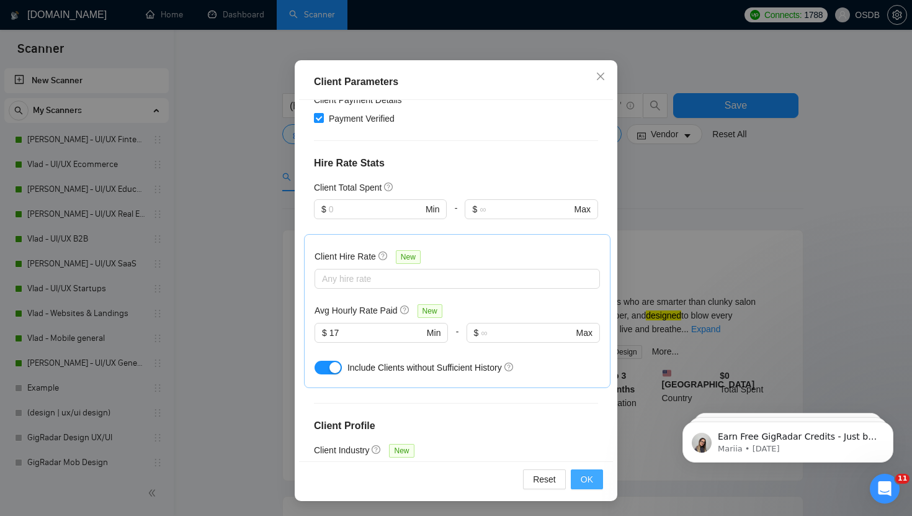
click at [583, 485] on span "OK" at bounding box center [587, 479] width 12 height 14
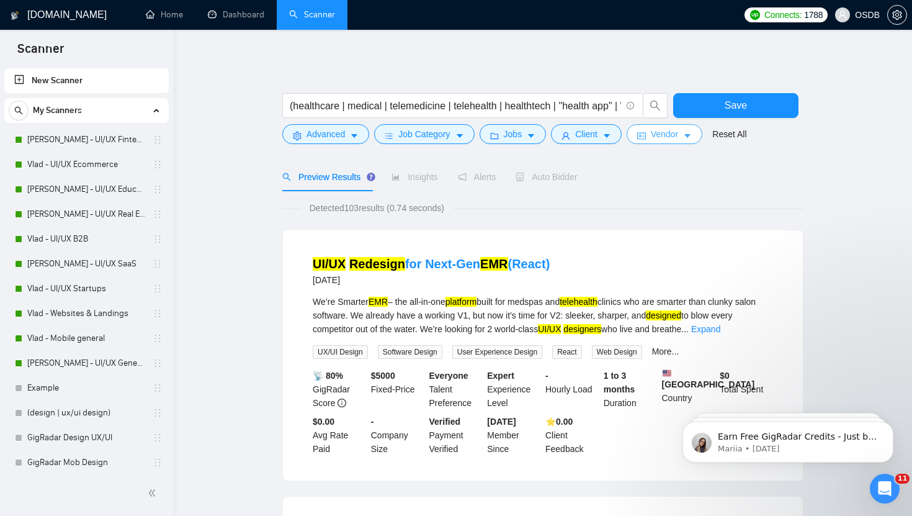
click at [666, 141] on button "Vendor" at bounding box center [665, 134] width 76 height 20
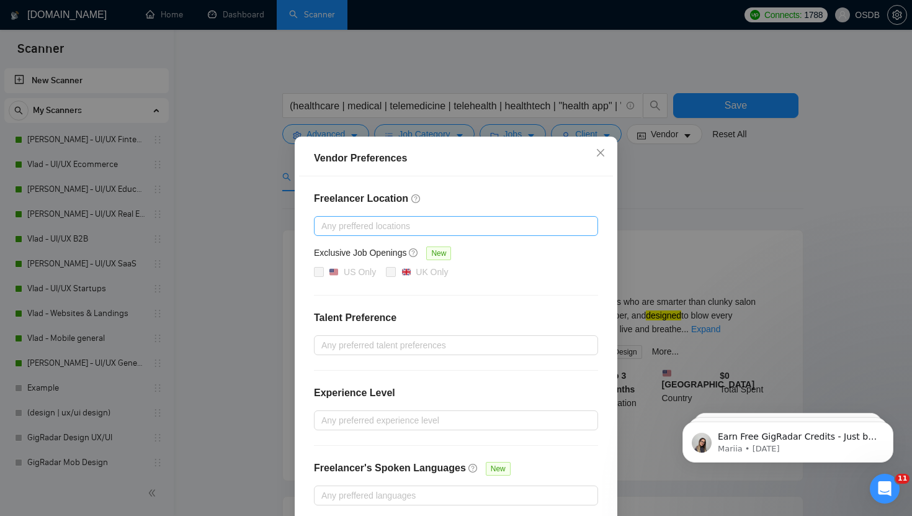
click at [455, 230] on div at bounding box center [450, 225] width 266 height 15
click at [366, 335] on div "Any preferred talent preferences" at bounding box center [456, 345] width 284 height 20
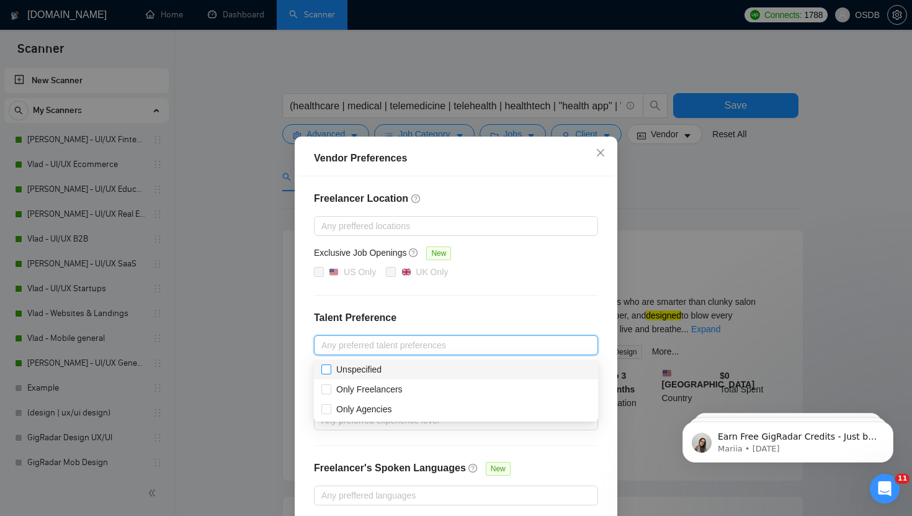
click at [327, 369] on input "Unspecified" at bounding box center [325, 368] width 9 height 9
checkbox input "true"
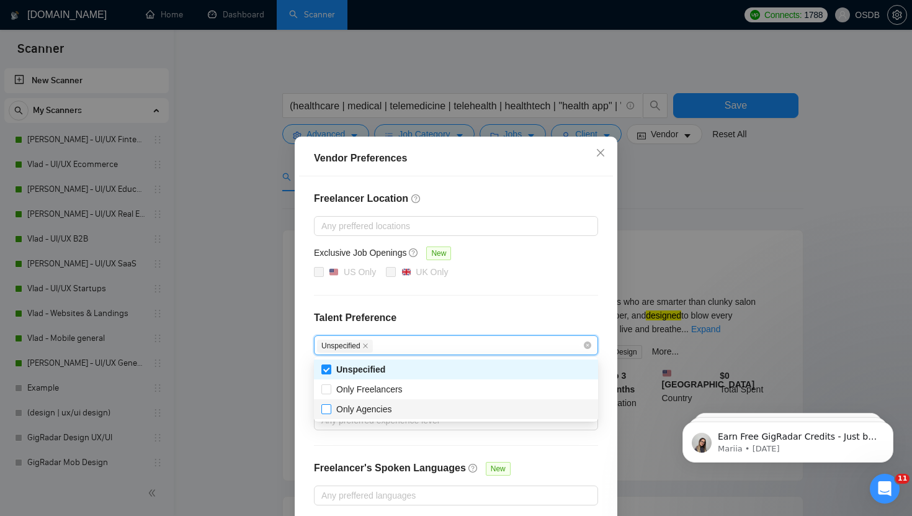
click at [326, 410] on input "Only Agencies" at bounding box center [325, 408] width 9 height 9
checkbox input "true"
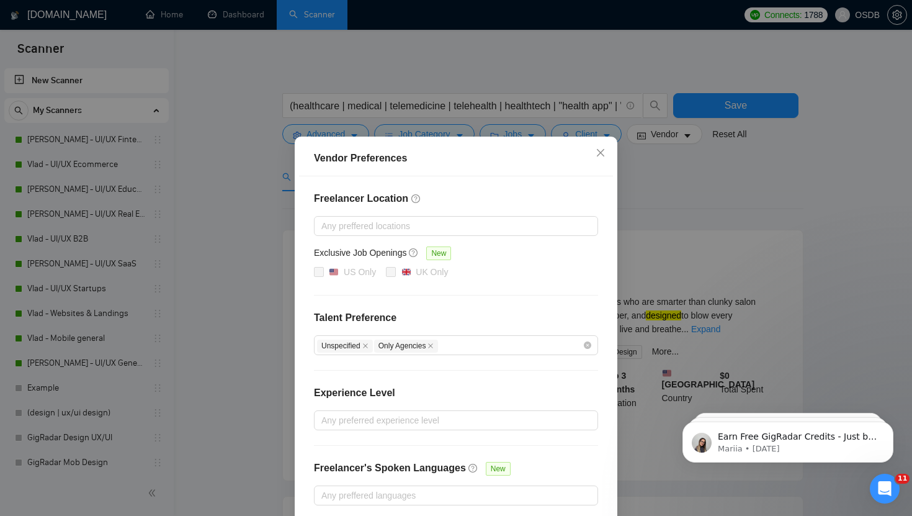
click at [349, 434] on div "Freelancer Location Any preffered locations Exclusive Job Openings New US Only …" at bounding box center [456, 348] width 314 height 344
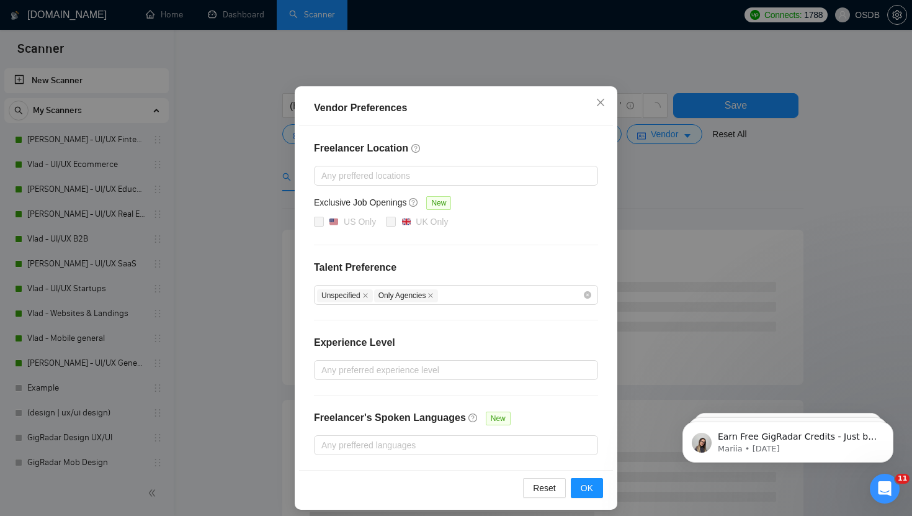
scroll to position [58, 0]
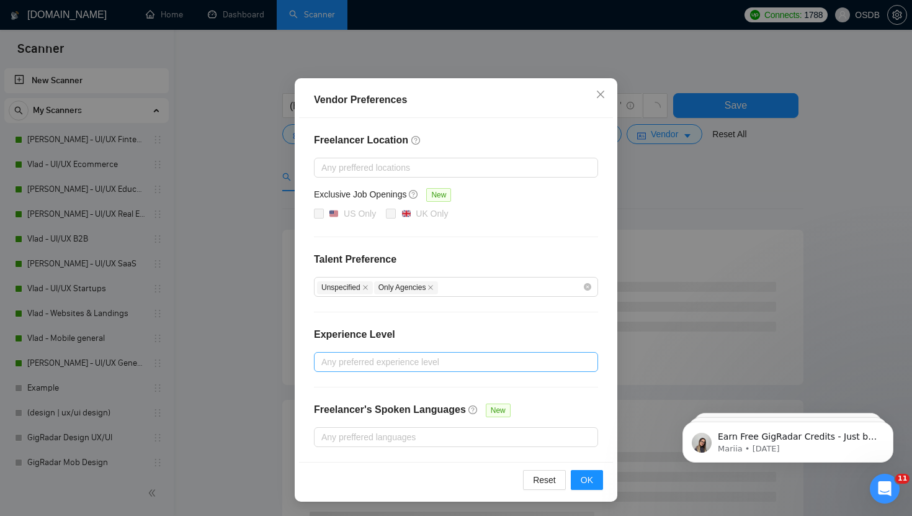
click at [407, 364] on div at bounding box center [450, 361] width 266 height 15
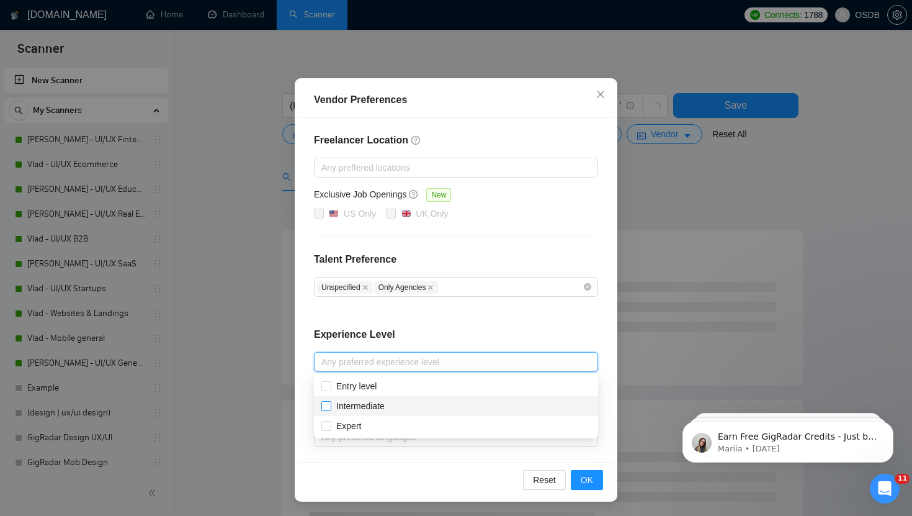
click at [325, 410] on span at bounding box center [326, 406] width 10 height 10
click at [325, 410] on input "Intermediate" at bounding box center [325, 405] width 9 height 9
checkbox input "false"
click at [325, 429] on input "Expert" at bounding box center [325, 425] width 9 height 9
checkbox input "true"
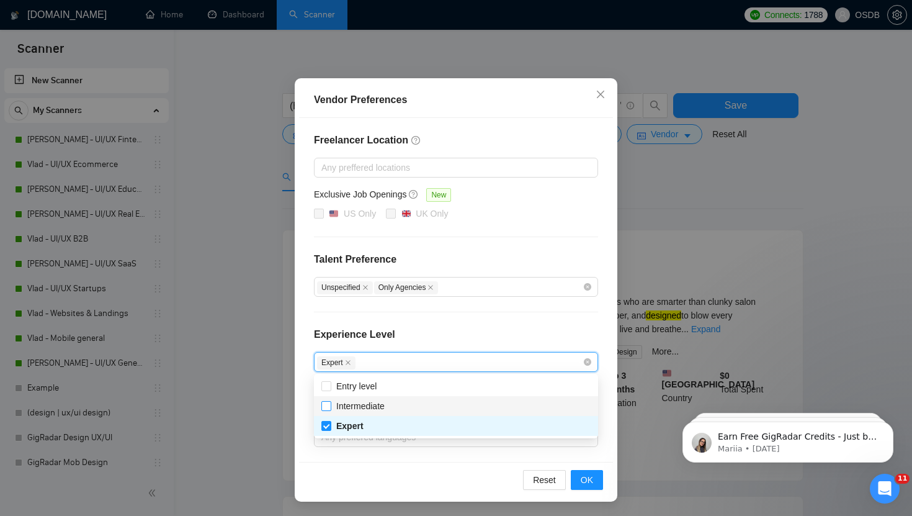
click at [331, 411] on label "Intermediate" at bounding box center [355, 406] width 68 height 14
click at [330, 410] on input "Intermediate" at bounding box center [325, 405] width 9 height 9
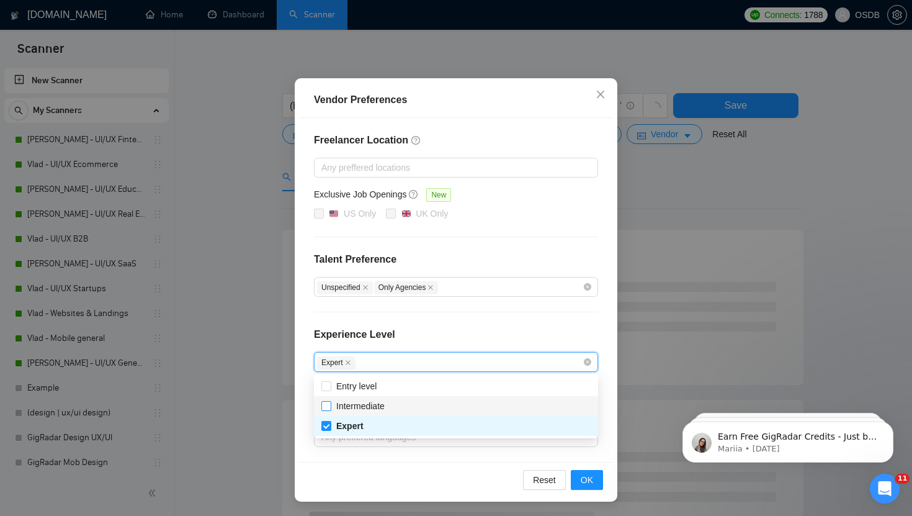
click at [326, 405] on input "Intermediate" at bounding box center [325, 405] width 9 height 9
checkbox input "true"
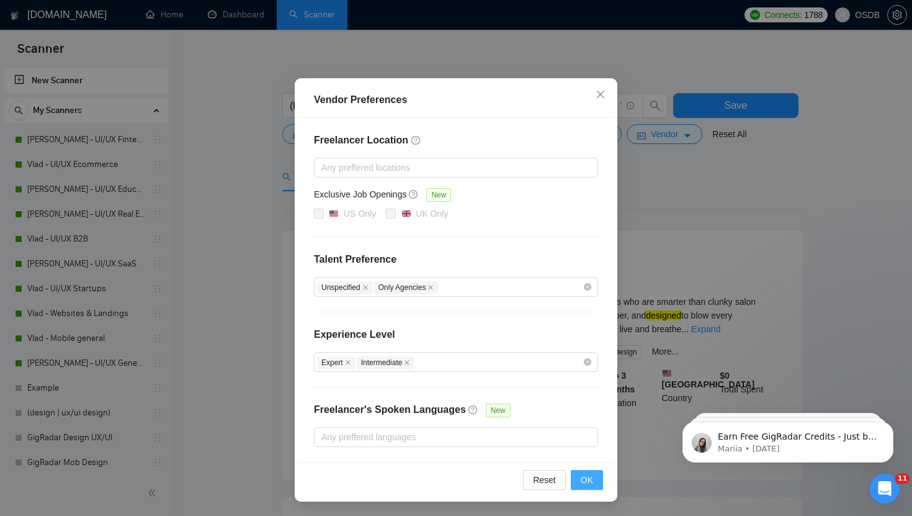
click at [586, 477] on span "OK" at bounding box center [587, 480] width 12 height 14
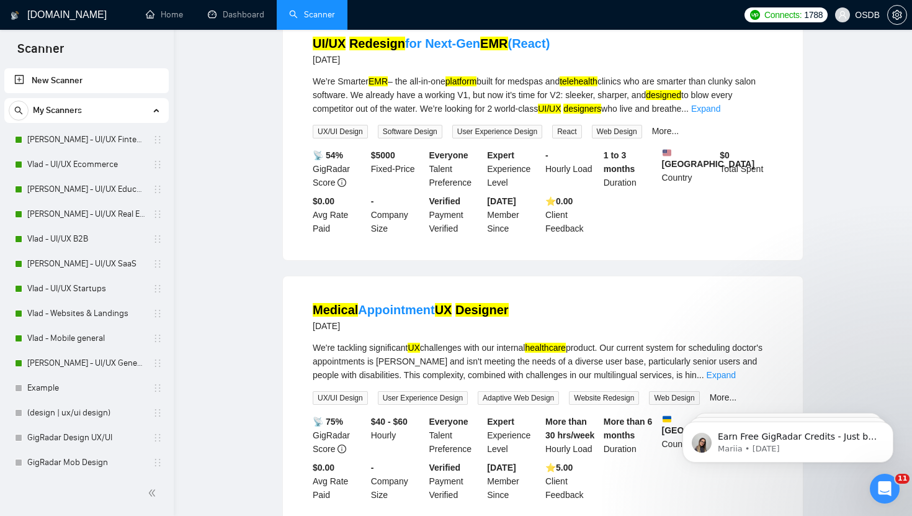
scroll to position [0, 0]
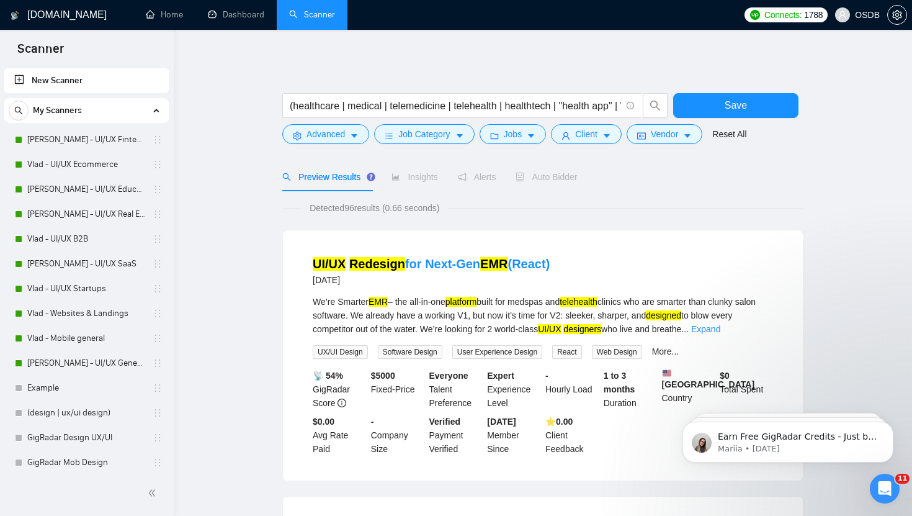
click at [700, 104] on button "Save" at bounding box center [735, 105] width 125 height 25
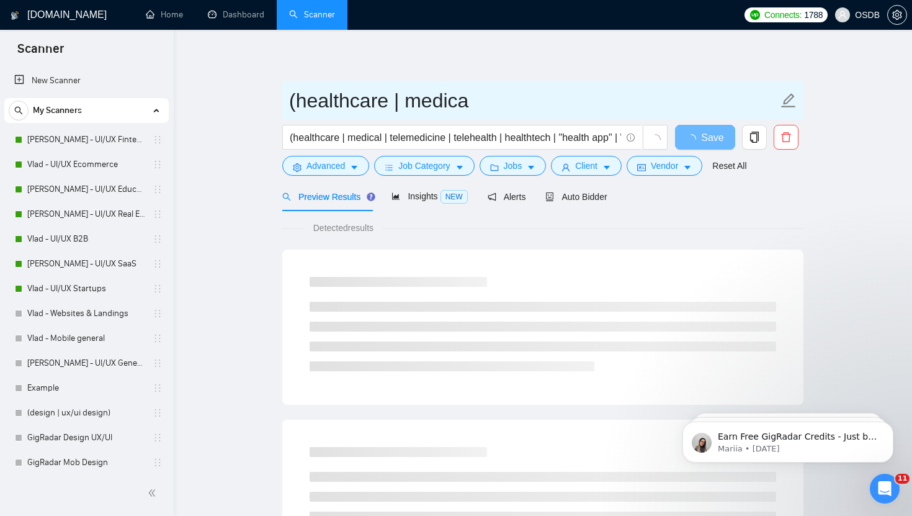
click at [787, 98] on icon "edit" at bounding box center [789, 100] width 14 height 14
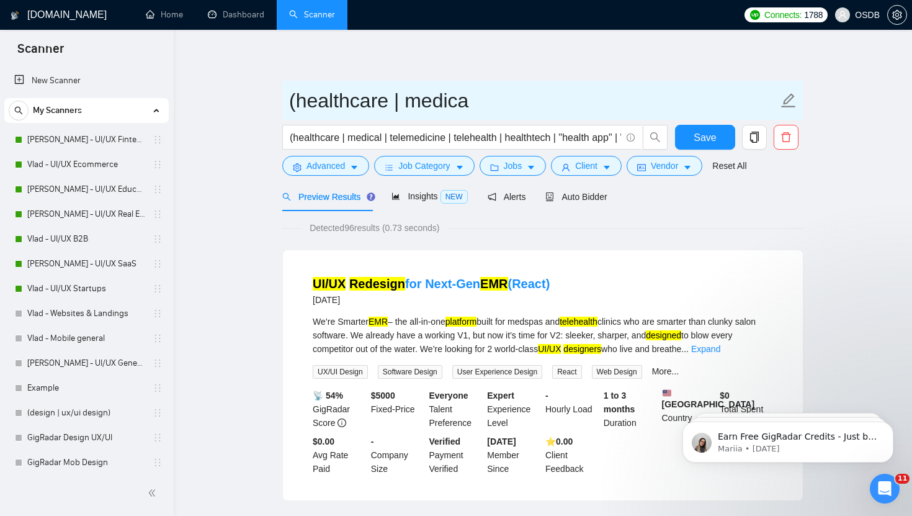
click at [796, 101] on icon "edit" at bounding box center [789, 100] width 16 height 16
click at [787, 99] on icon "edit" at bounding box center [789, 100] width 16 height 16
type input "Healthcare"
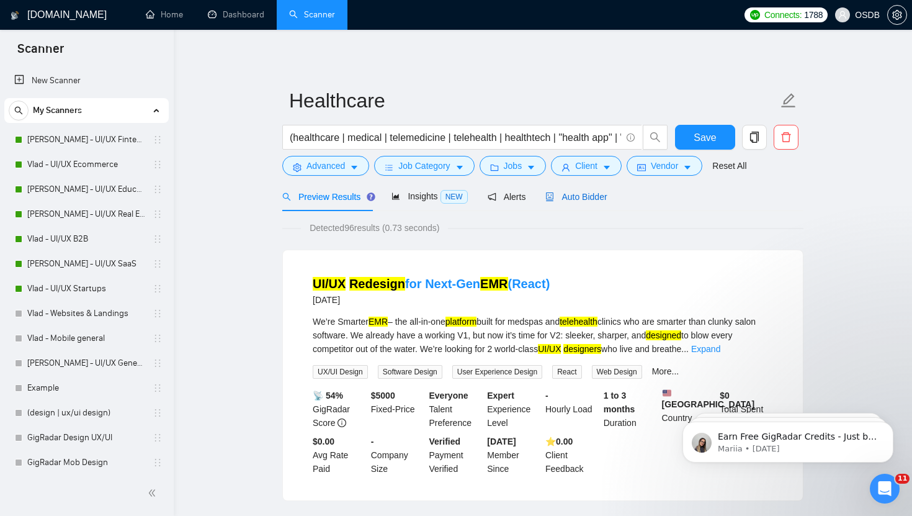
click at [567, 195] on span "Auto Bidder" at bounding box center [575, 197] width 61 height 10
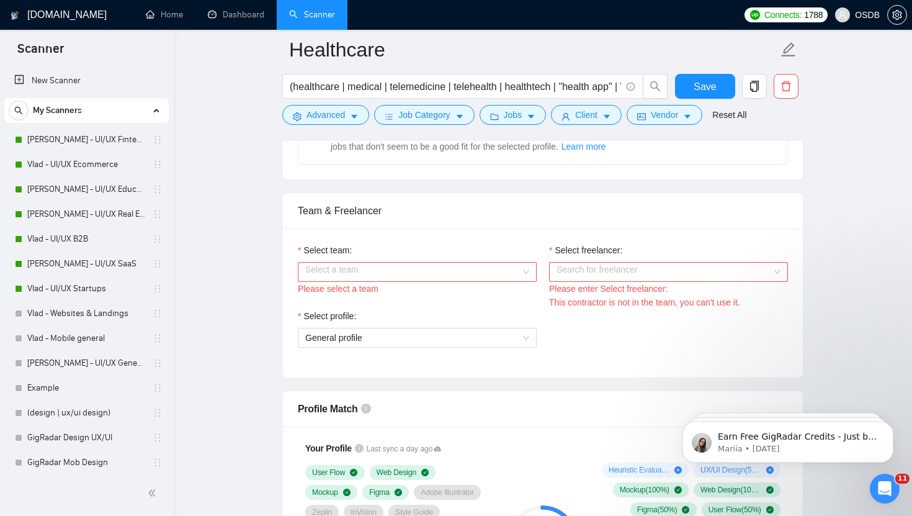
scroll to position [541, 0]
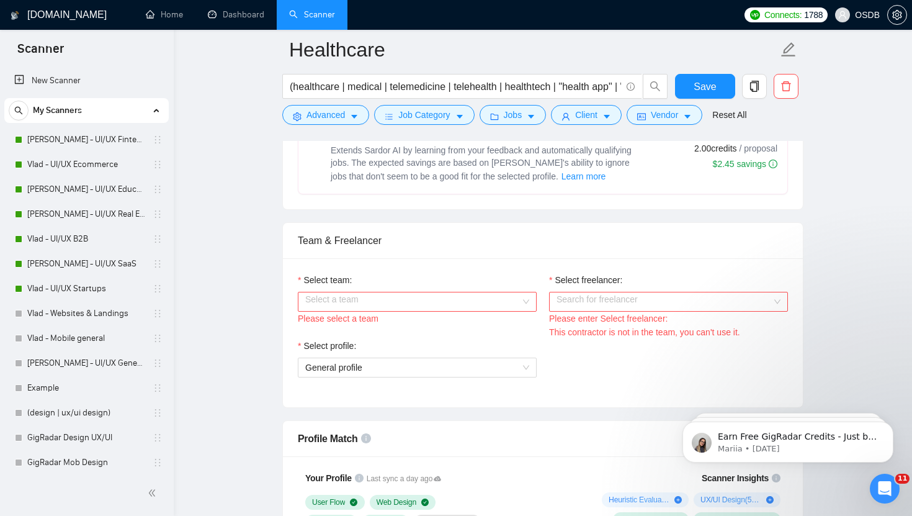
click at [483, 295] on input "Select team:" at bounding box center [412, 301] width 215 height 19
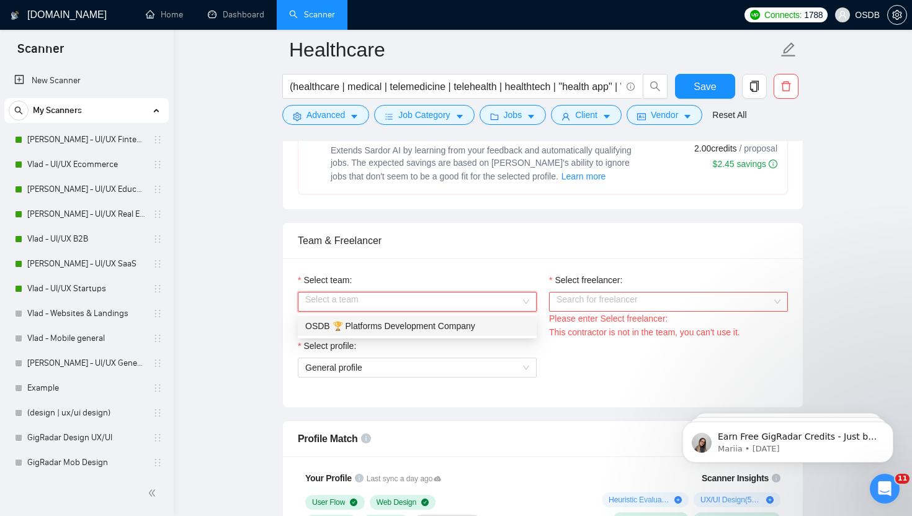
click at [448, 322] on div "OSDB 🏆 Platforms Development Company" at bounding box center [417, 326] width 224 height 14
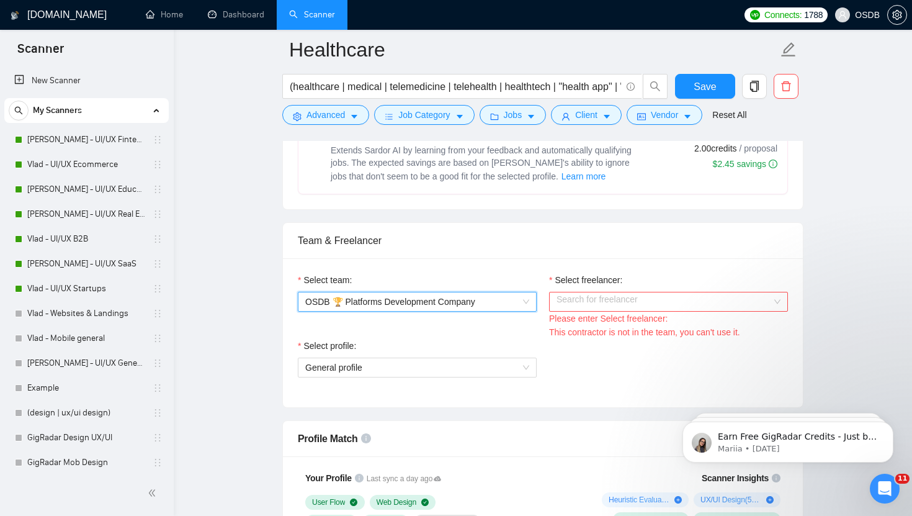
click at [563, 305] on input "Select freelancer:" at bounding box center [664, 301] width 215 height 19
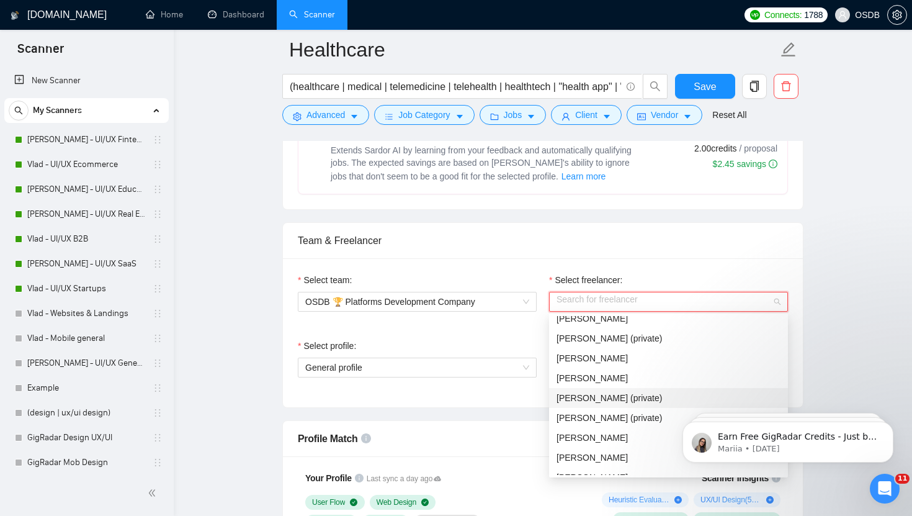
scroll to position [477, 0]
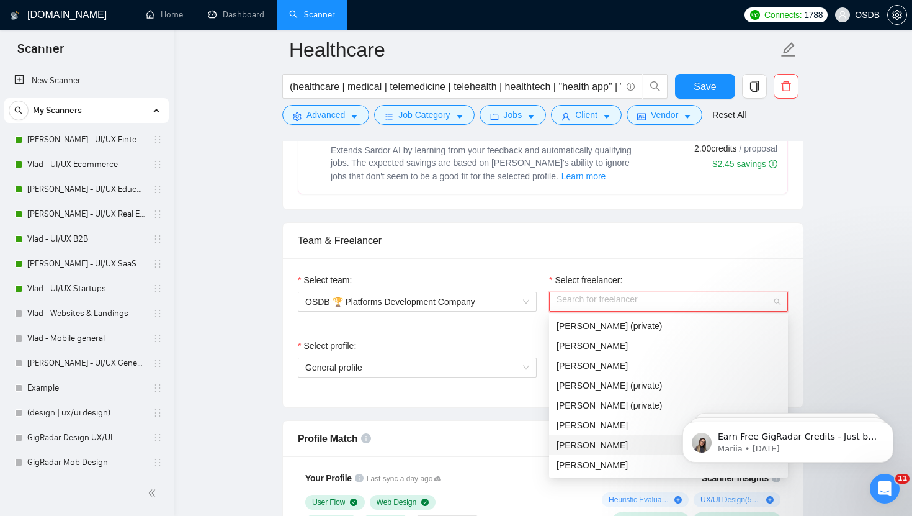
click at [583, 446] on span "[PERSON_NAME]" at bounding box center [592, 445] width 71 height 10
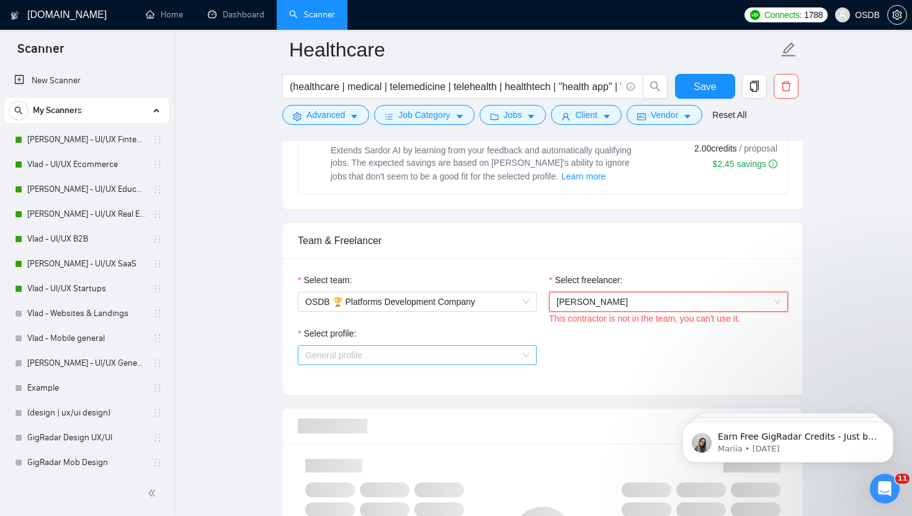
click at [486, 352] on span "General profile" at bounding box center [417, 355] width 224 height 19
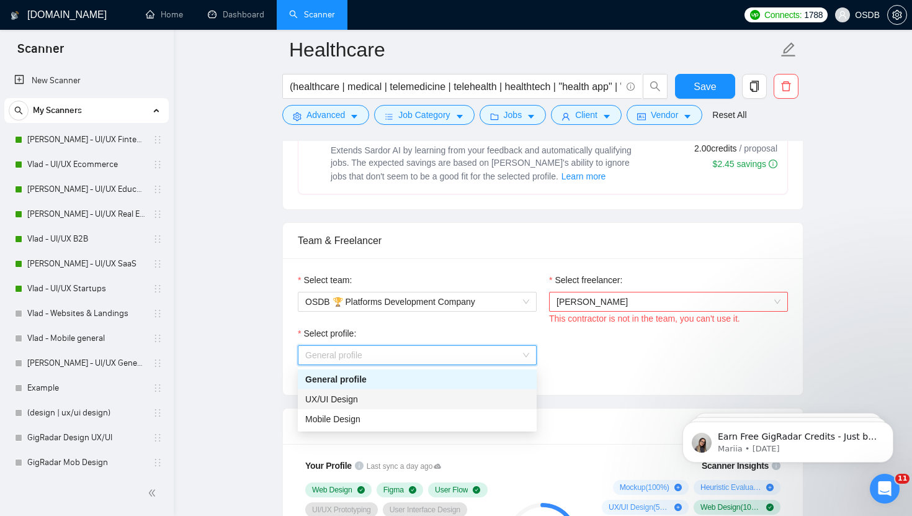
click at [455, 395] on div "UX/UI Design" at bounding box center [417, 399] width 224 height 14
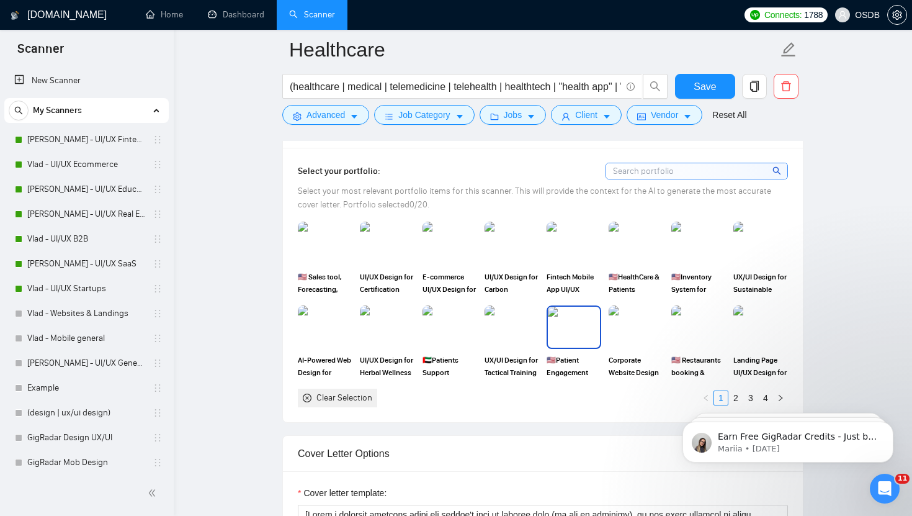
scroll to position [1131, 0]
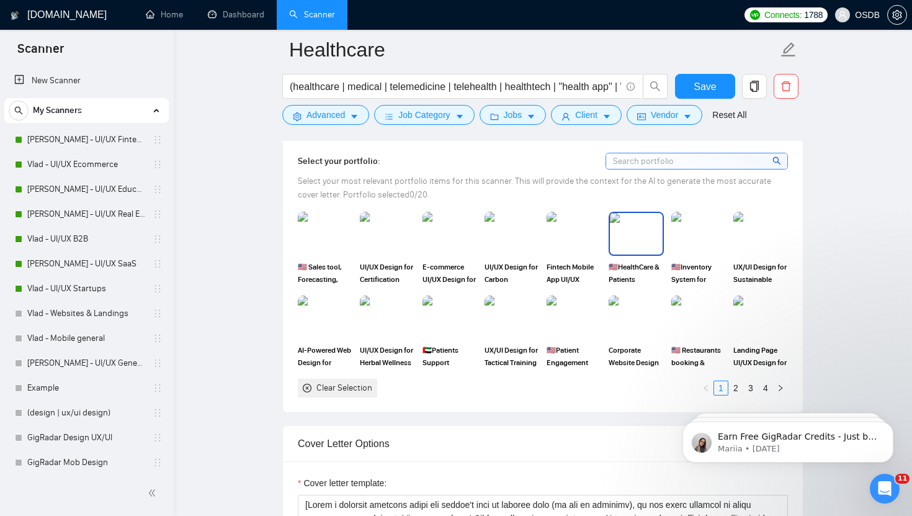
click at [638, 225] on img at bounding box center [636, 233] width 52 height 41
click at [686, 229] on img at bounding box center [699, 233] width 52 height 41
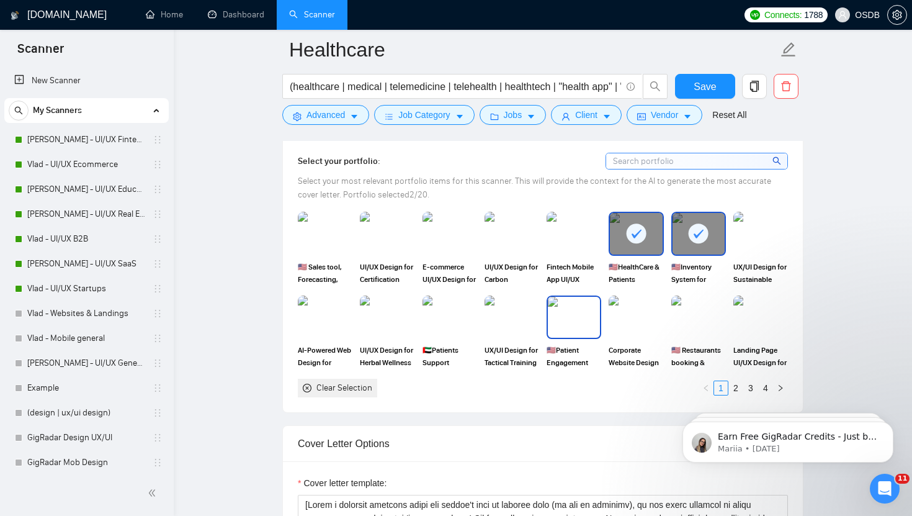
click at [575, 306] on img at bounding box center [574, 317] width 52 height 41
click at [432, 307] on img at bounding box center [450, 317] width 52 height 41
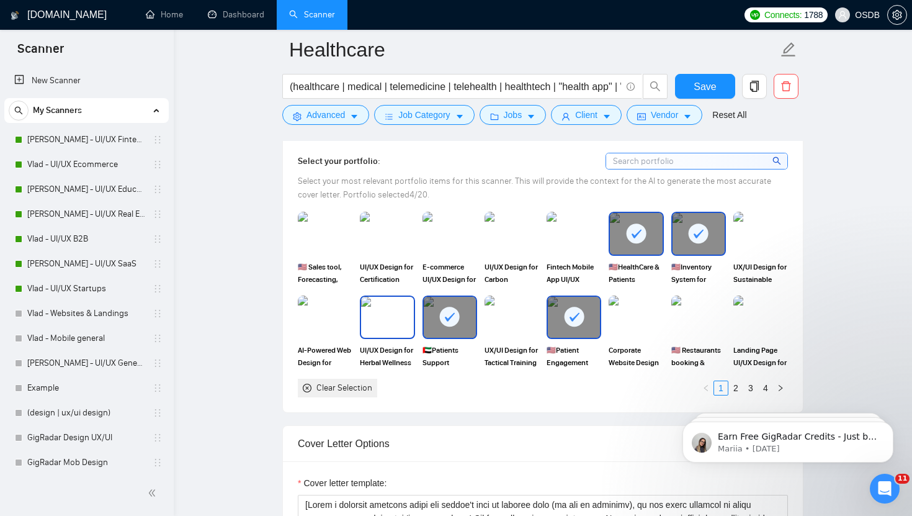
click at [382, 311] on img at bounding box center [387, 317] width 52 height 41
click at [735, 385] on link "2" at bounding box center [736, 388] width 14 height 14
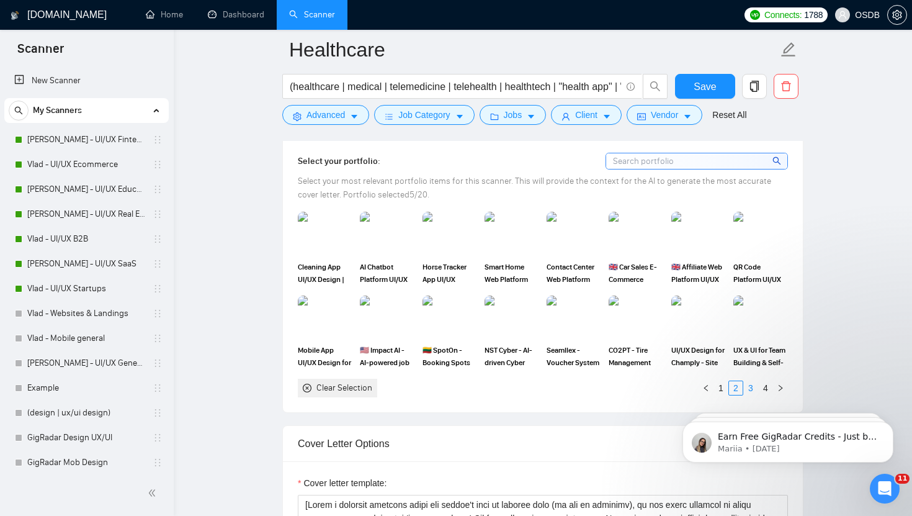
click at [749, 387] on link "3" at bounding box center [751, 388] width 14 height 14
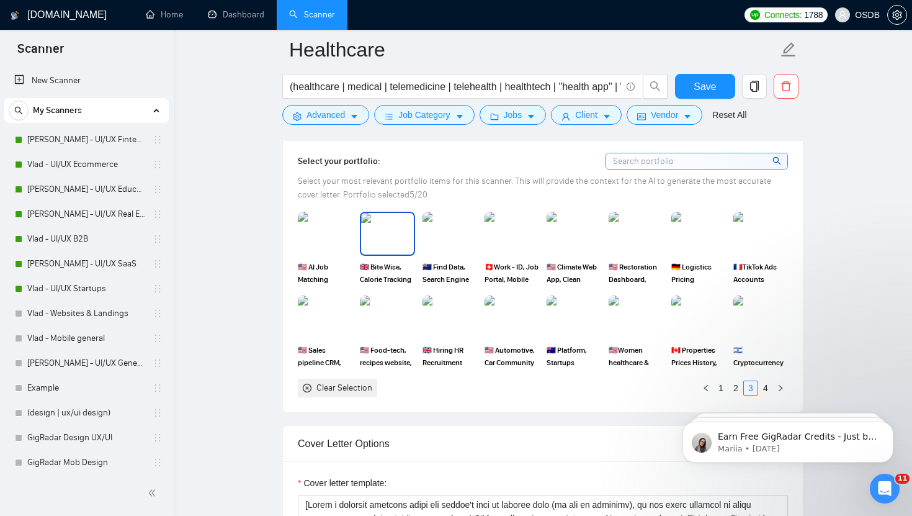
click at [380, 229] on img at bounding box center [387, 233] width 52 height 41
click at [624, 323] on img at bounding box center [636, 317] width 52 height 41
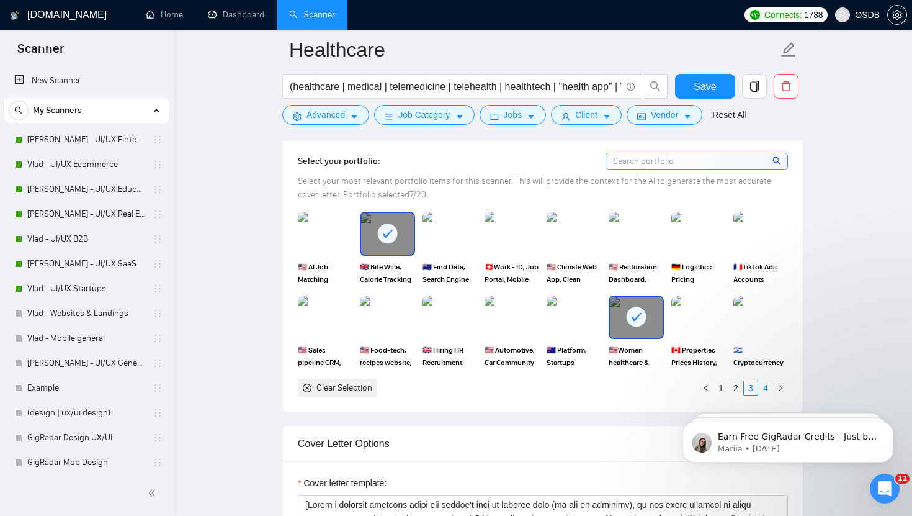
click at [764, 386] on link "4" at bounding box center [766, 388] width 14 height 14
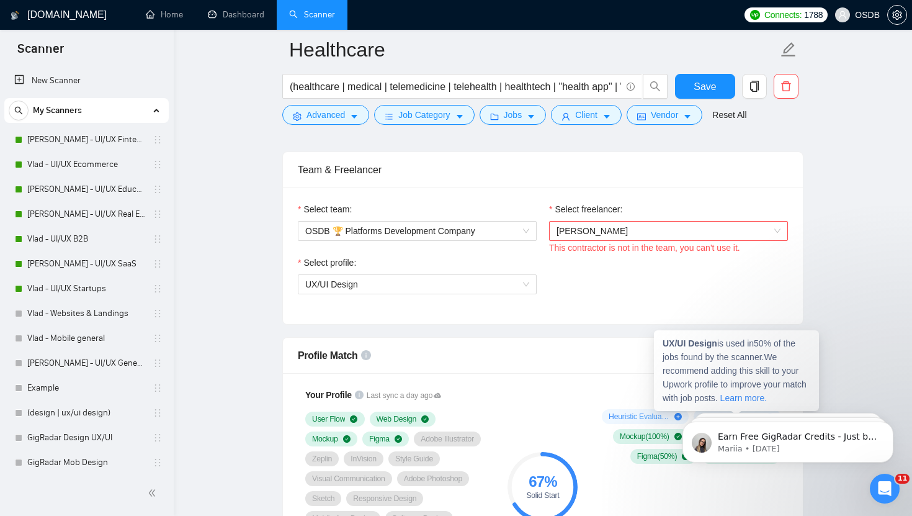
scroll to position [610, 0]
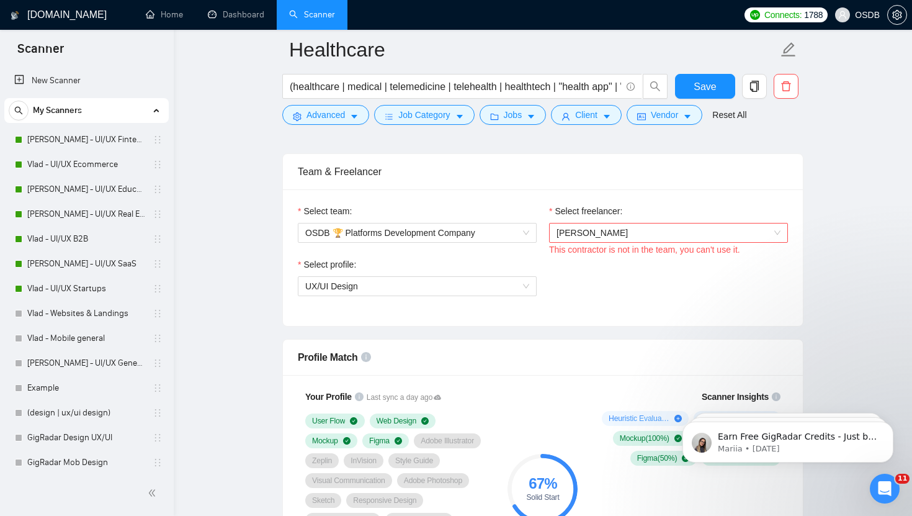
click at [641, 238] on span "[PERSON_NAME]" at bounding box center [669, 232] width 224 height 19
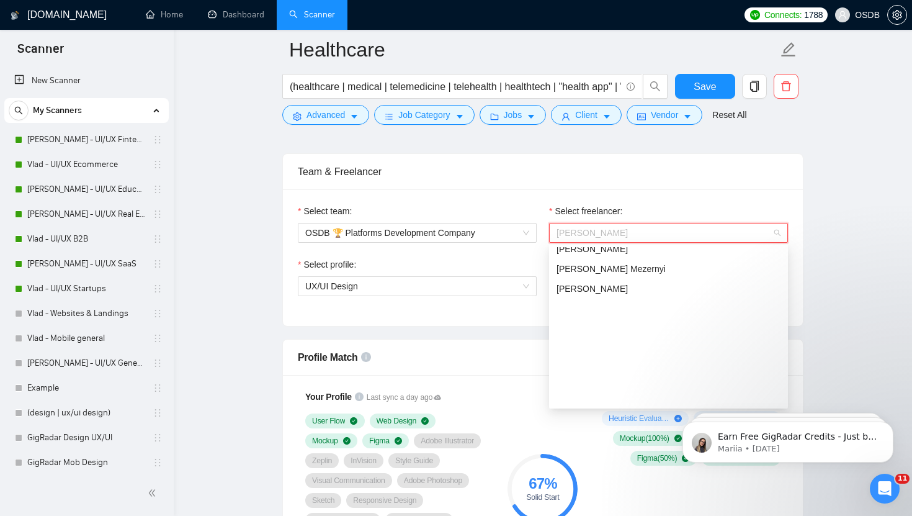
scroll to position [477, 0]
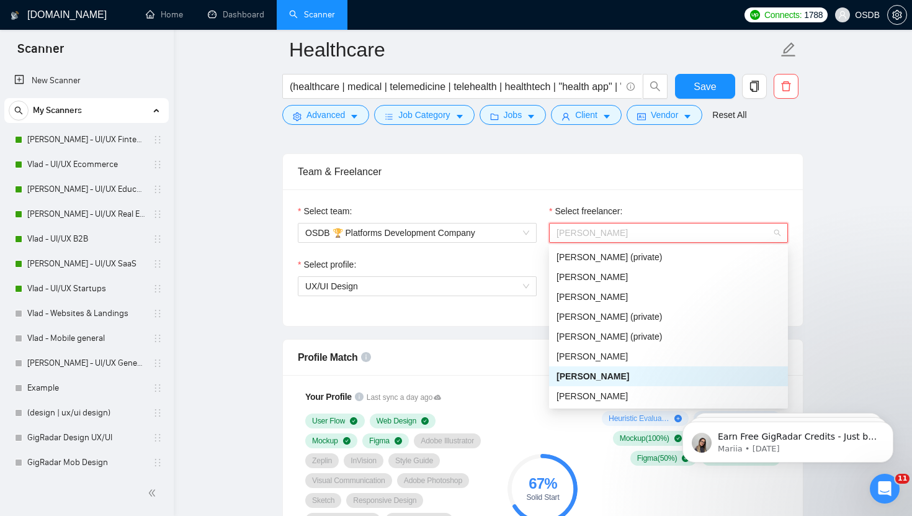
click at [640, 375] on div "[PERSON_NAME]" at bounding box center [669, 376] width 224 height 14
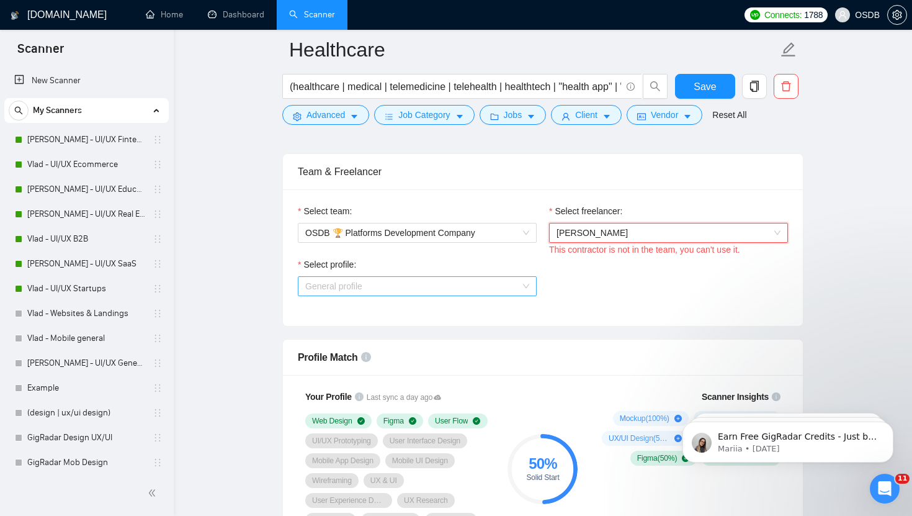
click at [509, 283] on span "General profile" at bounding box center [417, 286] width 224 height 19
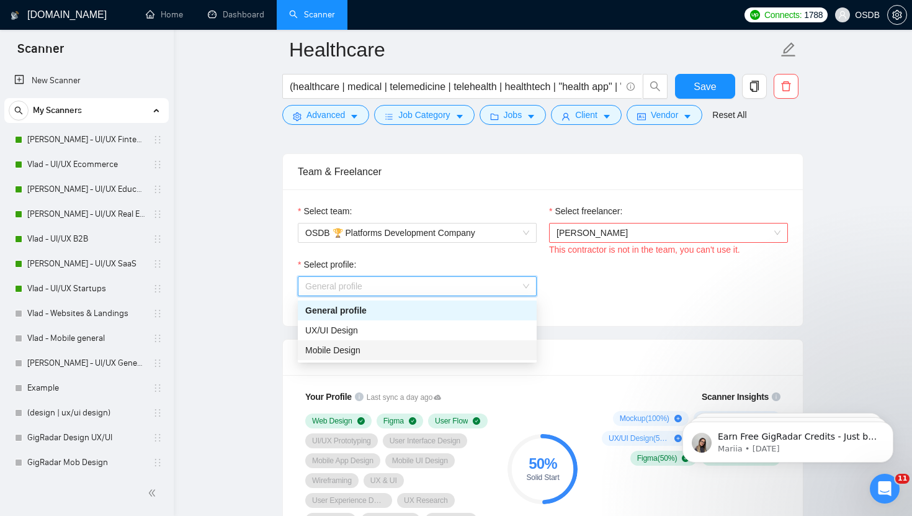
click at [439, 348] on div "Mobile Design" at bounding box center [417, 350] width 224 height 14
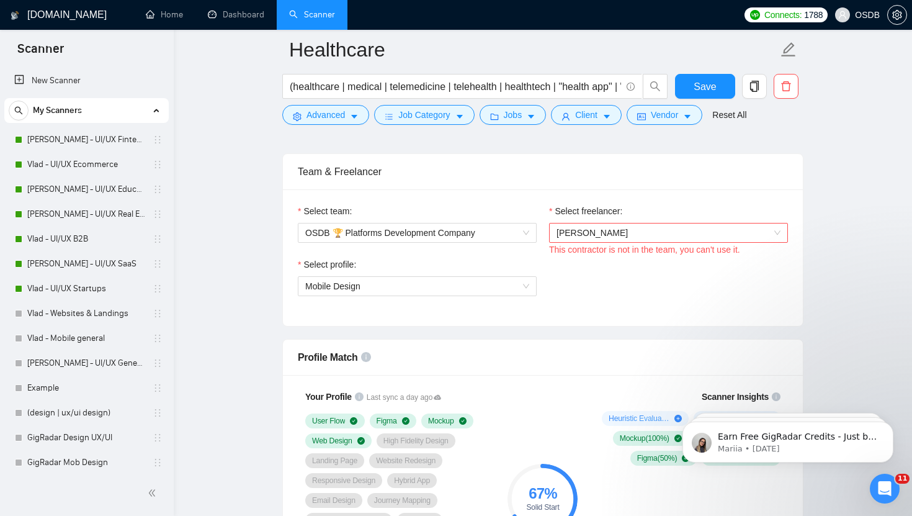
click at [490, 300] on div "Select profile: Mobile Design" at bounding box center [417, 283] width 251 height 53
click at [490, 290] on span "Mobile Design" at bounding box center [417, 286] width 224 height 19
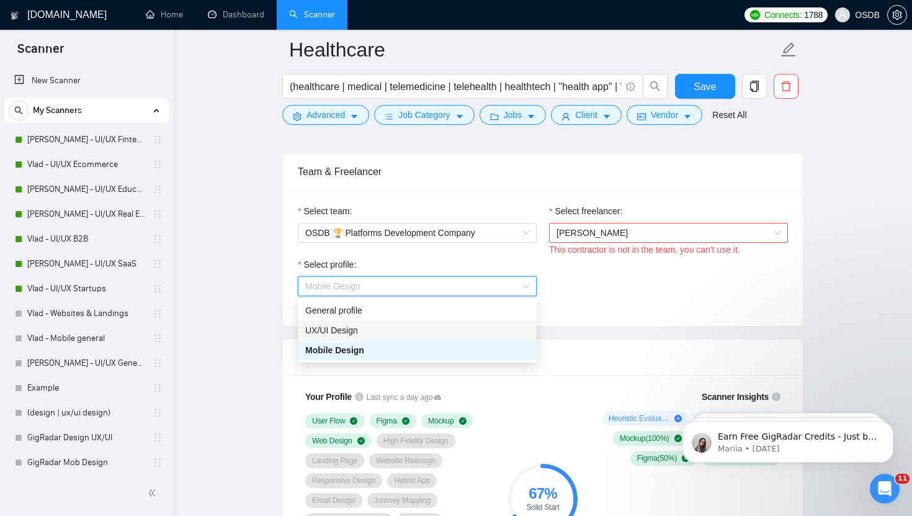
click at [442, 328] on div "UX/UI Design" at bounding box center [417, 330] width 224 height 14
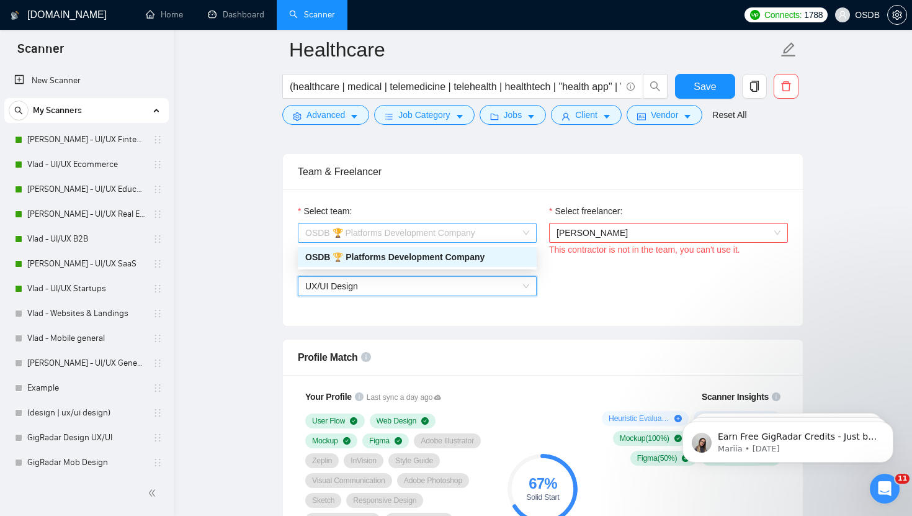
click at [508, 235] on span "OSDB 🏆 Platforms Development Company" at bounding box center [417, 232] width 224 height 19
click at [508, 251] on div "OSDB 🏆 Platforms Development Company" at bounding box center [417, 257] width 224 height 14
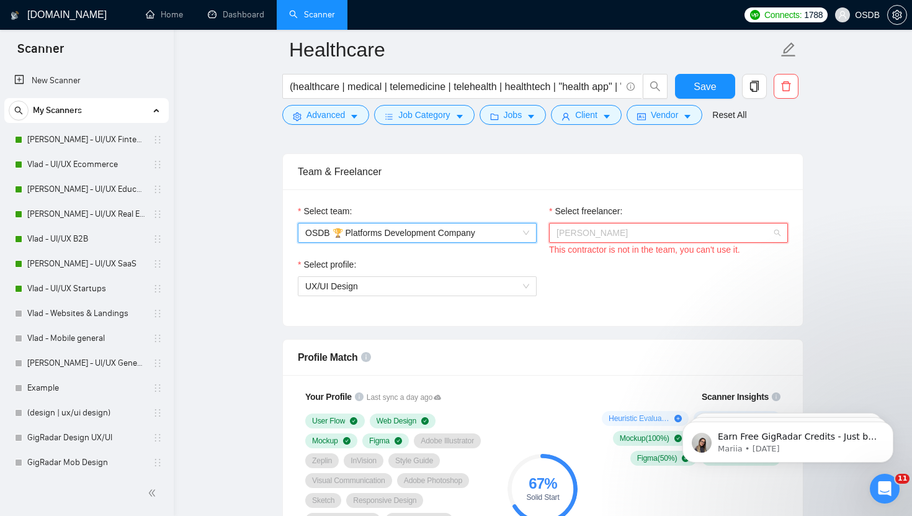
click at [592, 225] on span "[PERSON_NAME]" at bounding box center [669, 232] width 224 height 19
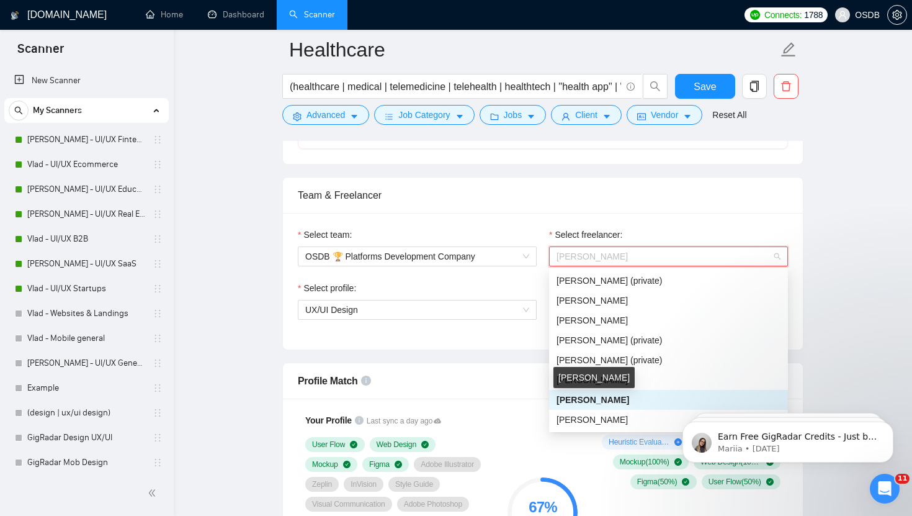
click at [599, 395] on span "[PERSON_NAME]" at bounding box center [593, 400] width 73 height 10
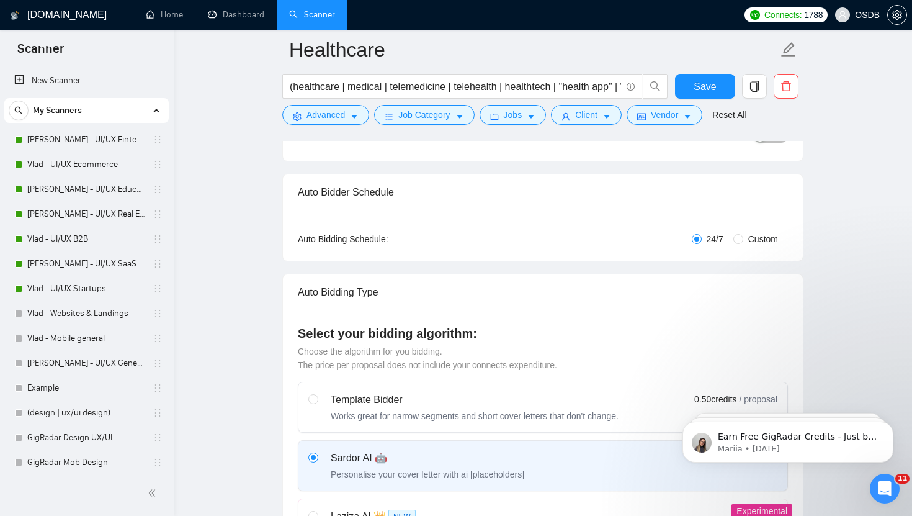
scroll to position [0, 0]
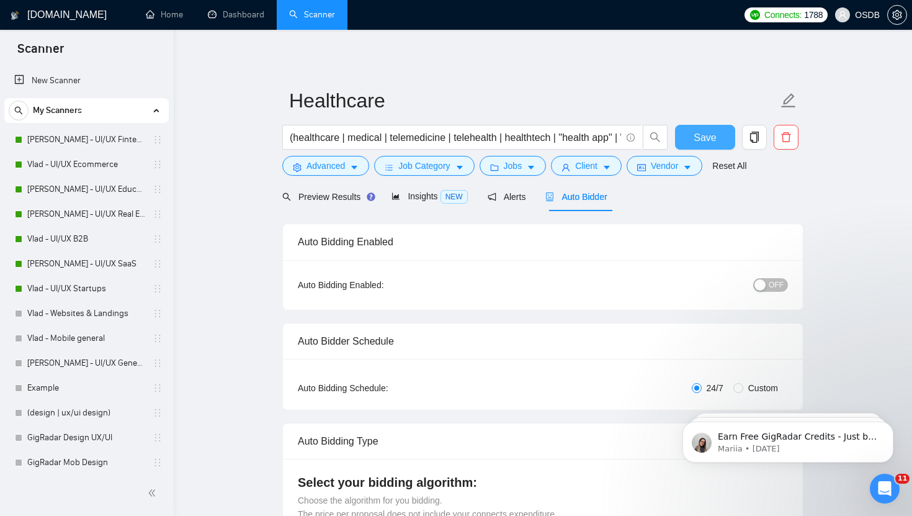
click at [697, 135] on span "Save" at bounding box center [705, 138] width 22 height 16
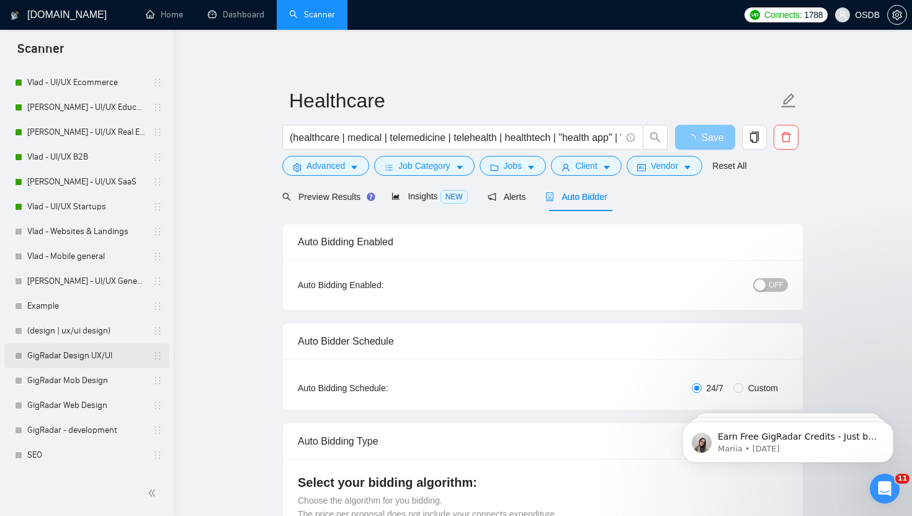
scroll to position [153, 0]
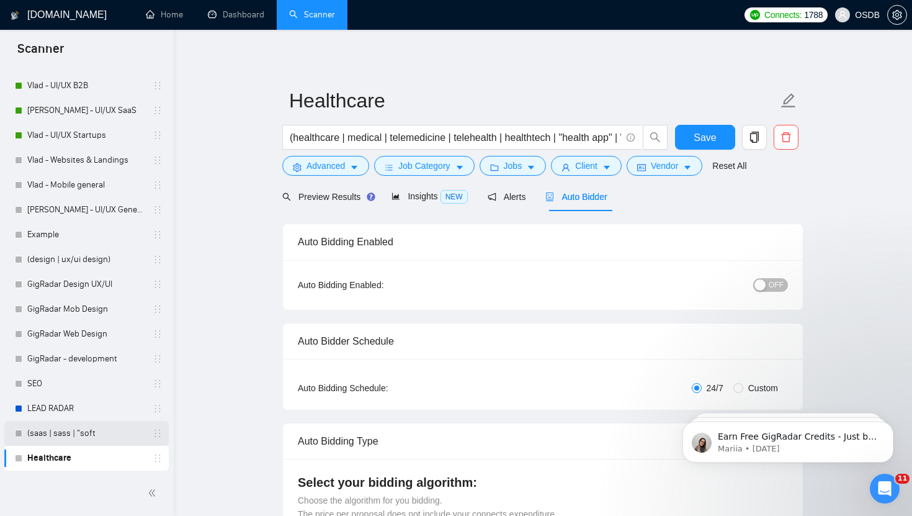
click at [114, 440] on link "(saas | sass | "soft" at bounding box center [86, 433] width 118 height 25
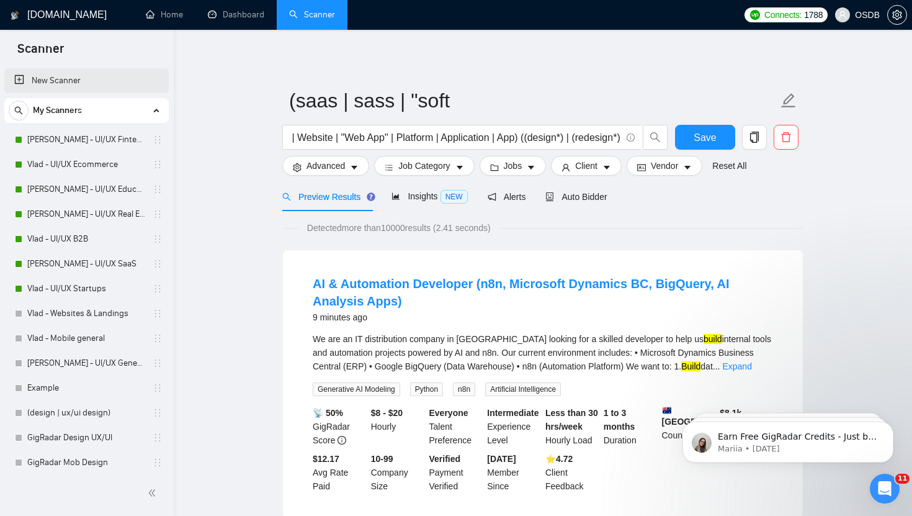
click at [101, 83] on link "New Scanner" at bounding box center [86, 80] width 145 height 25
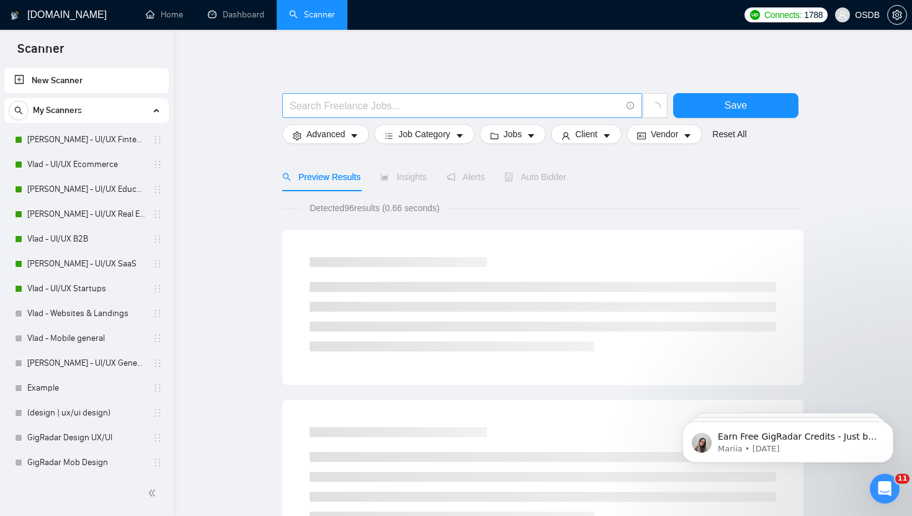
click at [446, 111] on input "text" at bounding box center [455, 106] width 331 height 16
paste input "(environment | environmental | sustainability | sustainable | "green tech" | "c…"
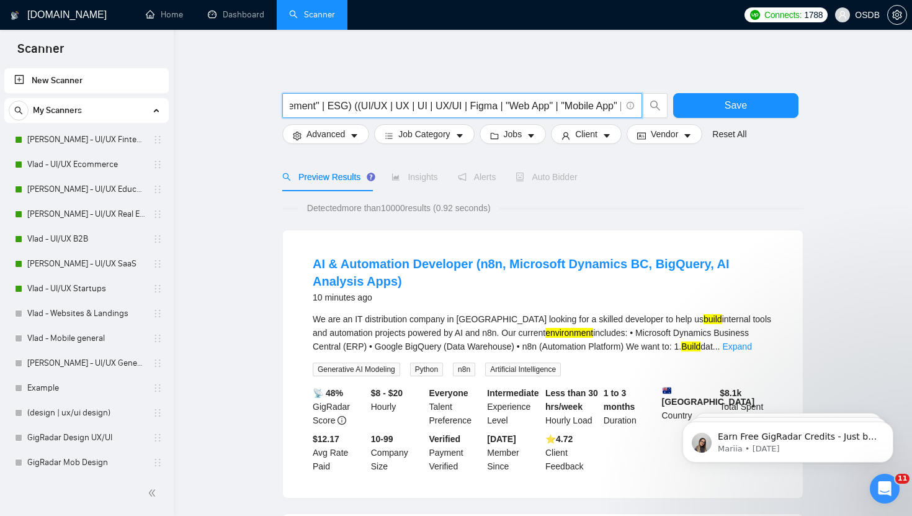
scroll to position [0, 798]
type input "(environment | environmental | sustainability | sustainable | "green tech" | "c…"
click at [349, 133] on button "Advanced" at bounding box center [325, 134] width 87 height 20
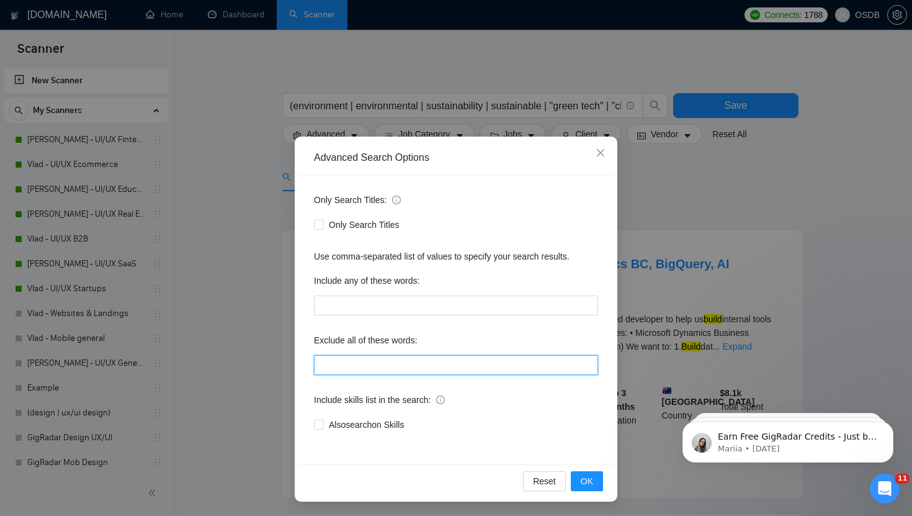
click at [385, 370] on input "text" at bounding box center [456, 365] width 284 height 20
type input ""2D Animation", "Character Design", Cinematography, Package, "Instructional Des…"
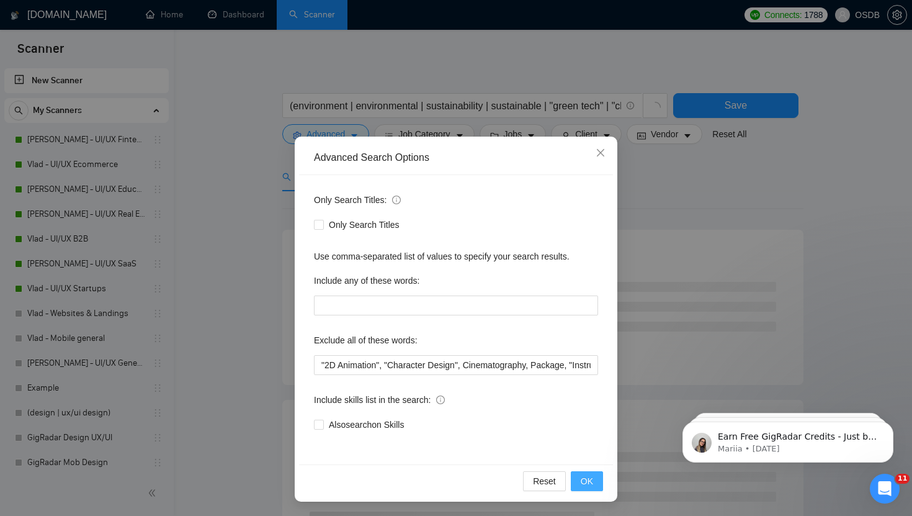
click at [588, 484] on span "OK" at bounding box center [587, 481] width 12 height 14
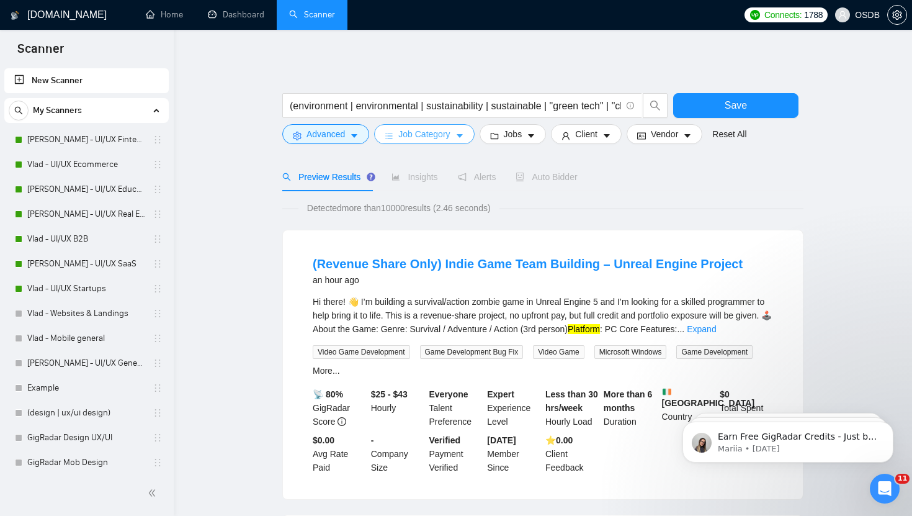
click at [446, 134] on span "Job Category" at bounding box center [423, 134] width 51 height 14
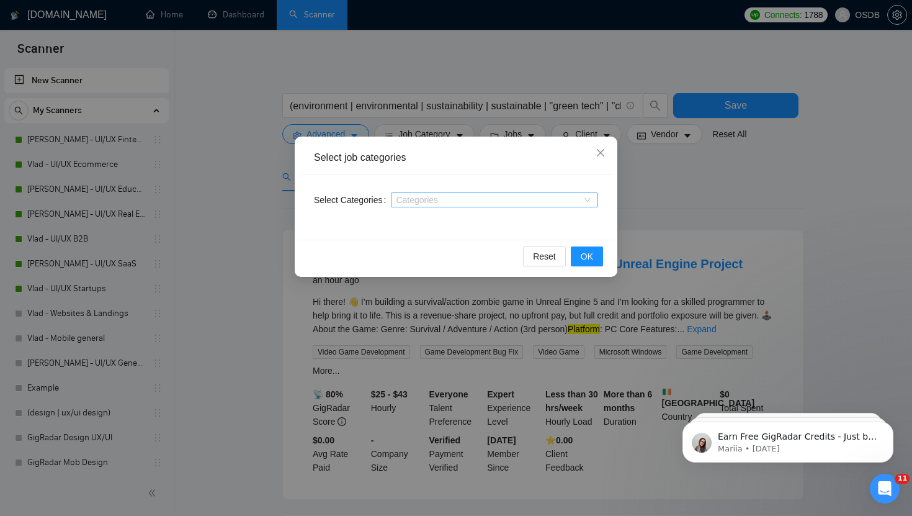
click at [449, 200] on div at bounding box center [488, 200] width 189 height 10
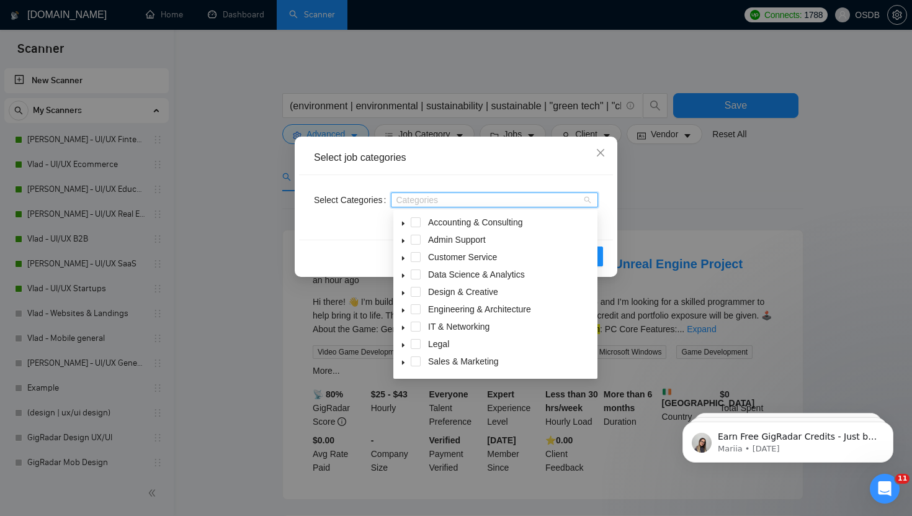
click at [405, 328] on icon "caret-down" at bounding box center [403, 328] width 6 height 6
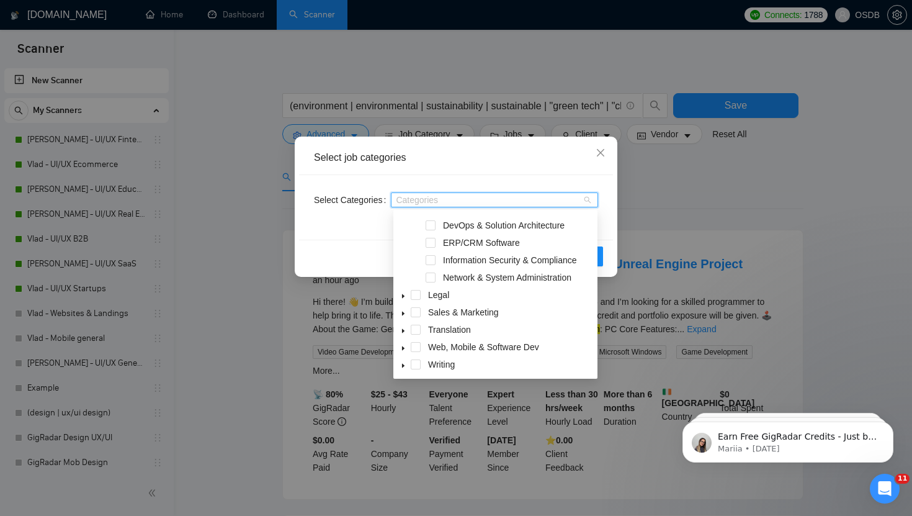
scroll to position [151, 0]
click at [398, 346] on span at bounding box center [403, 346] width 15 height 15
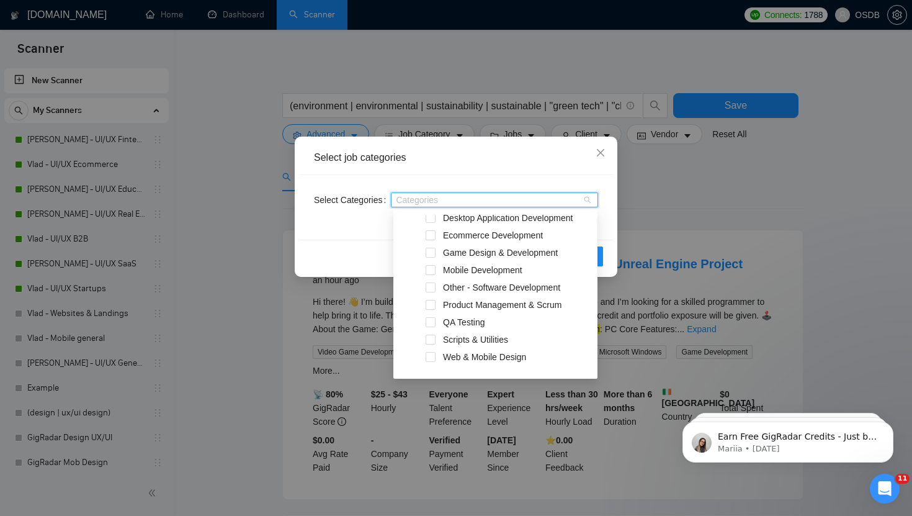
scroll to position [344, 0]
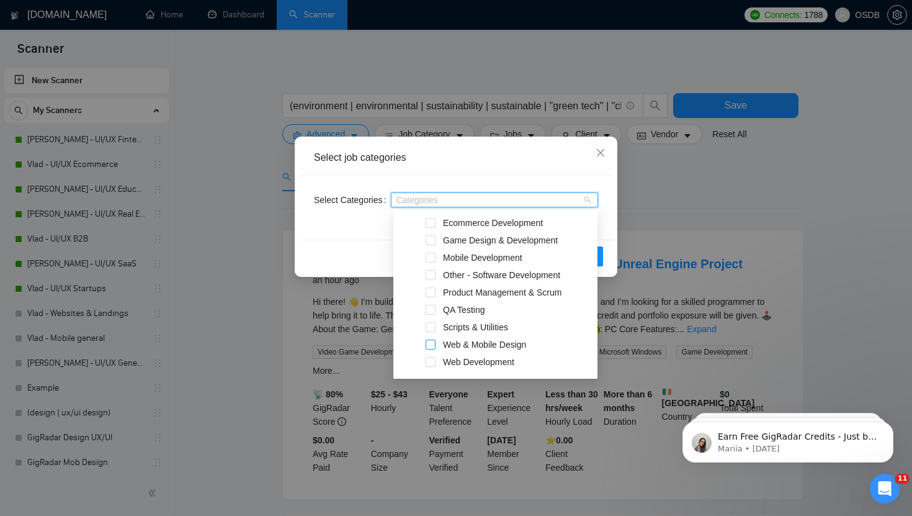
click at [433, 343] on span at bounding box center [431, 344] width 10 height 10
click at [602, 251] on button "OK" at bounding box center [587, 256] width 32 height 20
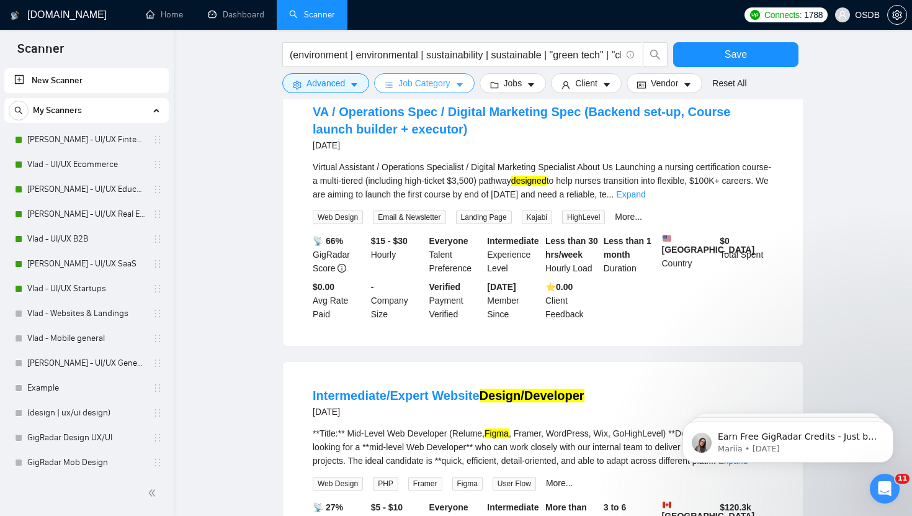
scroll to position [0, 0]
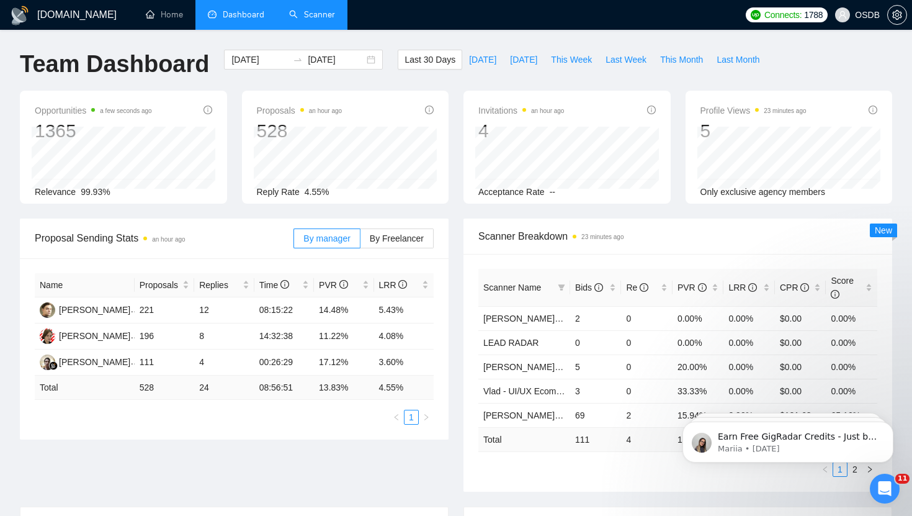
click at [316, 17] on link "Scanner" at bounding box center [312, 14] width 46 height 11
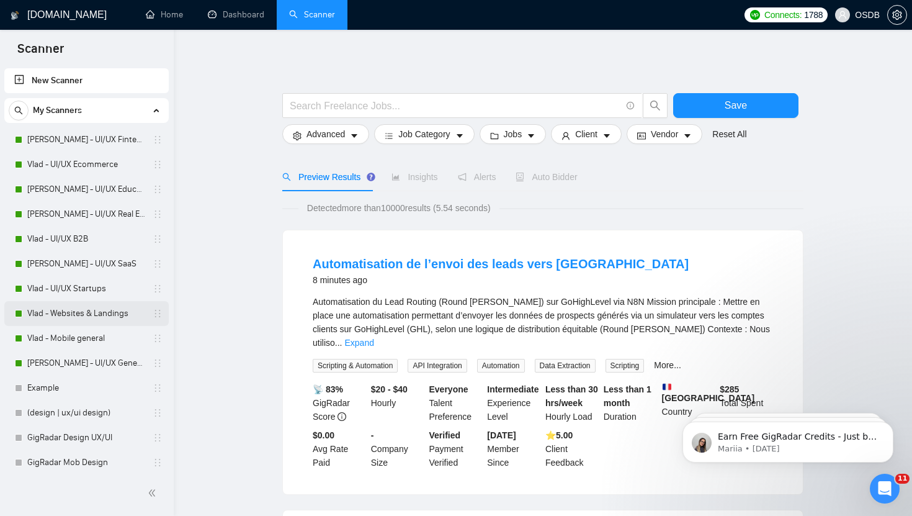
click at [115, 310] on link "Vlad - Websites & Landings" at bounding box center [86, 313] width 118 height 25
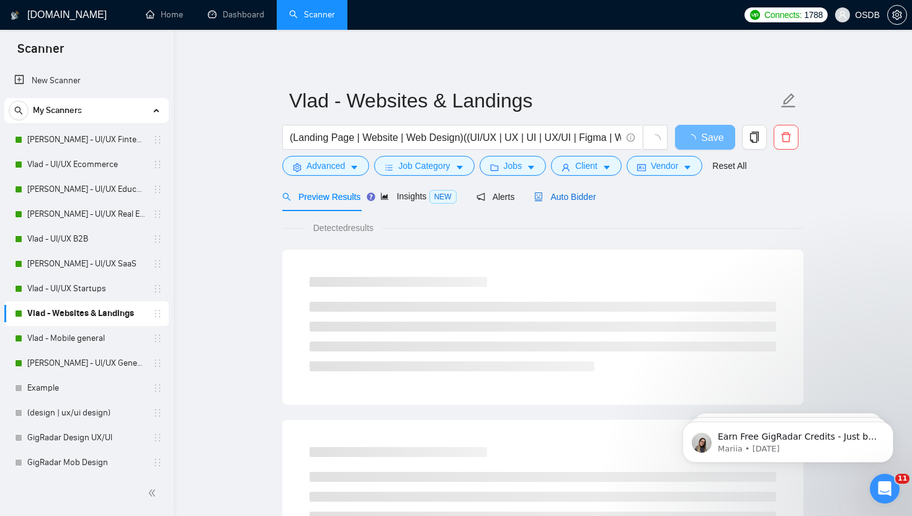
click at [568, 190] on div "Auto Bidder" at bounding box center [564, 197] width 61 height 14
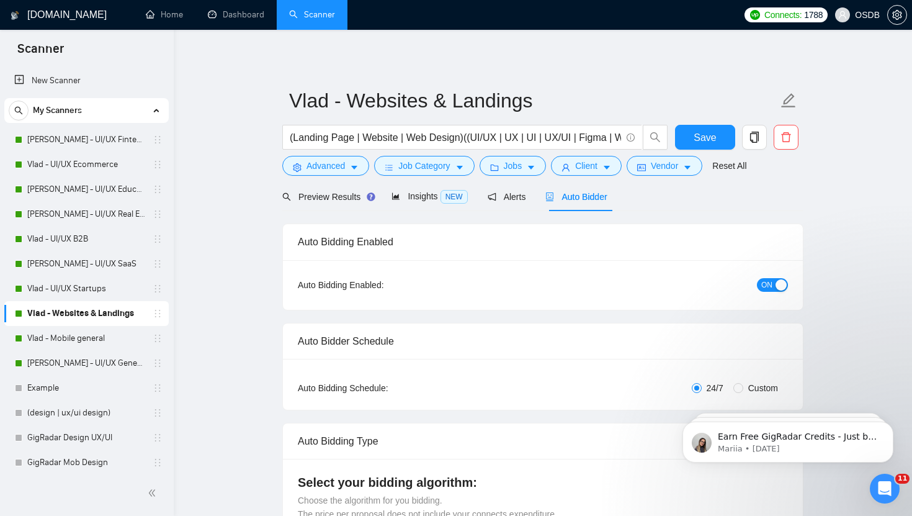
click at [770, 285] on span "ON" at bounding box center [766, 285] width 11 height 14
click at [122, 343] on link "Vlad - Mobile general" at bounding box center [86, 338] width 118 height 25
click at [706, 148] on button "Save" at bounding box center [705, 137] width 60 height 25
click at [95, 343] on link "Vlad - Mobile general" at bounding box center [86, 338] width 118 height 25
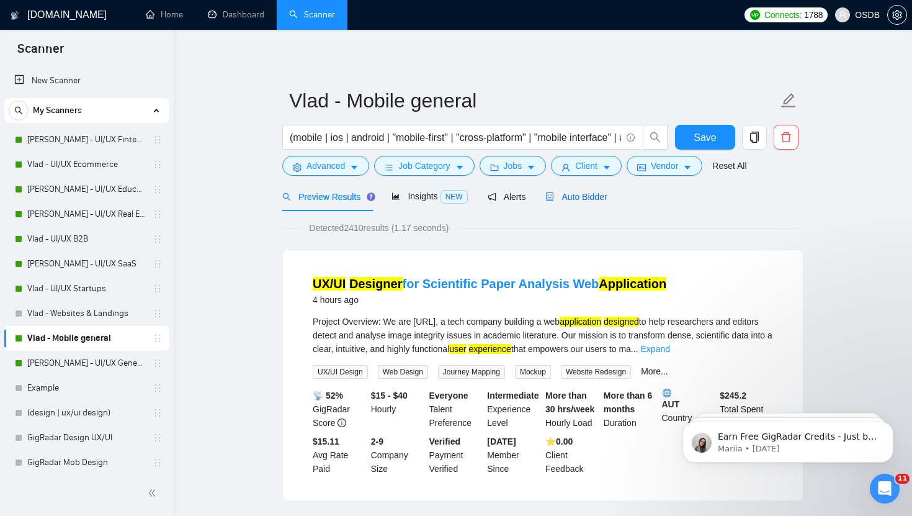
click at [573, 199] on span "Auto Bidder" at bounding box center [575, 197] width 61 height 10
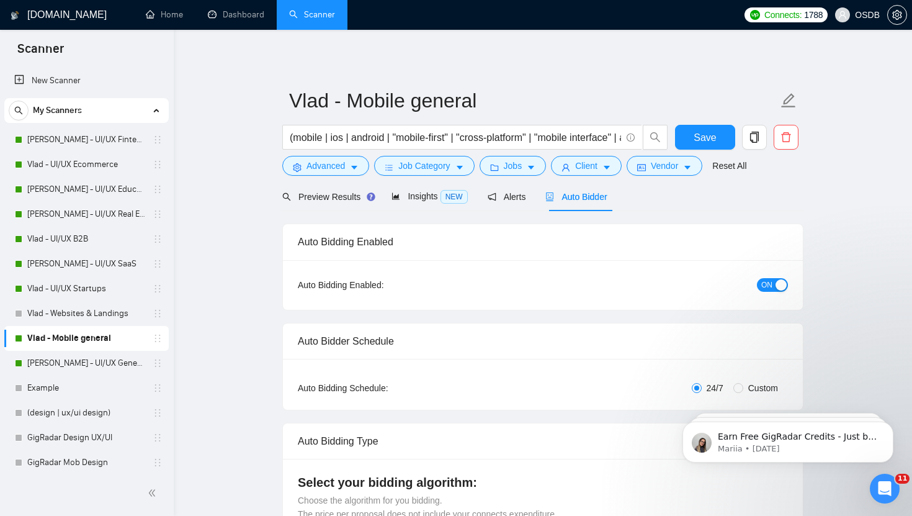
click at [777, 290] on button "ON" at bounding box center [772, 285] width 31 height 14
click at [693, 135] on button "Save" at bounding box center [705, 137] width 60 height 25
click at [98, 360] on link "[PERSON_NAME] - UI/UX General" at bounding box center [86, 363] width 118 height 25
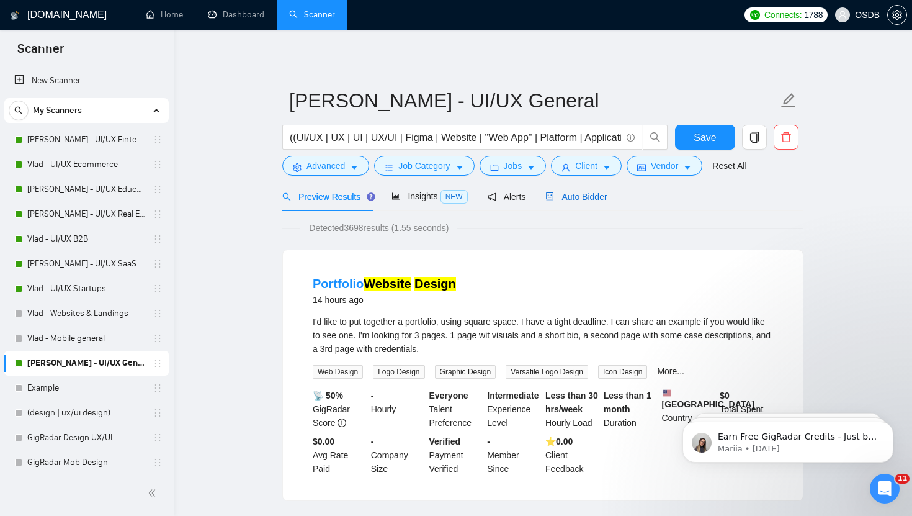
click at [596, 192] on span "Auto Bidder" at bounding box center [575, 197] width 61 height 10
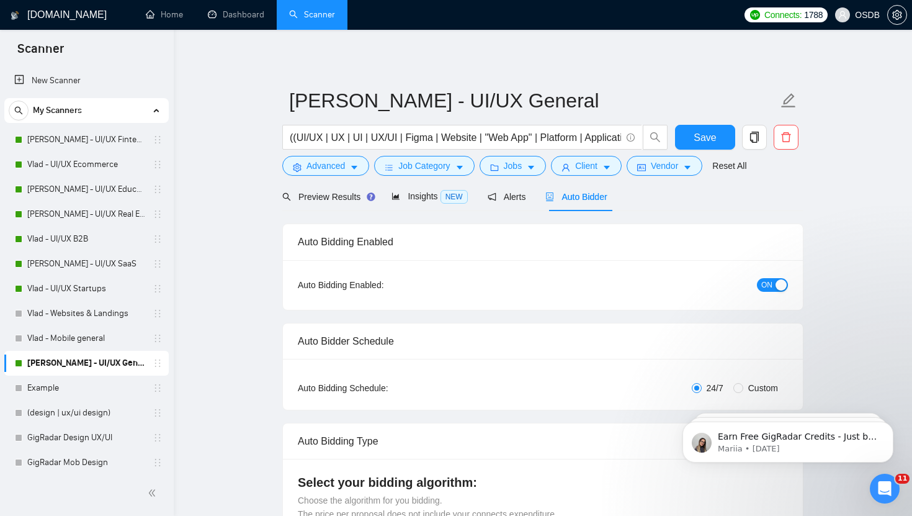
click at [763, 278] on span "ON" at bounding box center [766, 285] width 11 height 14
click at [87, 143] on link "[PERSON_NAME] - UI/UX Fintech" at bounding box center [86, 139] width 118 height 25
click at [694, 133] on button "Save" at bounding box center [705, 137] width 60 height 25
click at [58, 186] on link "[PERSON_NAME] - UI/UX Education" at bounding box center [86, 189] width 118 height 25
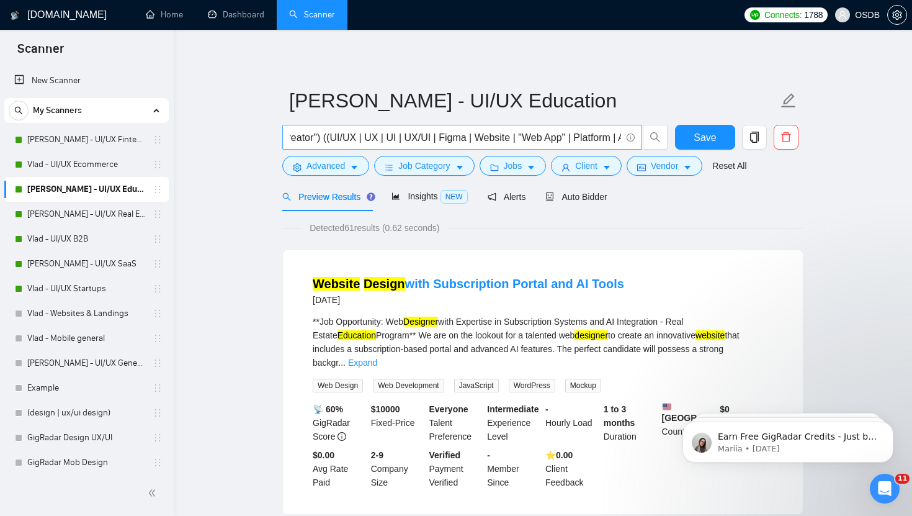
scroll to position [0, 684]
click at [415, 140] on input "(edtech | education | "learning platform" | "course platform" | "online learnin…" at bounding box center [455, 138] width 331 height 16
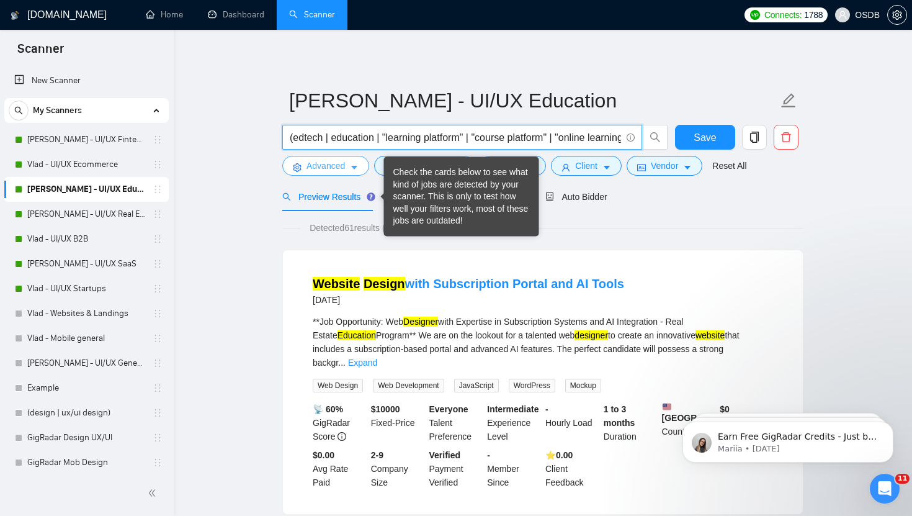
click at [344, 161] on span "Advanced" at bounding box center [326, 166] width 38 height 14
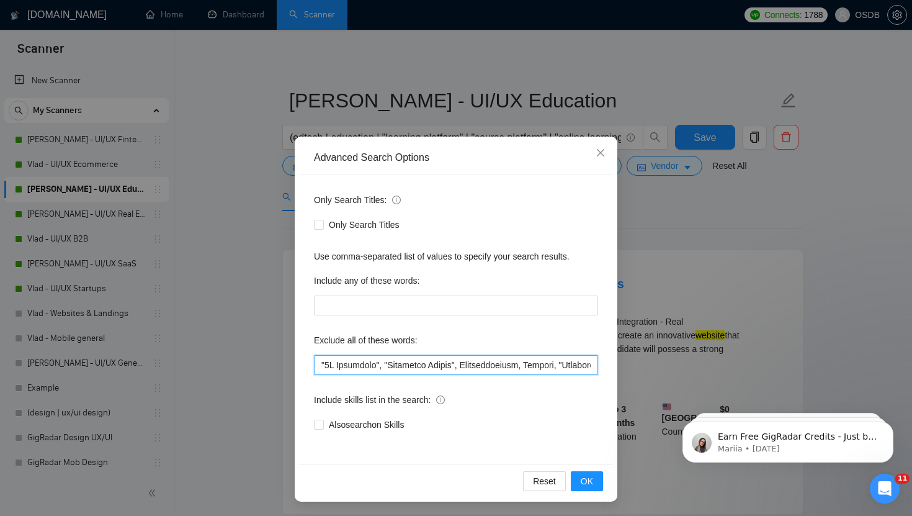
click at [434, 365] on input "text" at bounding box center [456, 365] width 284 height 20
click at [598, 146] on span "Close" at bounding box center [601, 154] width 34 height 34
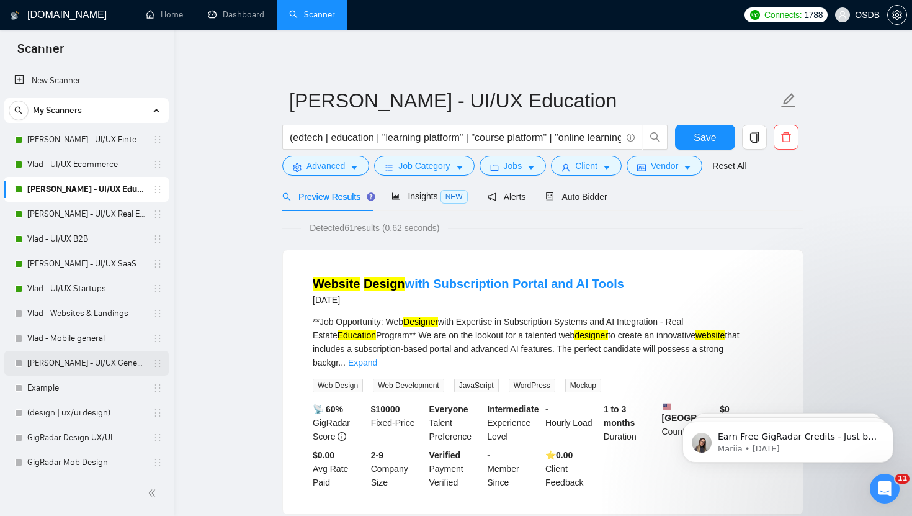
click at [73, 359] on link "[PERSON_NAME] - UI/UX General" at bounding box center [86, 363] width 118 height 25
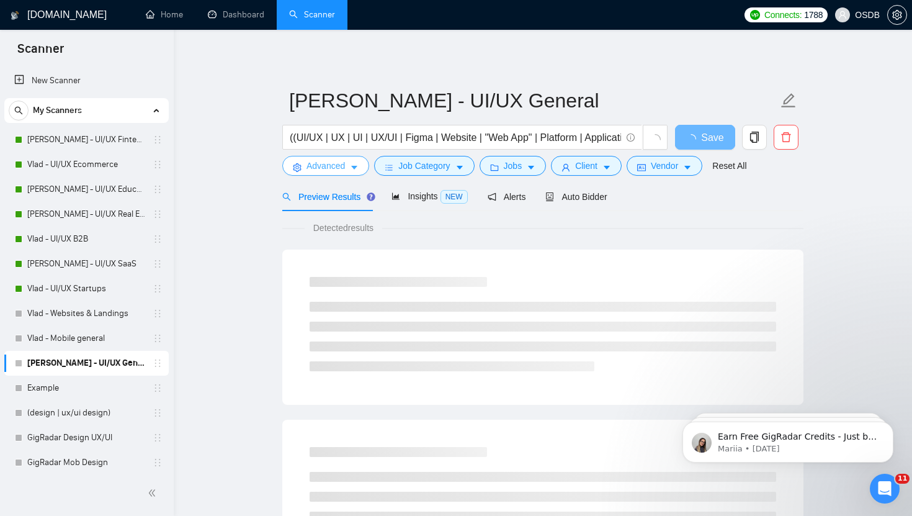
click at [325, 162] on span "Advanced" at bounding box center [326, 166] width 38 height 14
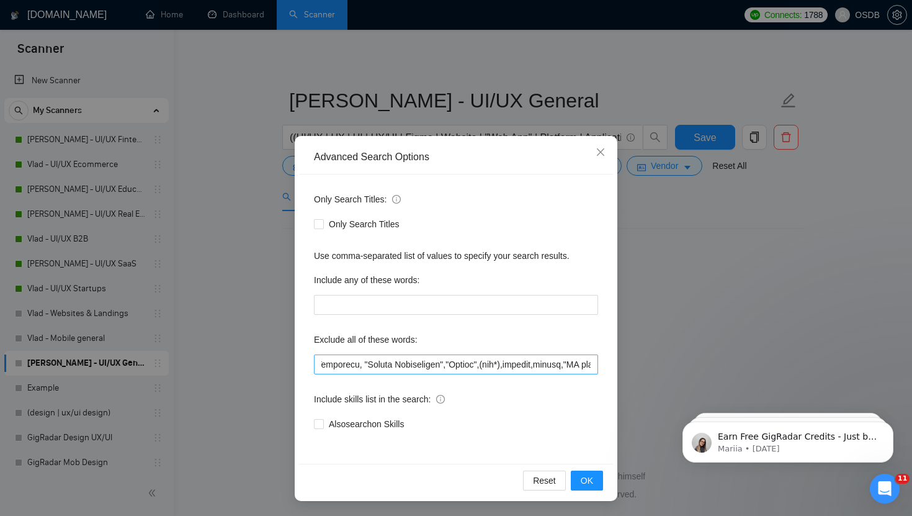
scroll to position [0, 8486]
click at [421, 364] on input "text" at bounding box center [456, 364] width 284 height 20
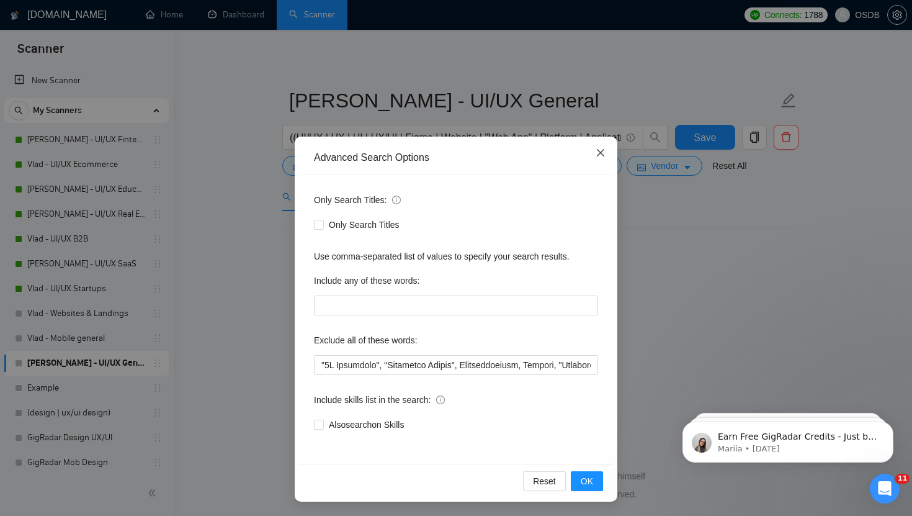
click at [597, 151] on icon "close" at bounding box center [601, 153] width 10 height 10
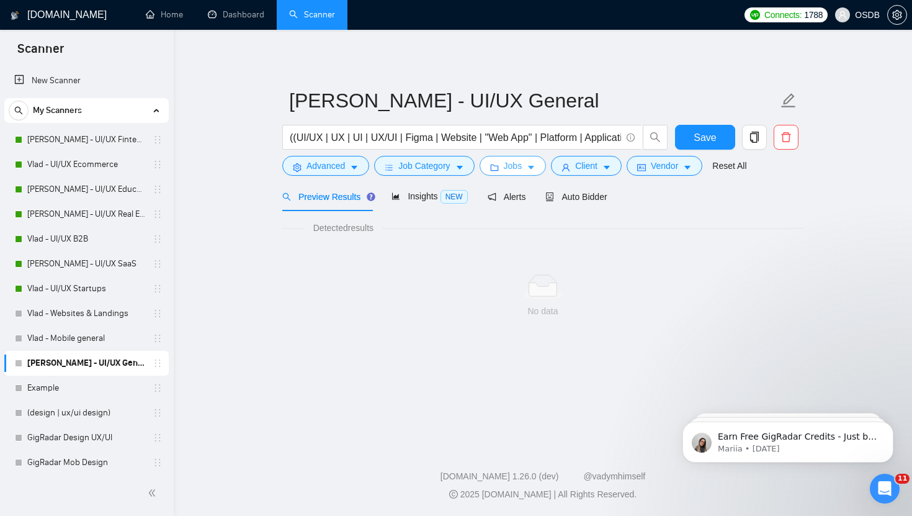
click at [493, 163] on icon "folder" at bounding box center [494, 167] width 9 height 9
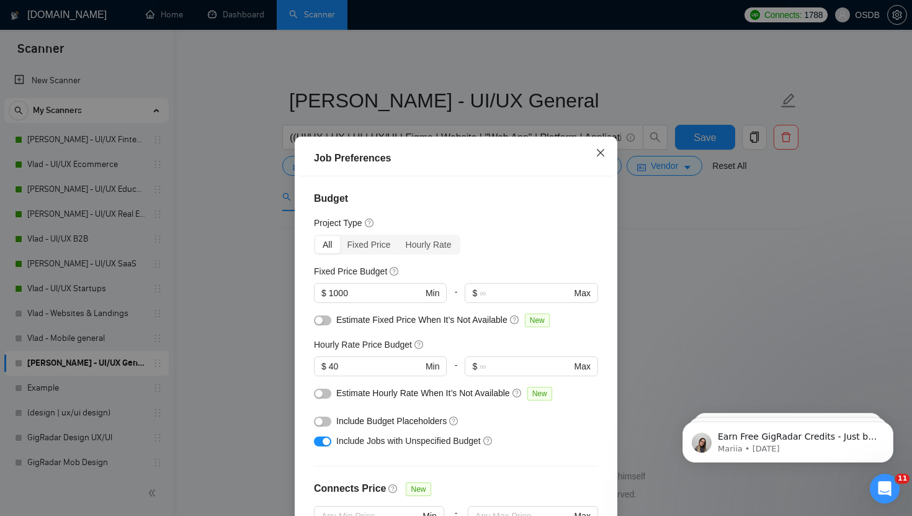
click at [596, 153] on icon "close" at bounding box center [601, 153] width 10 height 10
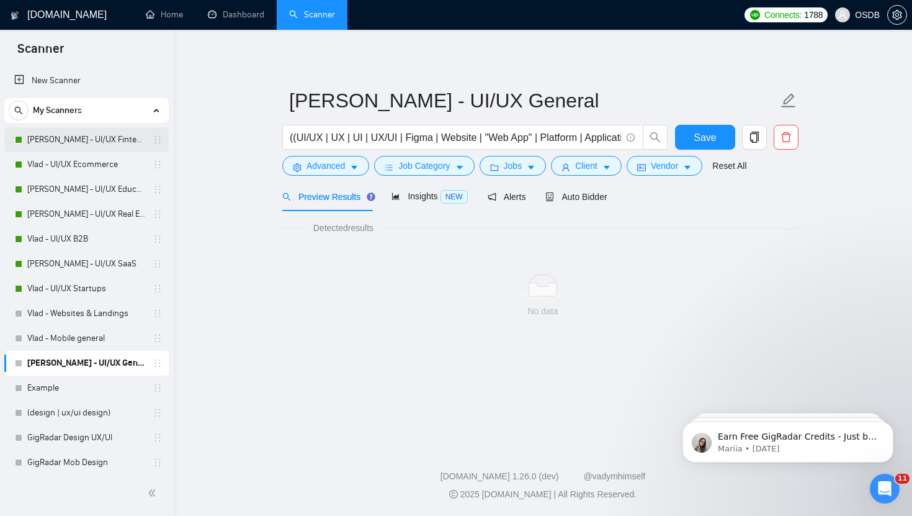
click at [84, 142] on link "[PERSON_NAME] - UI/UX Fintech" at bounding box center [86, 139] width 118 height 25
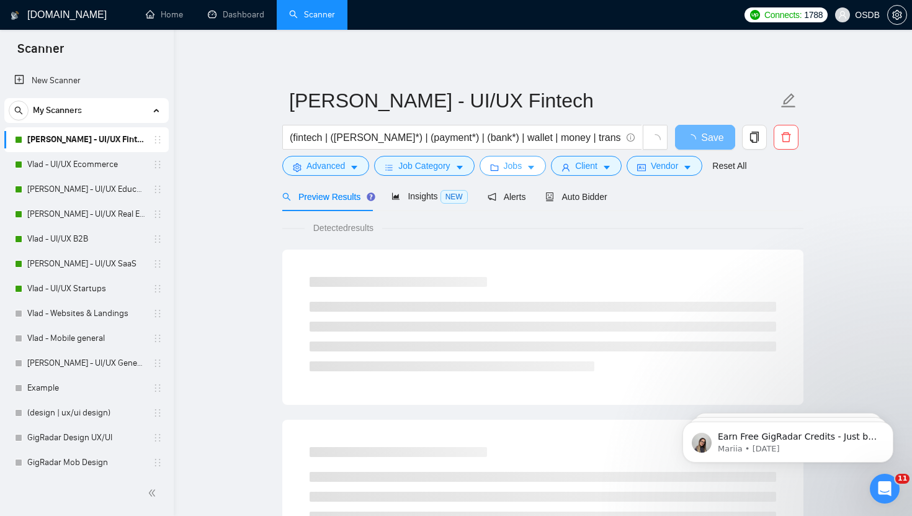
click at [522, 168] on span "Jobs" at bounding box center [513, 166] width 19 height 14
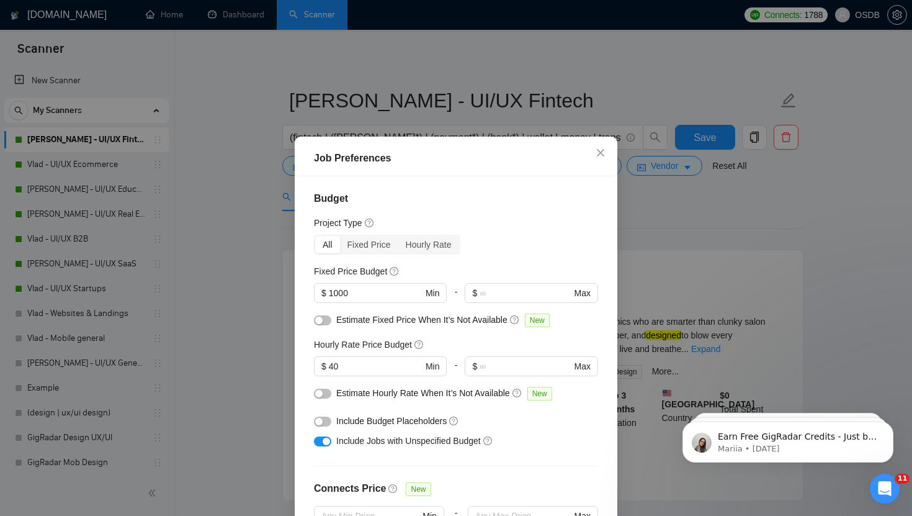
scroll to position [1, 0]
click at [599, 156] on icon "close" at bounding box center [601, 153] width 10 height 10
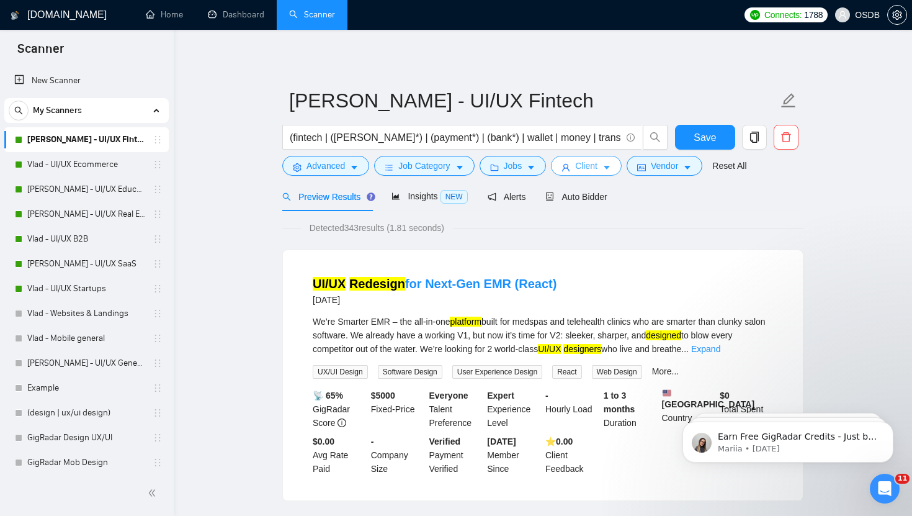
click at [570, 165] on icon "user" at bounding box center [566, 167] width 9 height 9
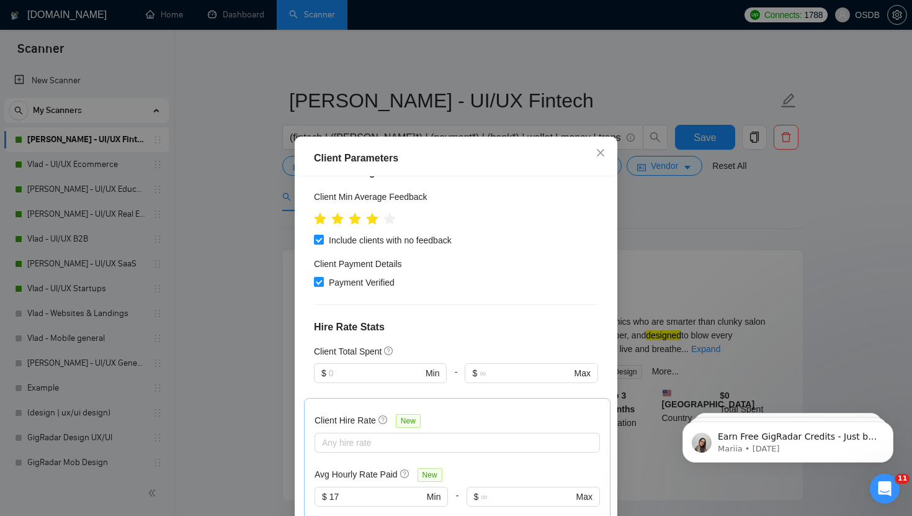
scroll to position [0, 0]
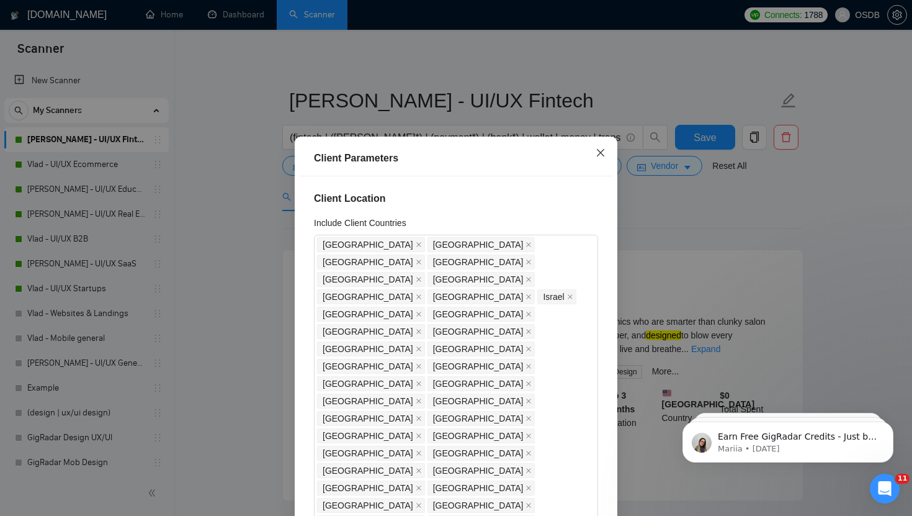
click at [601, 150] on icon "close" at bounding box center [601, 153] width 10 height 10
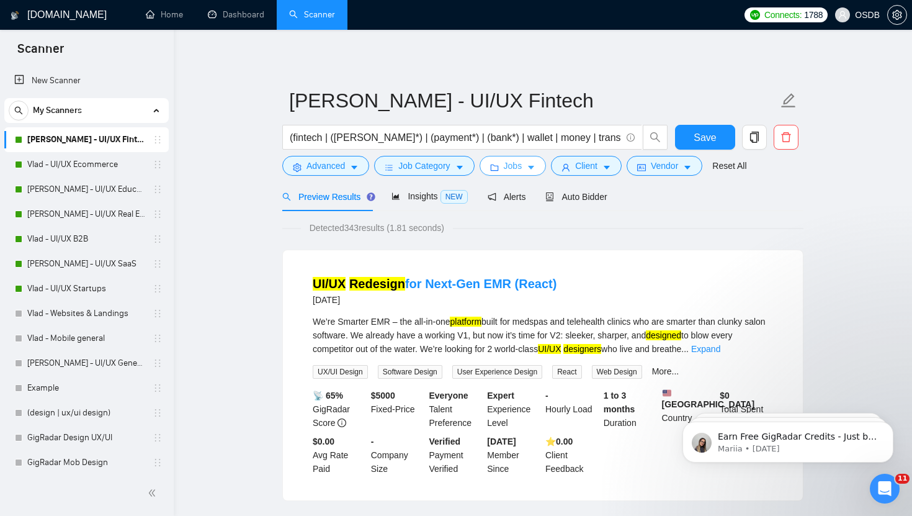
click at [508, 166] on span "Jobs" at bounding box center [513, 166] width 19 height 14
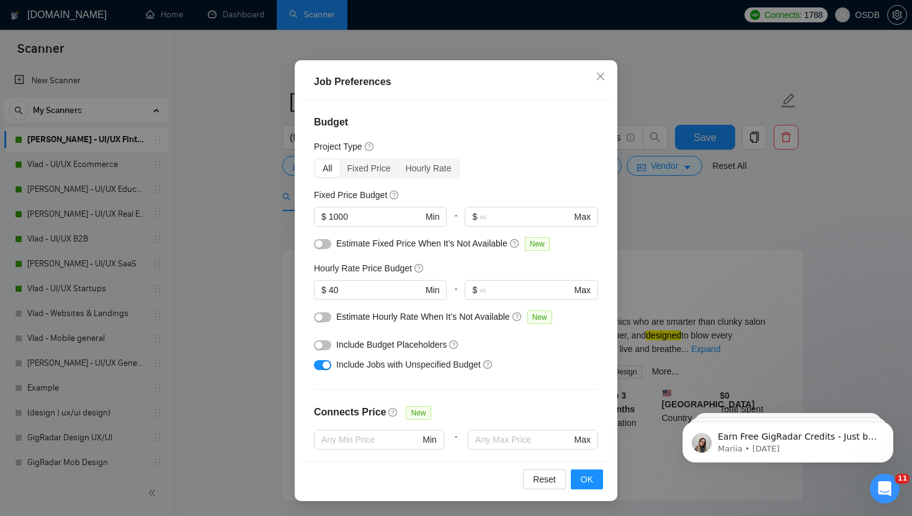
click at [681, 243] on div "Job Preferences Budget Project Type All Fixed Price Hourly Rate Fixed Price Bud…" at bounding box center [456, 258] width 912 height 516
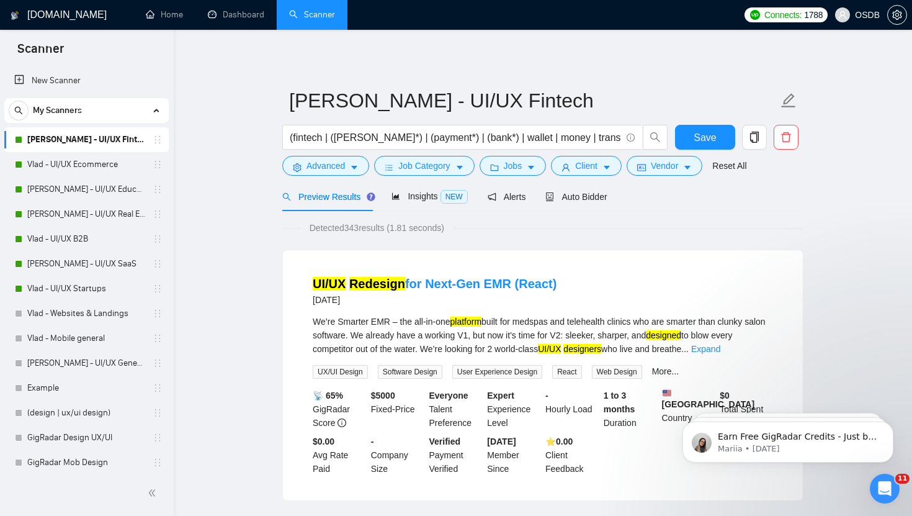
scroll to position [14, 0]
click at [584, 171] on span "Client" at bounding box center [586, 166] width 22 height 14
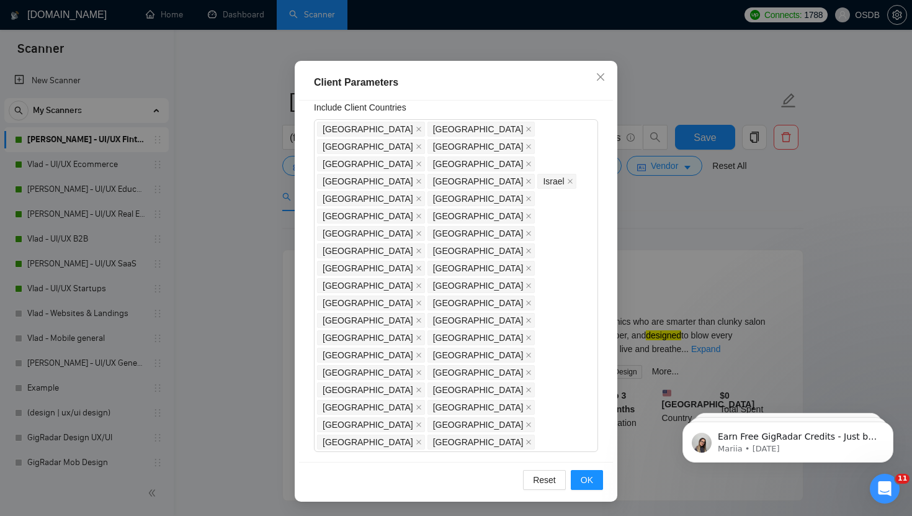
scroll to position [0, 0]
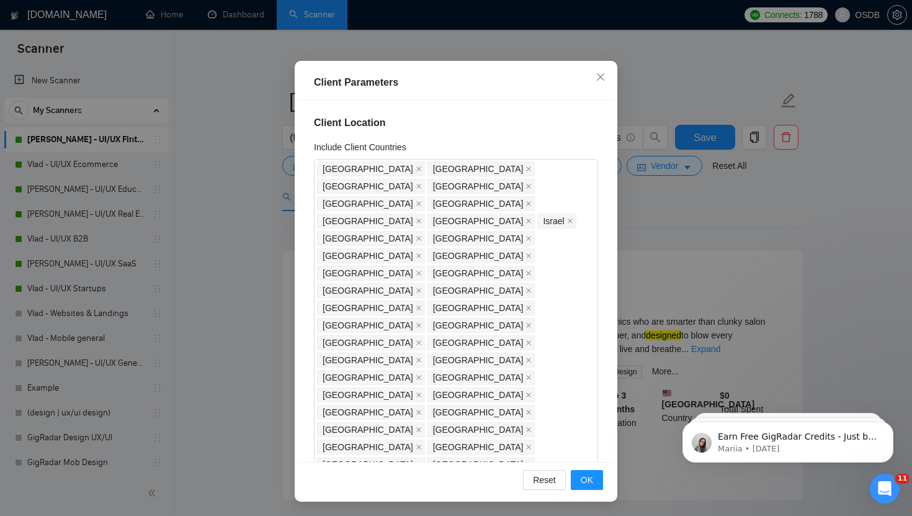
click at [679, 168] on div "Client Parameters Client Location Include Client Countries United States United…" at bounding box center [456, 258] width 912 height 516
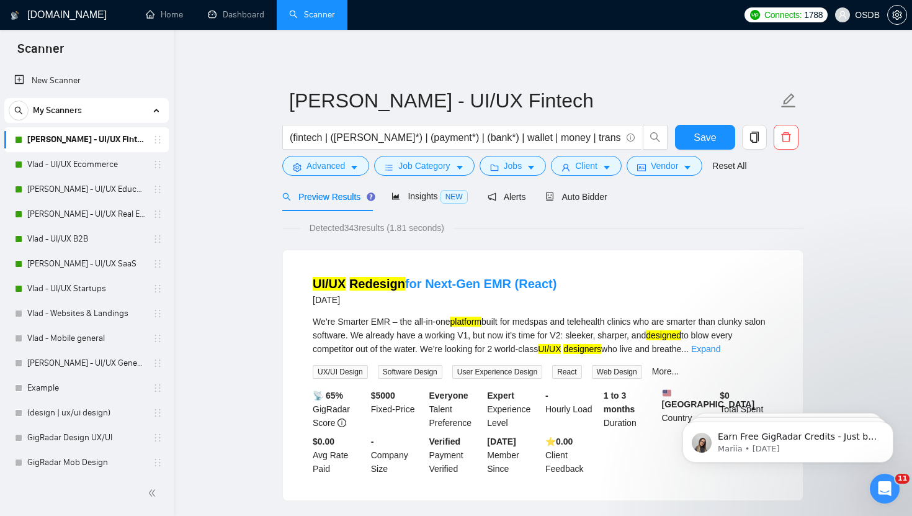
scroll to position [14, 0]
click at [678, 168] on span "Vendor" at bounding box center [664, 166] width 27 height 14
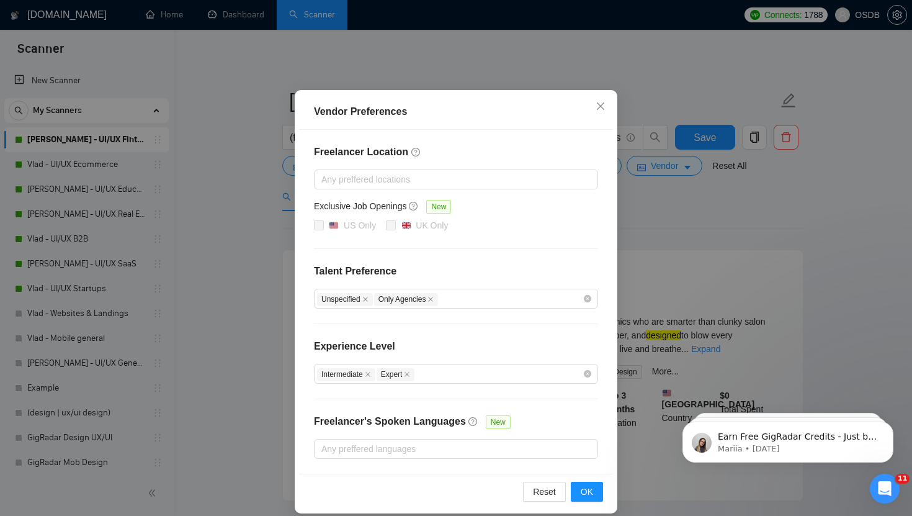
scroll to position [58, 0]
